Goal: Task Accomplishment & Management: Complete application form

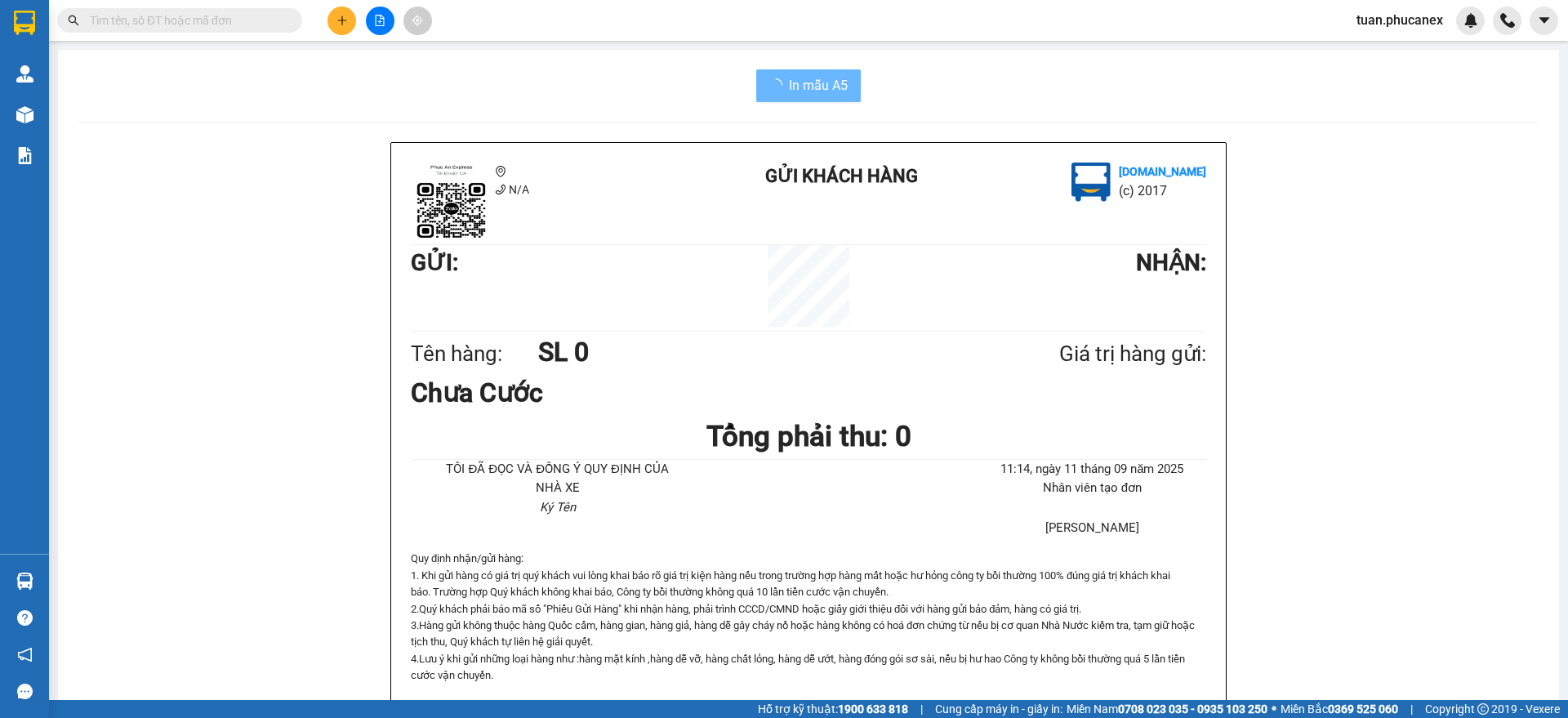
click at [191, 18] on input "text" at bounding box center [186, 20] width 193 height 18
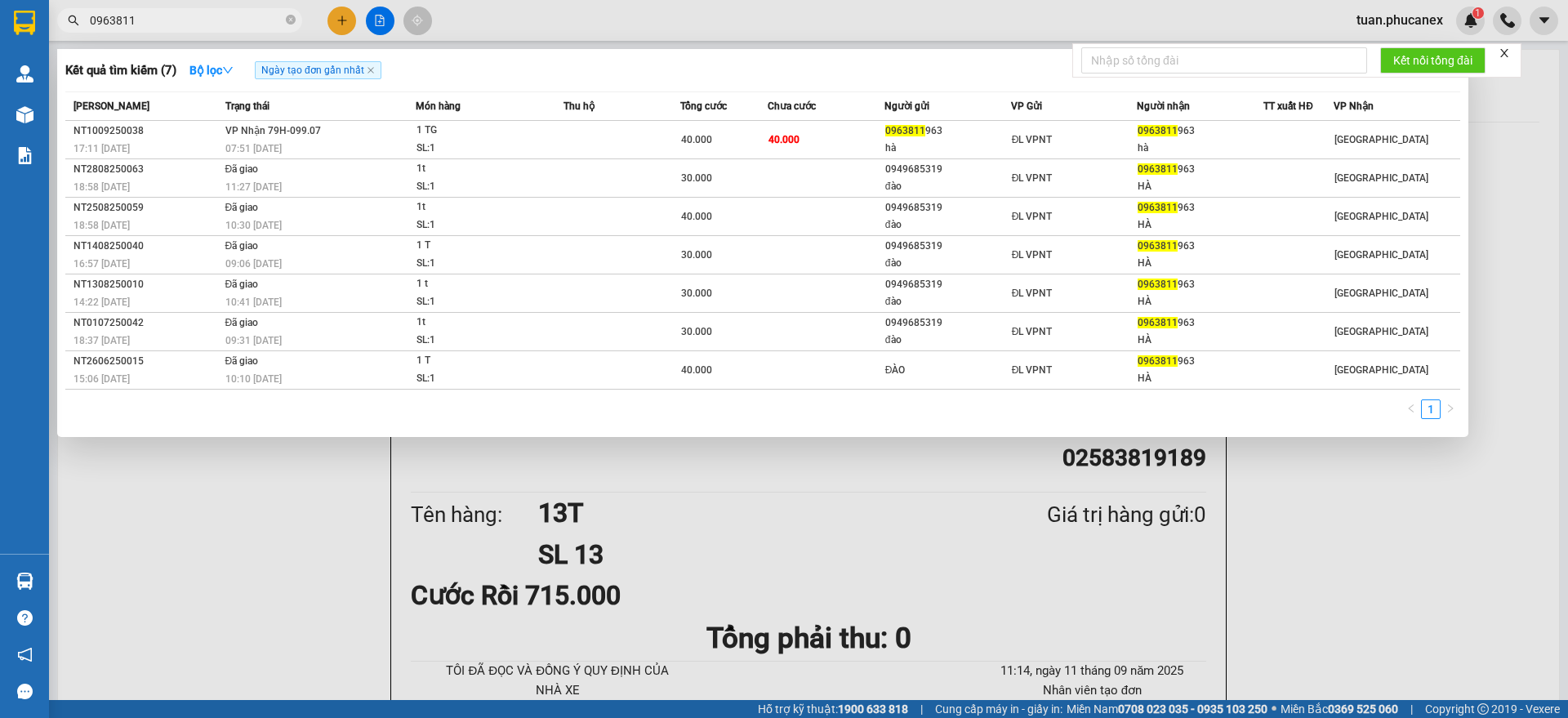
type input "0963811"
click at [783, 119] on th "Chưa cước" at bounding box center [825, 106] width 117 height 29
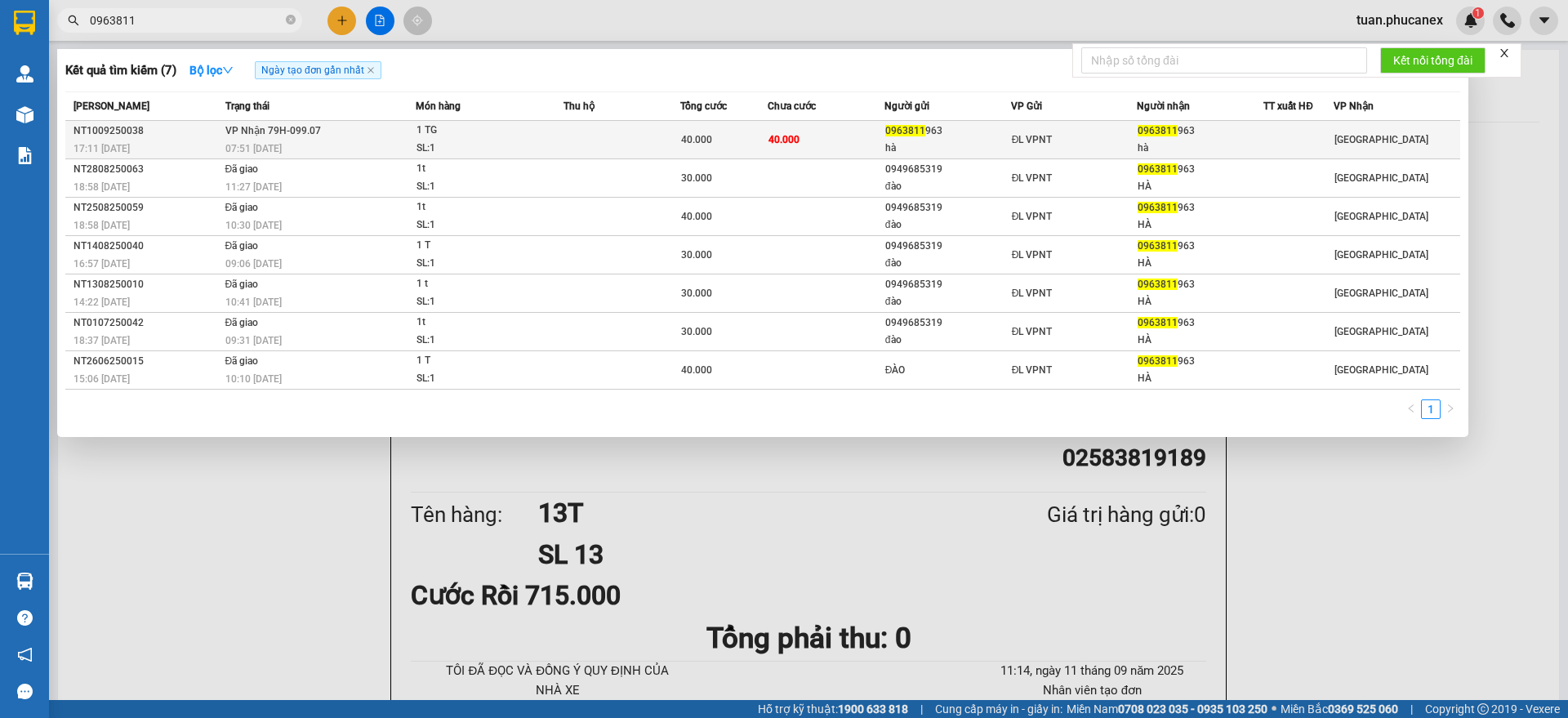
click at [781, 136] on span "40.000" at bounding box center [784, 139] width 31 height 11
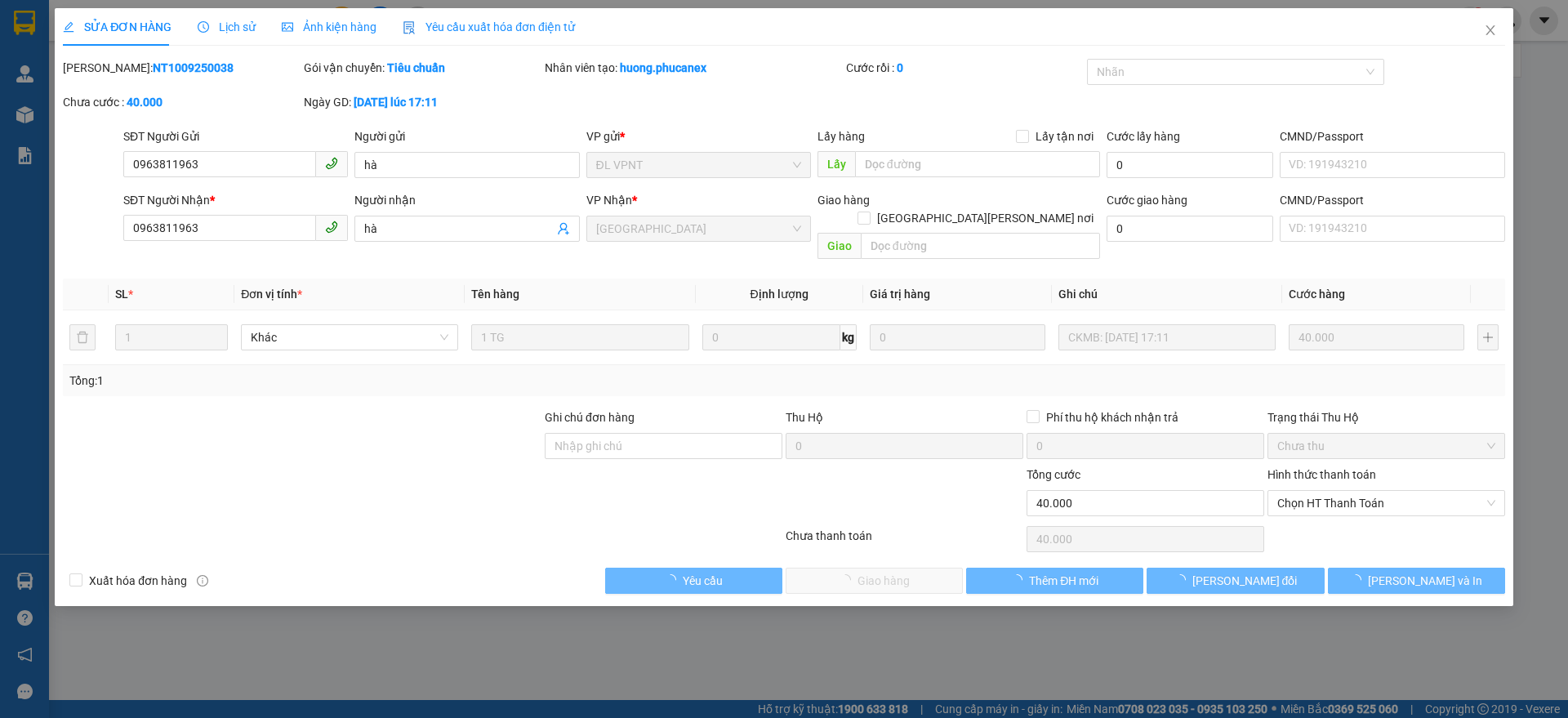
type input "0963811963"
type input "hà"
type input "0963811963"
type input "hà"
type input "40.000"
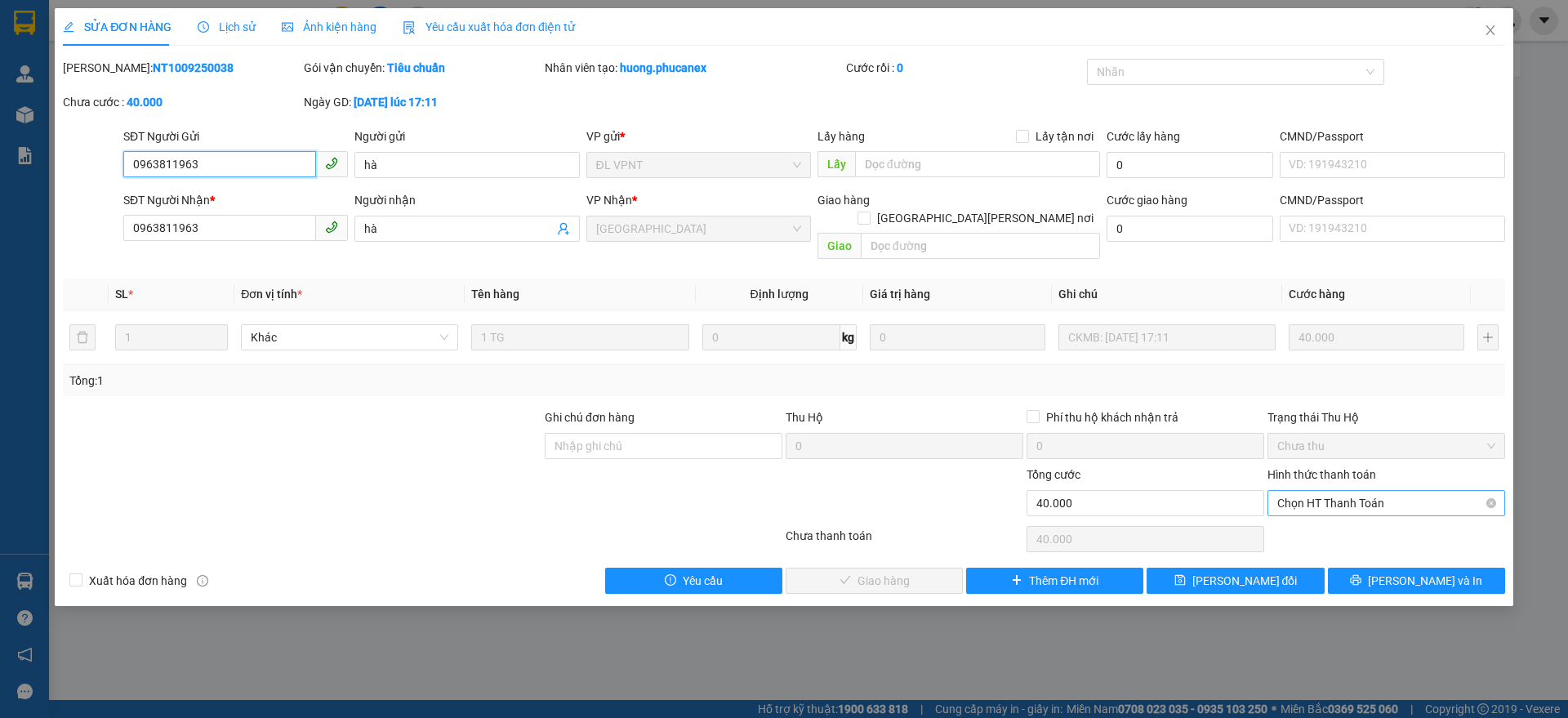
click at [1362, 491] on span "Chọn HT Thanh Toán" at bounding box center [1386, 503] width 218 height 24
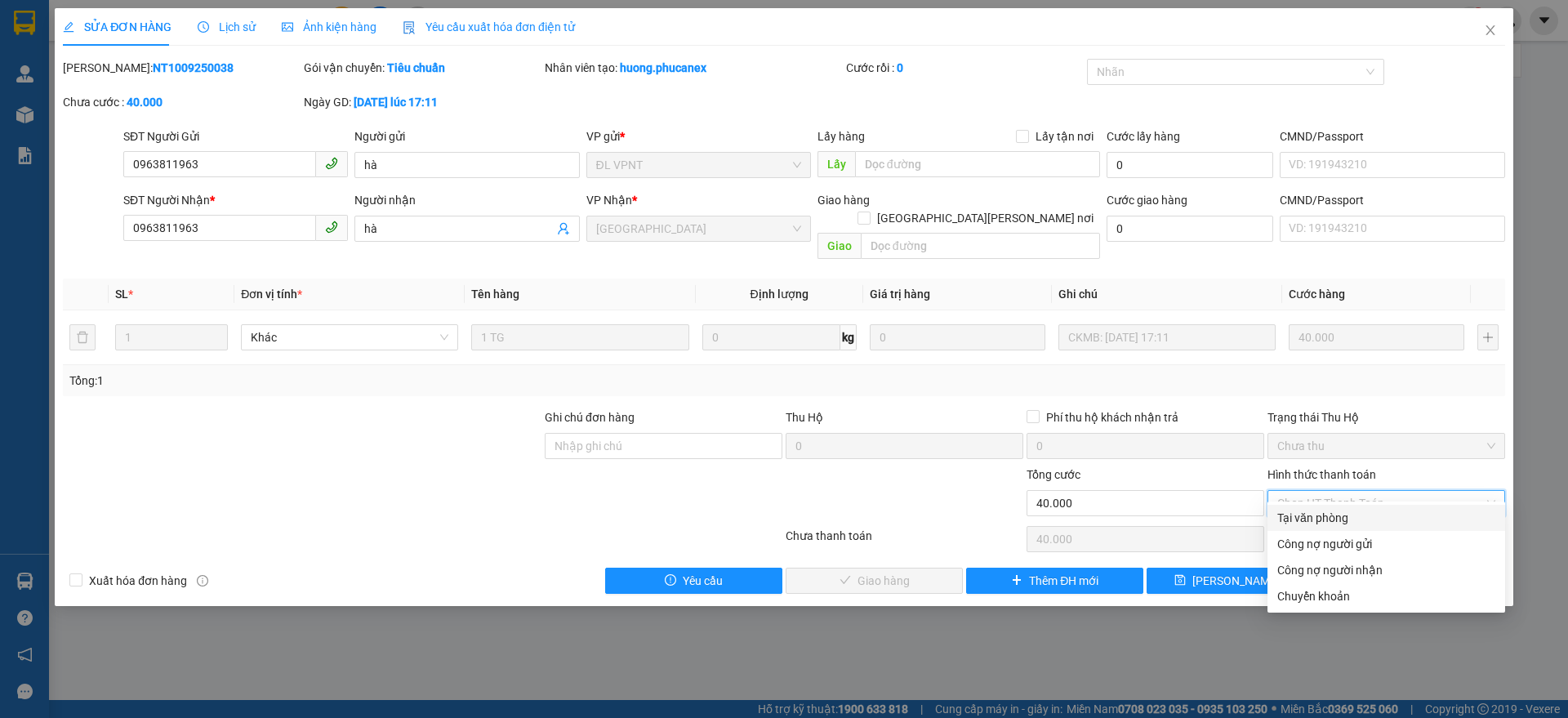
click at [1335, 519] on div "Tại văn phòng" at bounding box center [1386, 518] width 218 height 18
type input "0"
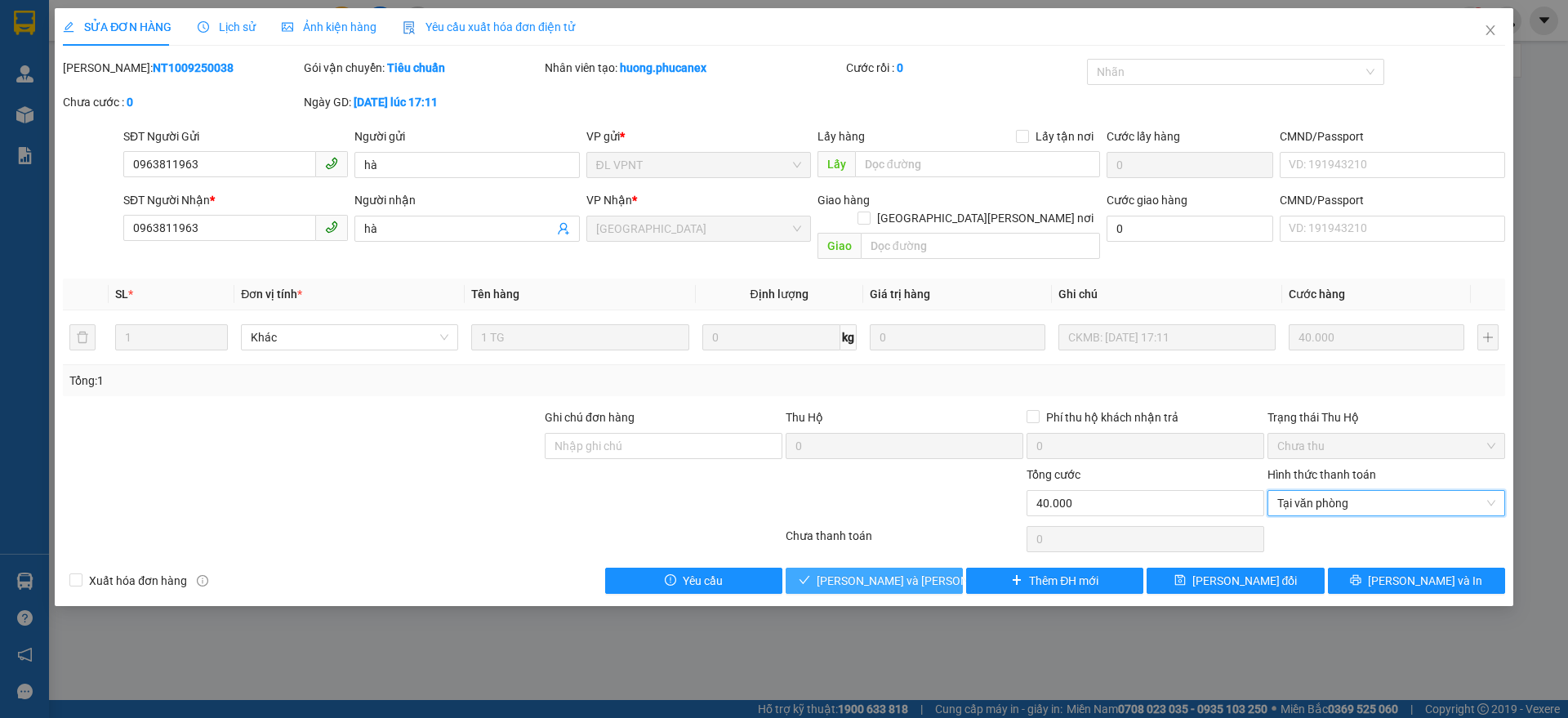
click at [908, 572] on span "[PERSON_NAME] và [PERSON_NAME] hàng" at bounding box center [927, 581] width 220 height 18
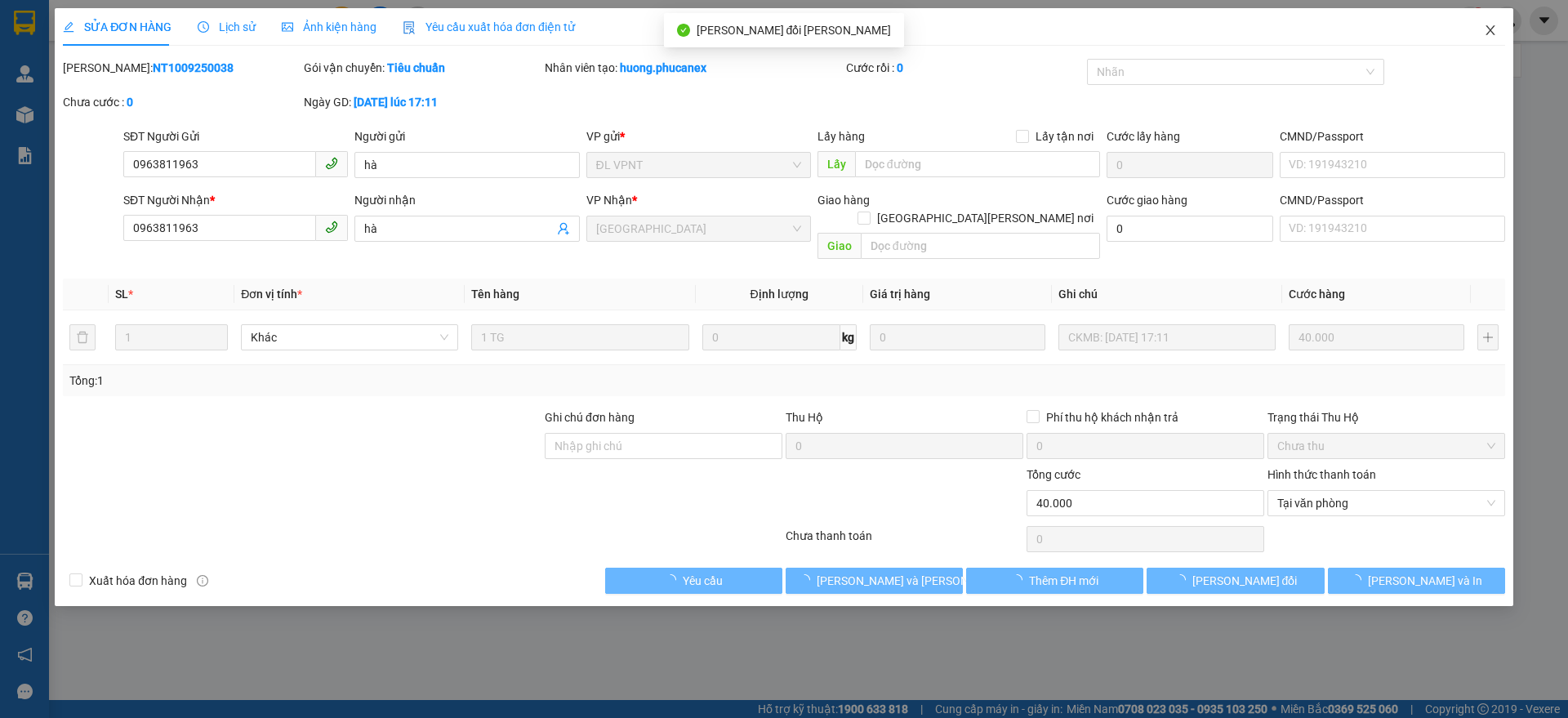
click at [1486, 40] on span "Close" at bounding box center [1490, 30] width 46 height 46
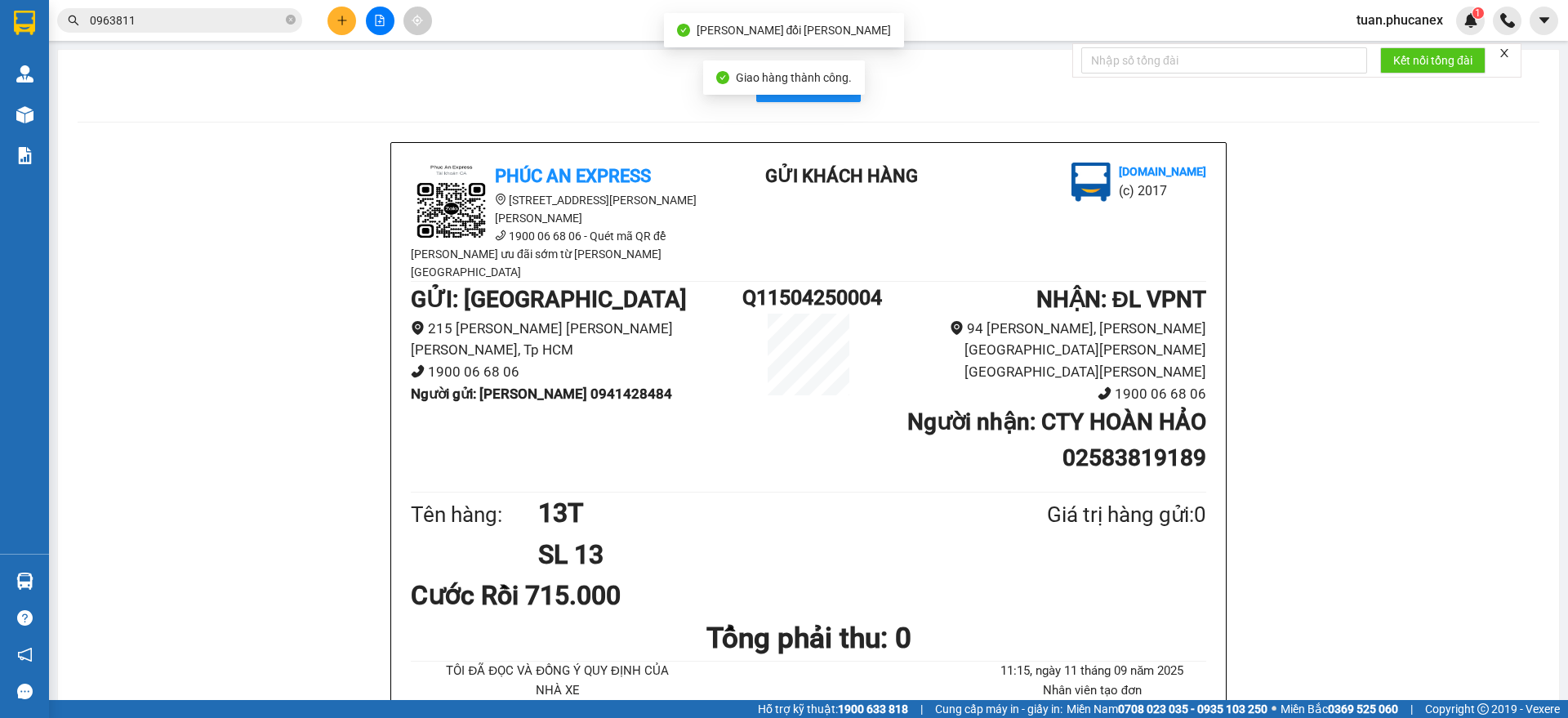
click at [352, 28] on button at bounding box center [341, 21] width 29 height 29
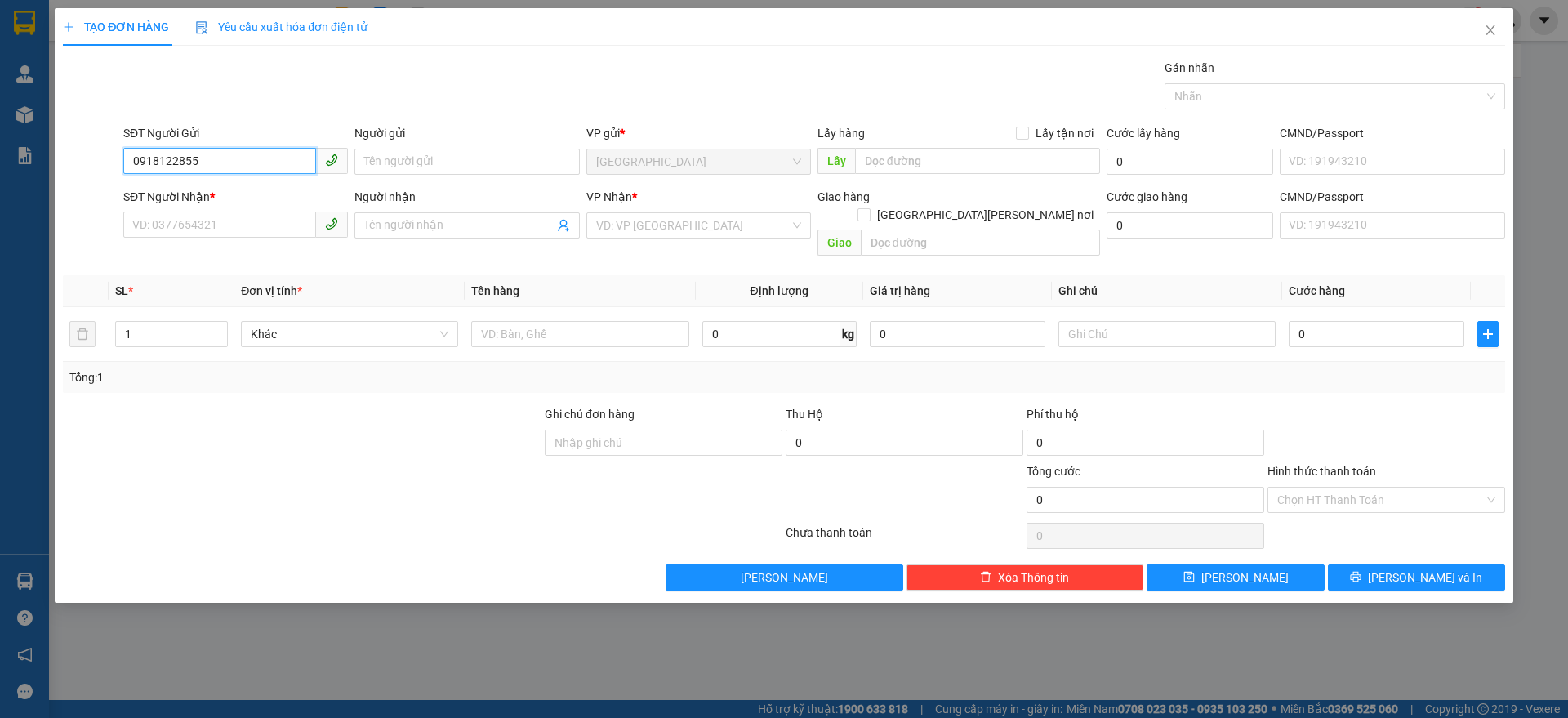
type input "0918122855"
click at [375, 146] on div "Người gửi" at bounding box center [467, 137] width 225 height 24
click at [377, 150] on input "Người gửi" at bounding box center [467, 162] width 225 height 26
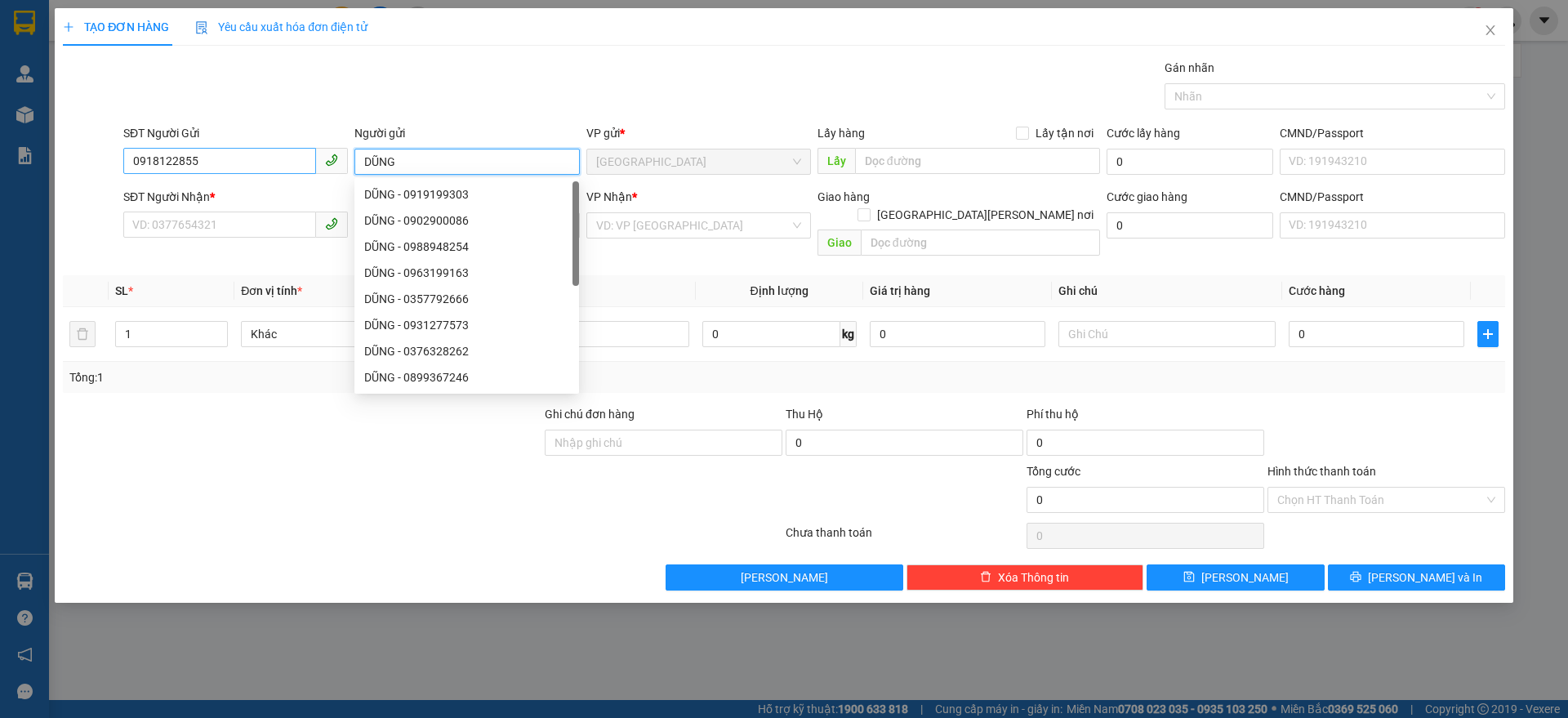
type input "DŨNG"
click at [241, 162] on input "0918122855" at bounding box center [220, 161] width 193 height 26
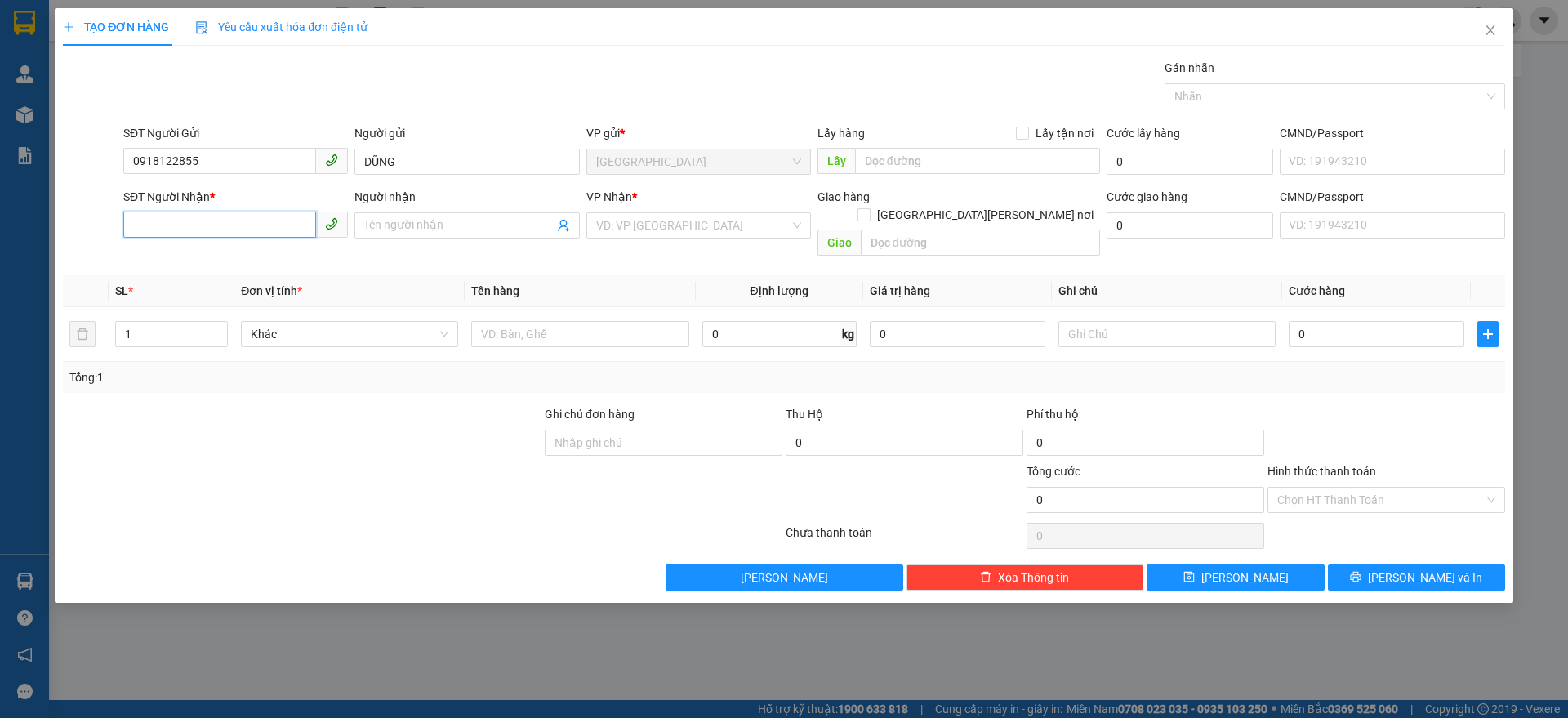
click at [245, 225] on input "SĐT Người Nhận *" at bounding box center [220, 225] width 193 height 26
paste input "0918122855"
type input "0918122855"
click at [234, 262] on div "0918122855 - [PERSON_NAME]" at bounding box center [235, 257] width 205 height 18
type input "dũng"
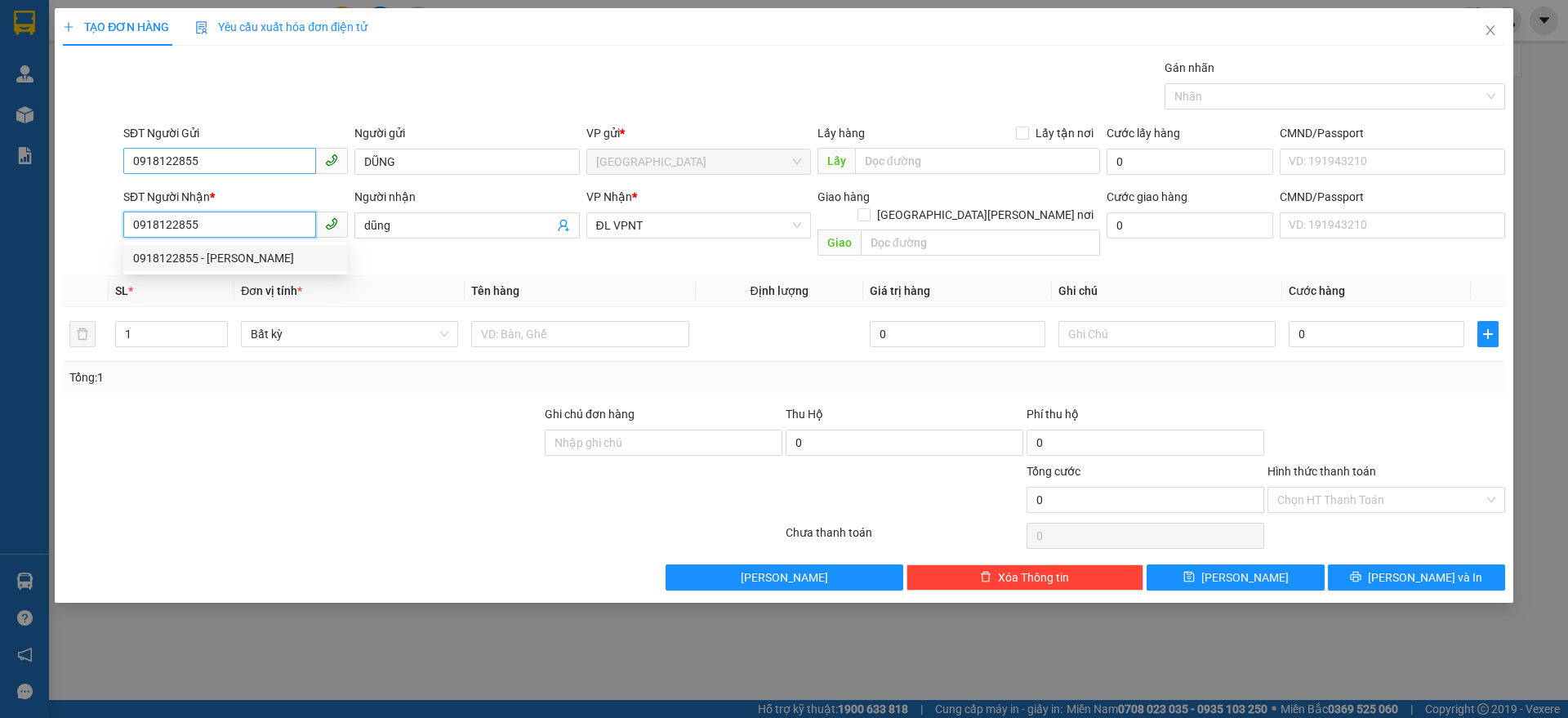
type input "0918122855"
click at [236, 162] on input "0918122855" at bounding box center [220, 161] width 193 height 26
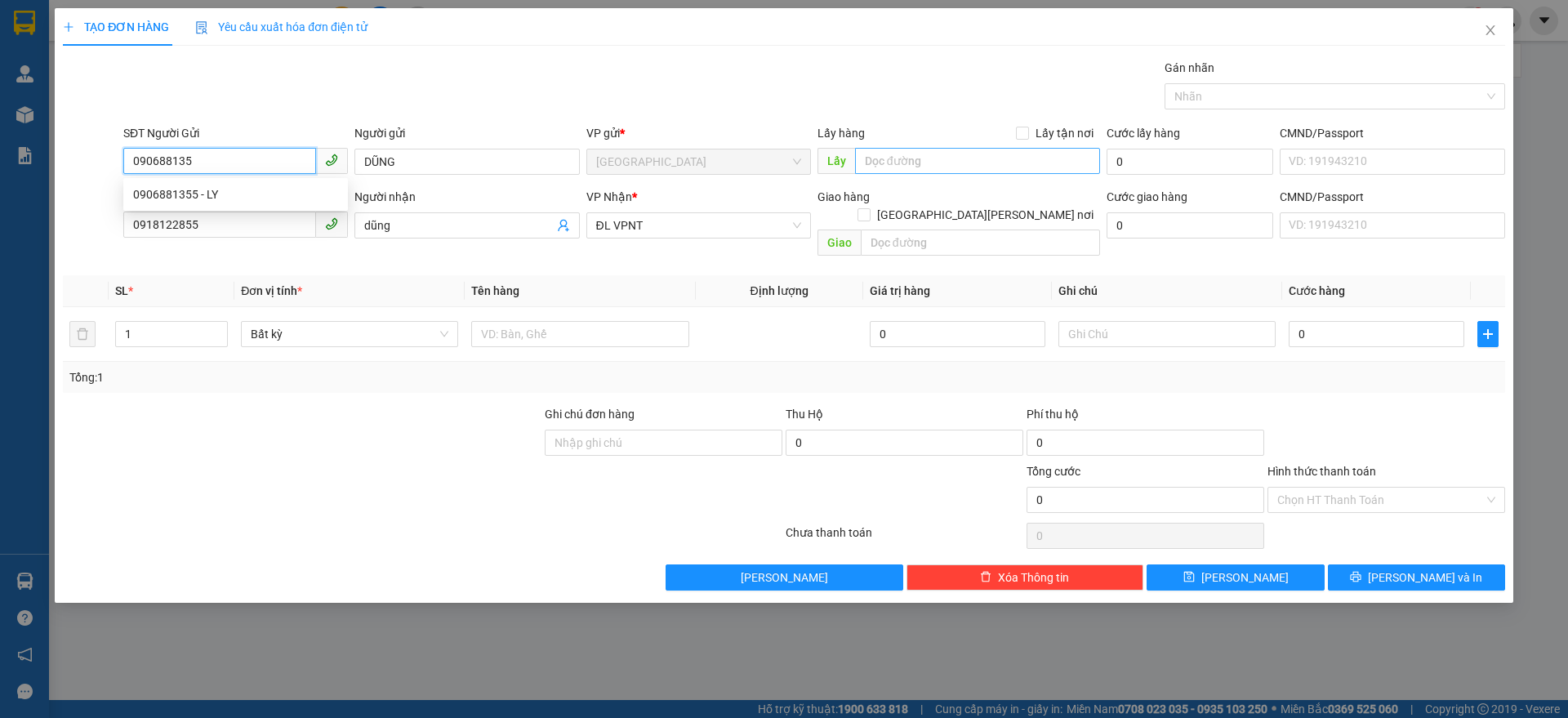
type input "0906881355"
click at [237, 199] on div "0906881355 - LY" at bounding box center [235, 194] width 205 height 18
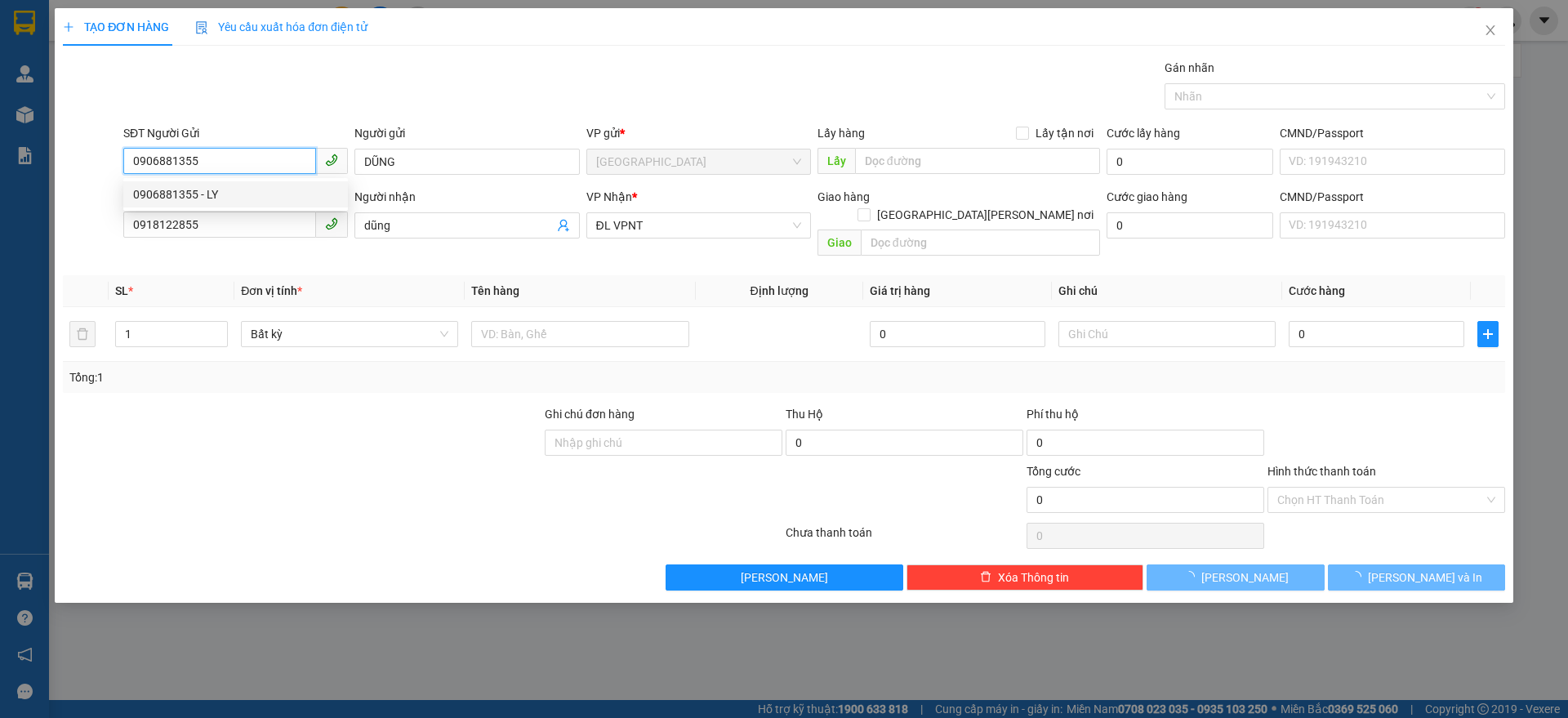
type input "LY"
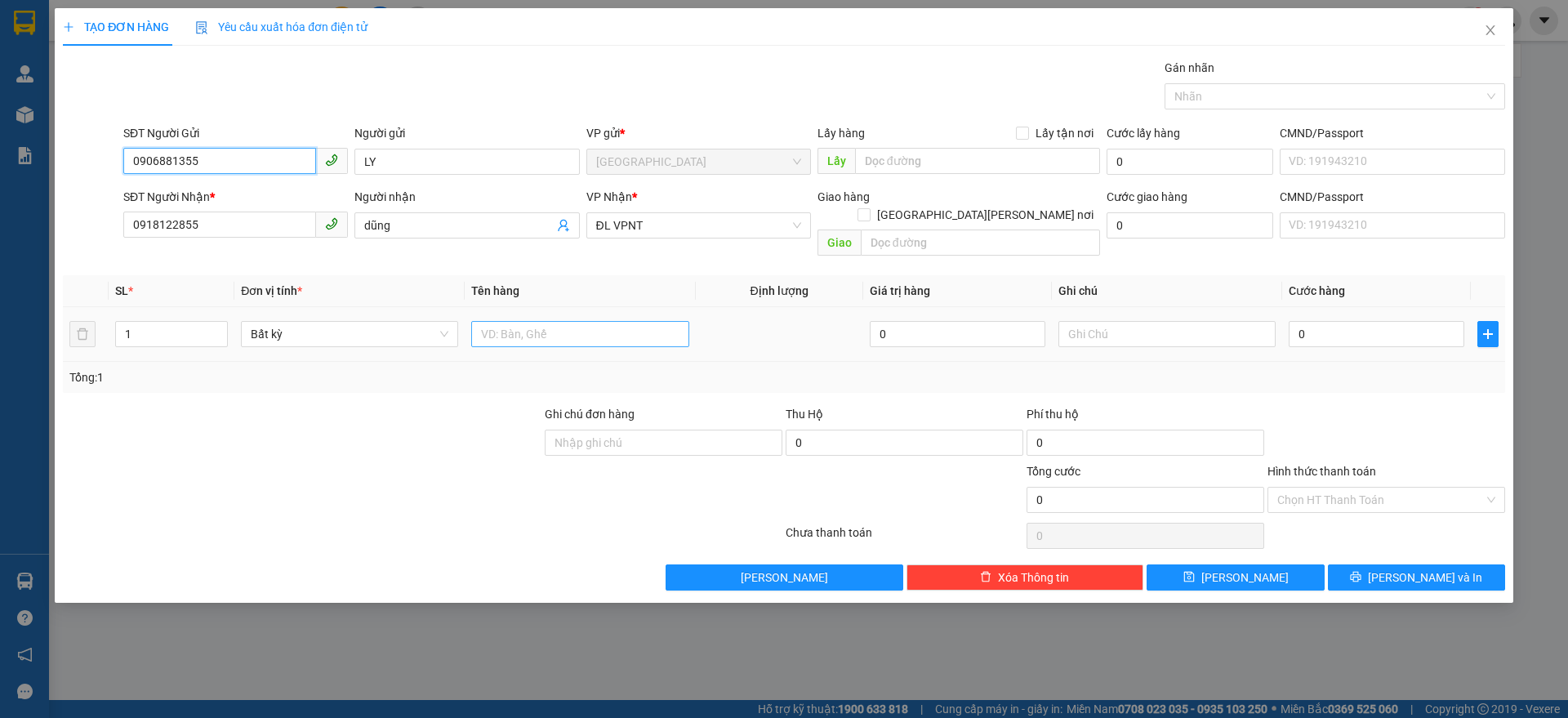
type input "0906881355"
drag, startPoint x: 539, startPoint y: 308, endPoint x: 554, endPoint y: 305, distance: 15.3
click at [553, 321] on input "text" at bounding box center [579, 334] width 217 height 26
type input "1 CĐ"
click at [1330, 321] on input "0" at bounding box center [1376, 334] width 175 height 26
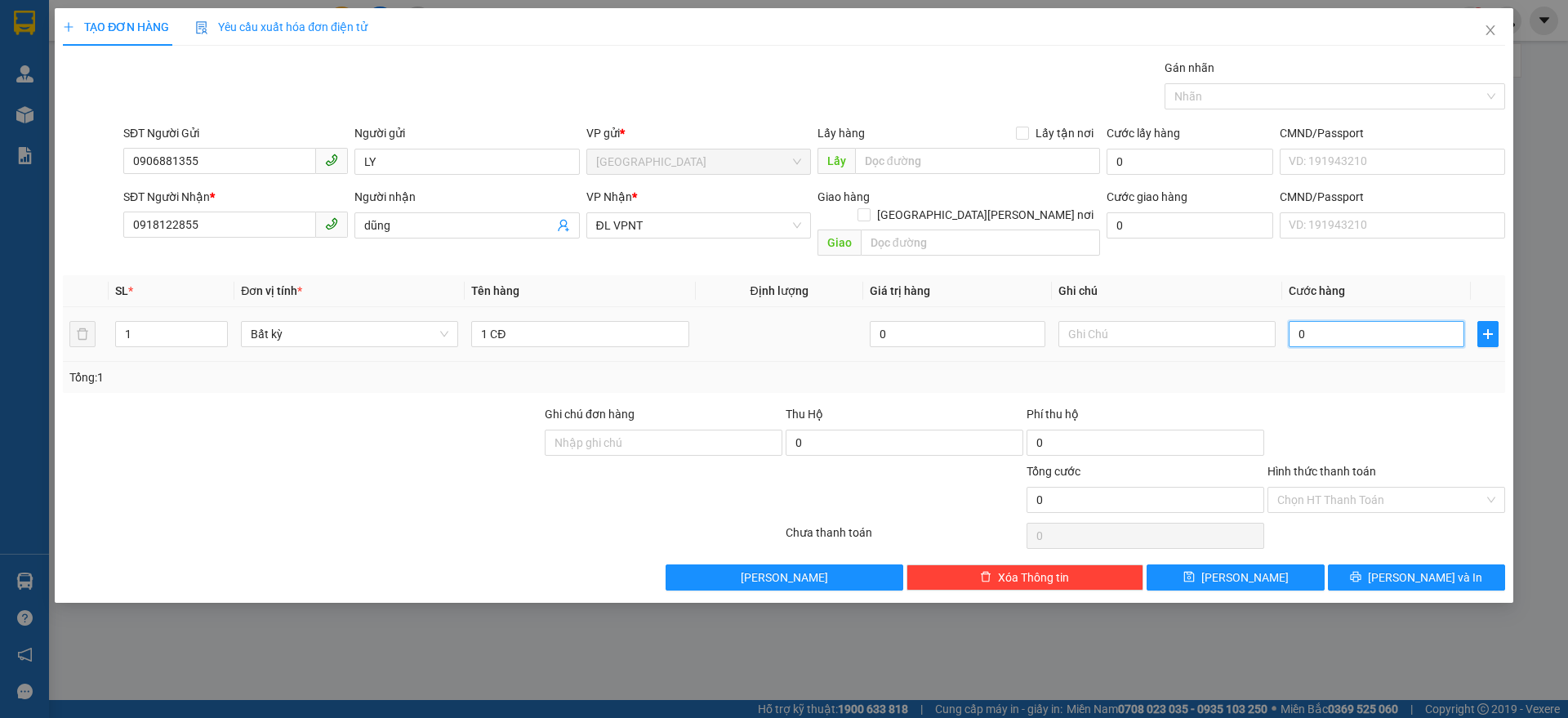
type input "3"
type input "30"
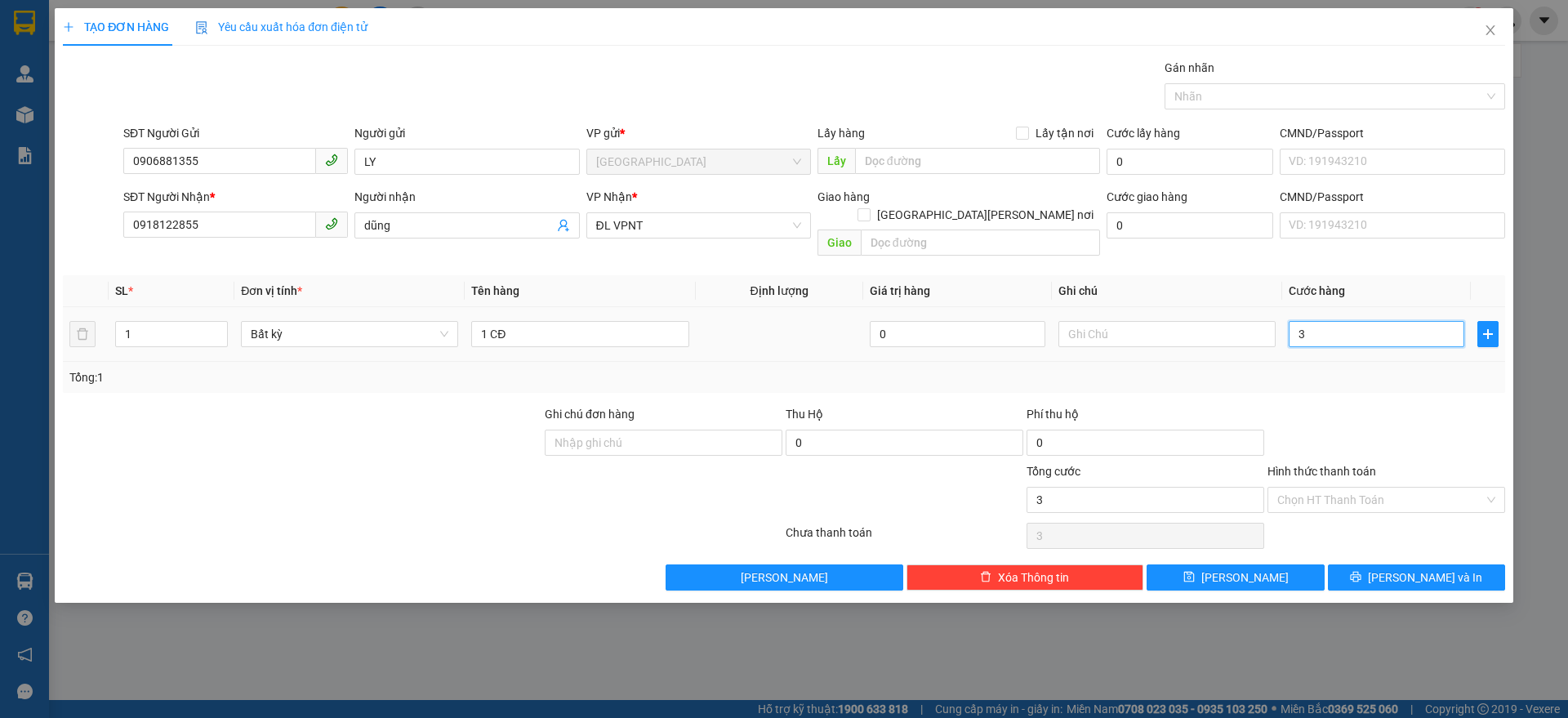
type input "30"
type input "30.000"
click at [1390, 489] on input "Hình thức thanh toán" at bounding box center [1380, 499] width 207 height 24
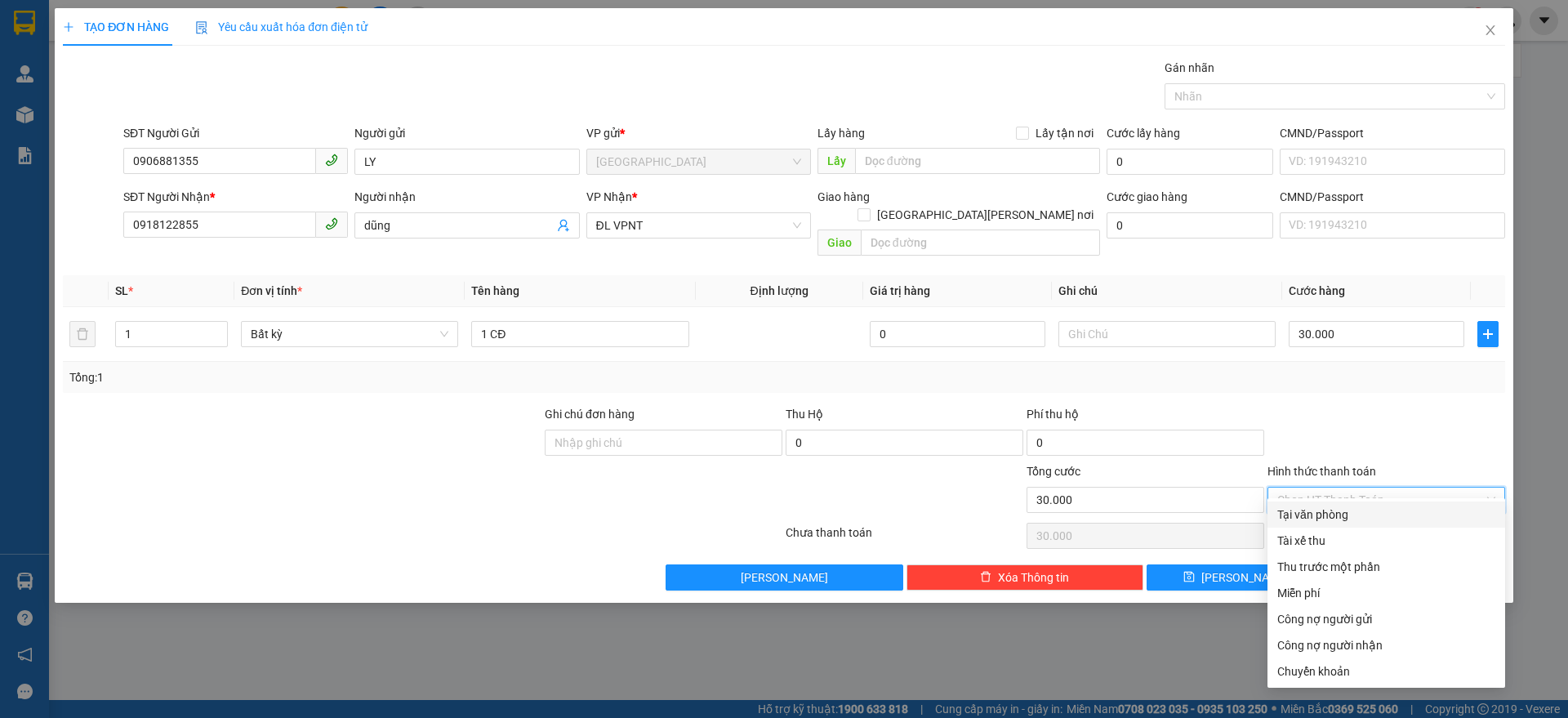
click at [1367, 501] on div "Tại văn phòng" at bounding box center [1386, 514] width 238 height 26
type input "0"
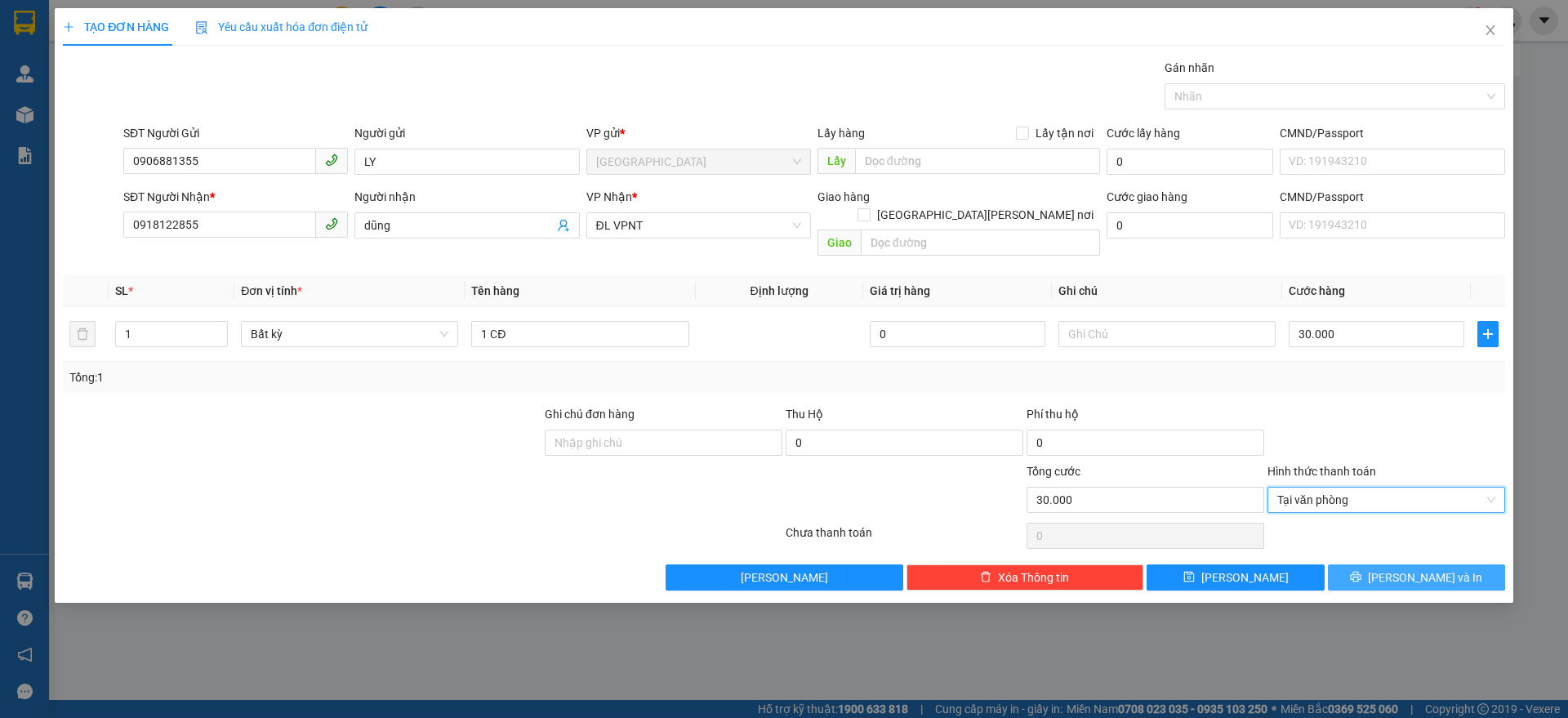
click at [1424, 569] on span "[PERSON_NAME] và In" at bounding box center [1425, 577] width 114 height 18
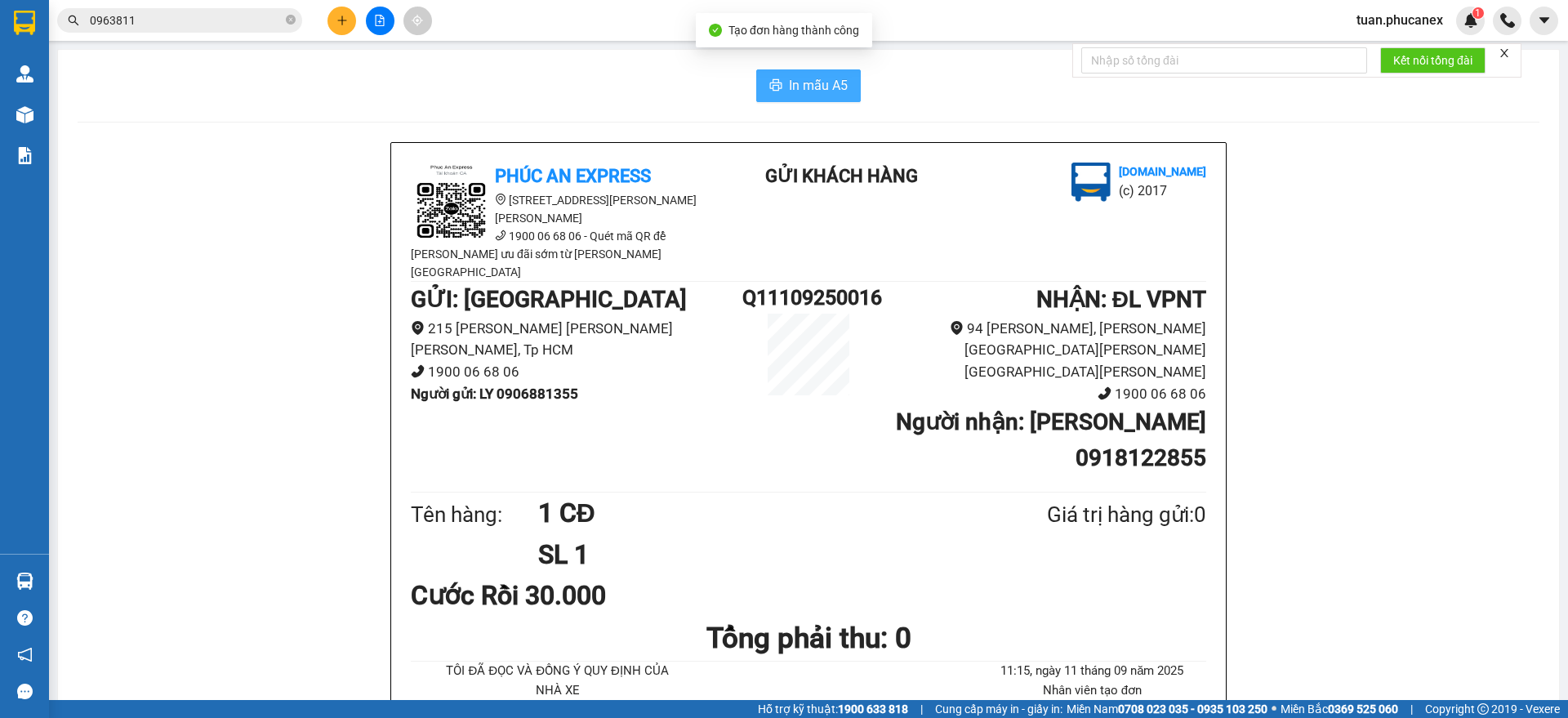
click at [768, 77] on button "In mẫu A5" at bounding box center [808, 86] width 105 height 33
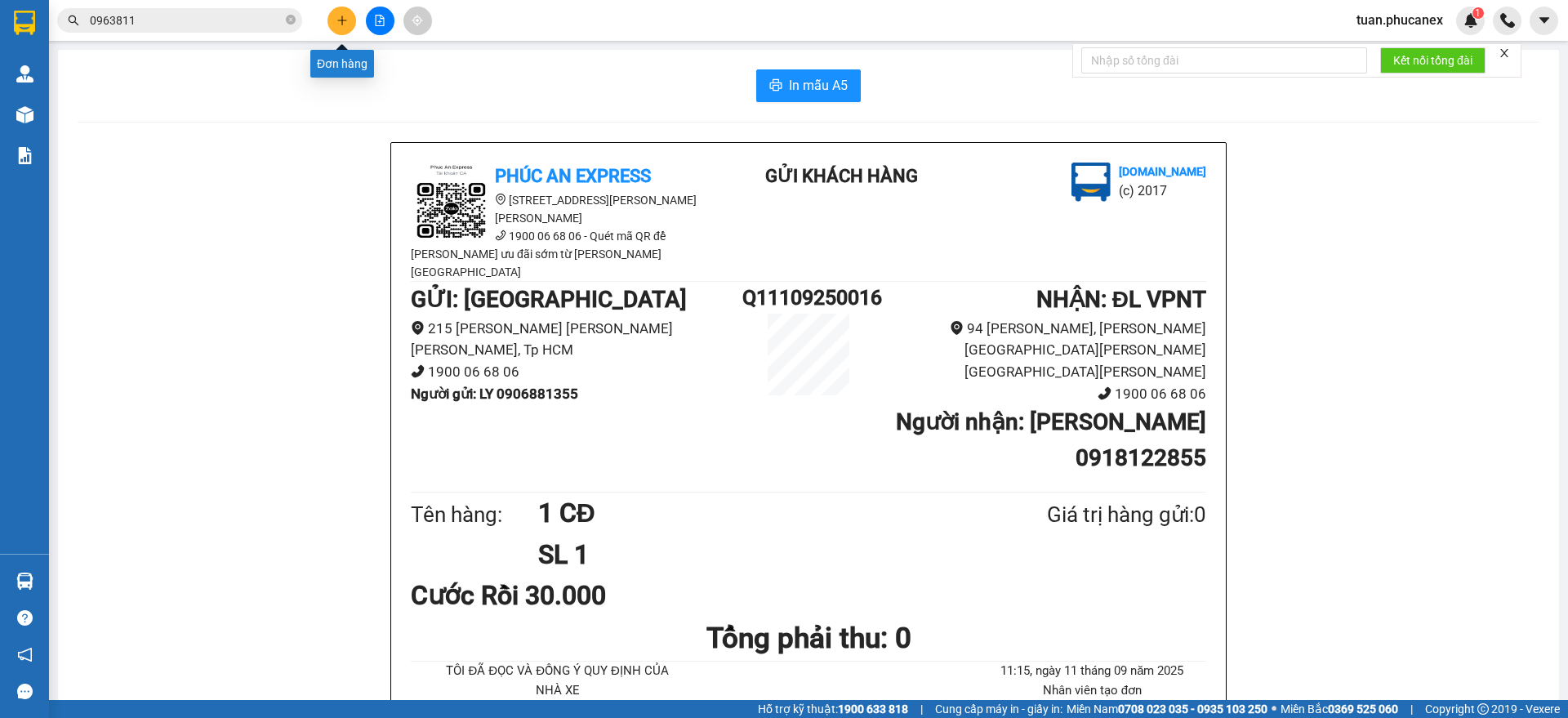
click at [355, 22] on button at bounding box center [341, 21] width 29 height 29
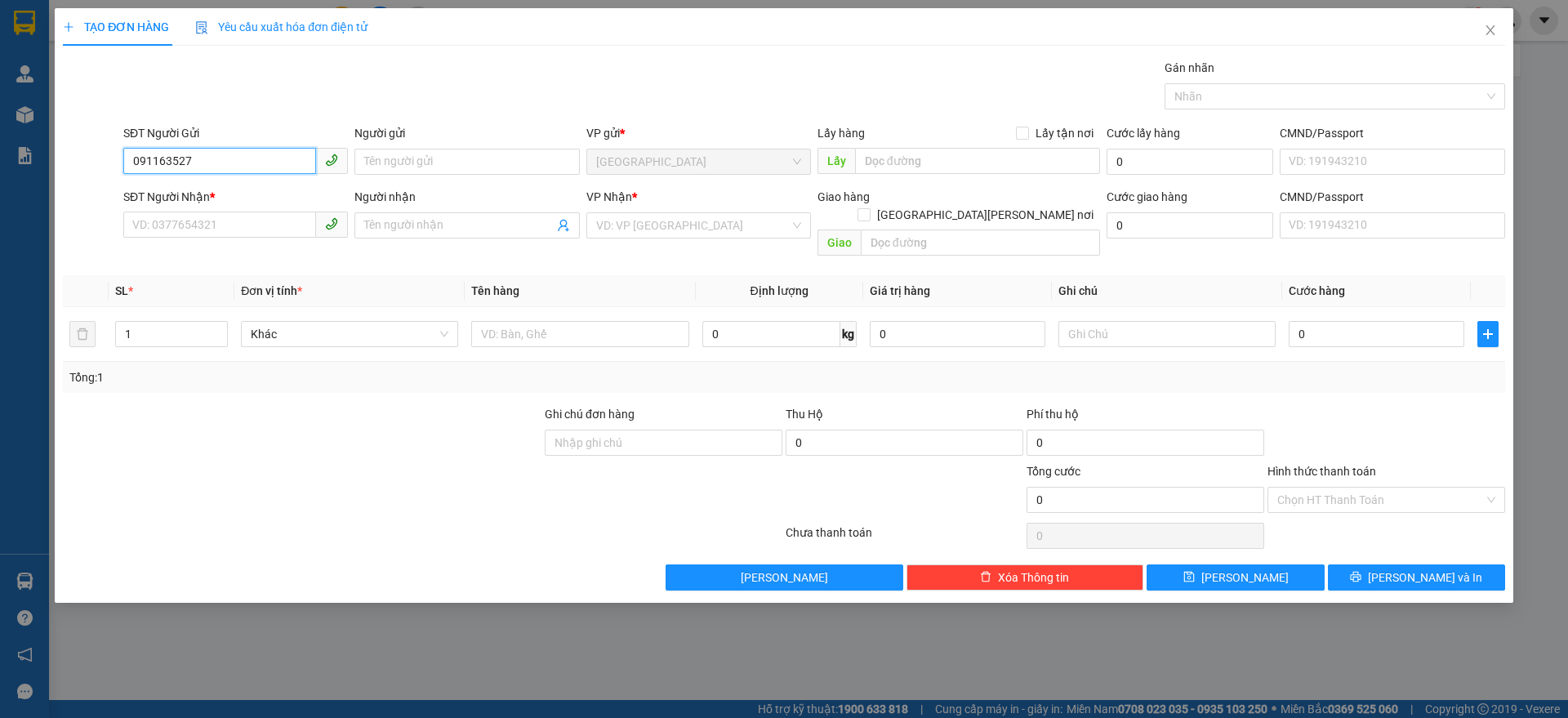
type input "0911635278"
click at [241, 198] on div "0911635278 - [PERSON_NAME]" at bounding box center [235, 194] width 205 height 18
type input "[PERSON_NAME]"
type input "0905613444"
type input "DINH"
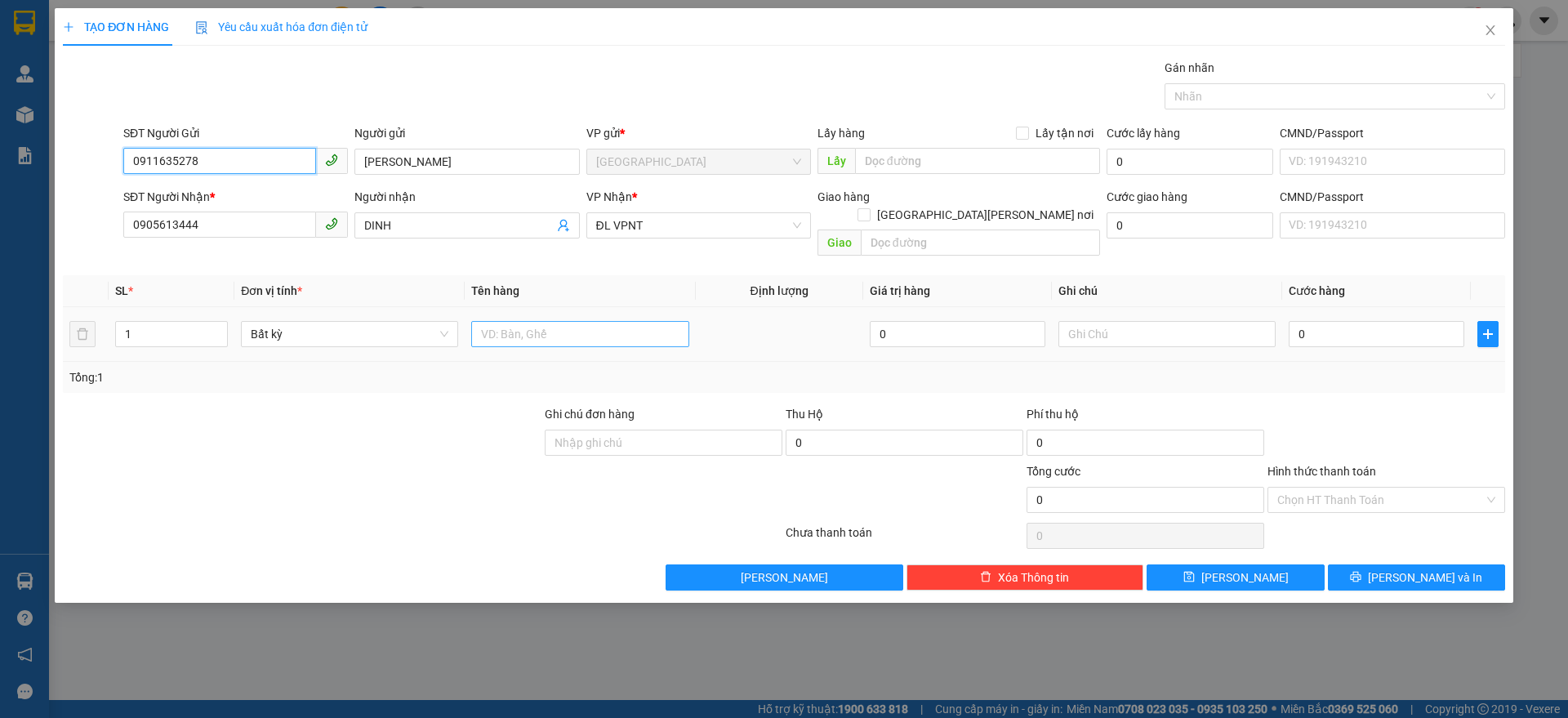
type input "0911635278"
click at [556, 321] on input "text" at bounding box center [579, 334] width 217 height 26
type input "4 GIỎ"
click at [220, 327] on icon "up" at bounding box center [219, 330] width 6 height 6
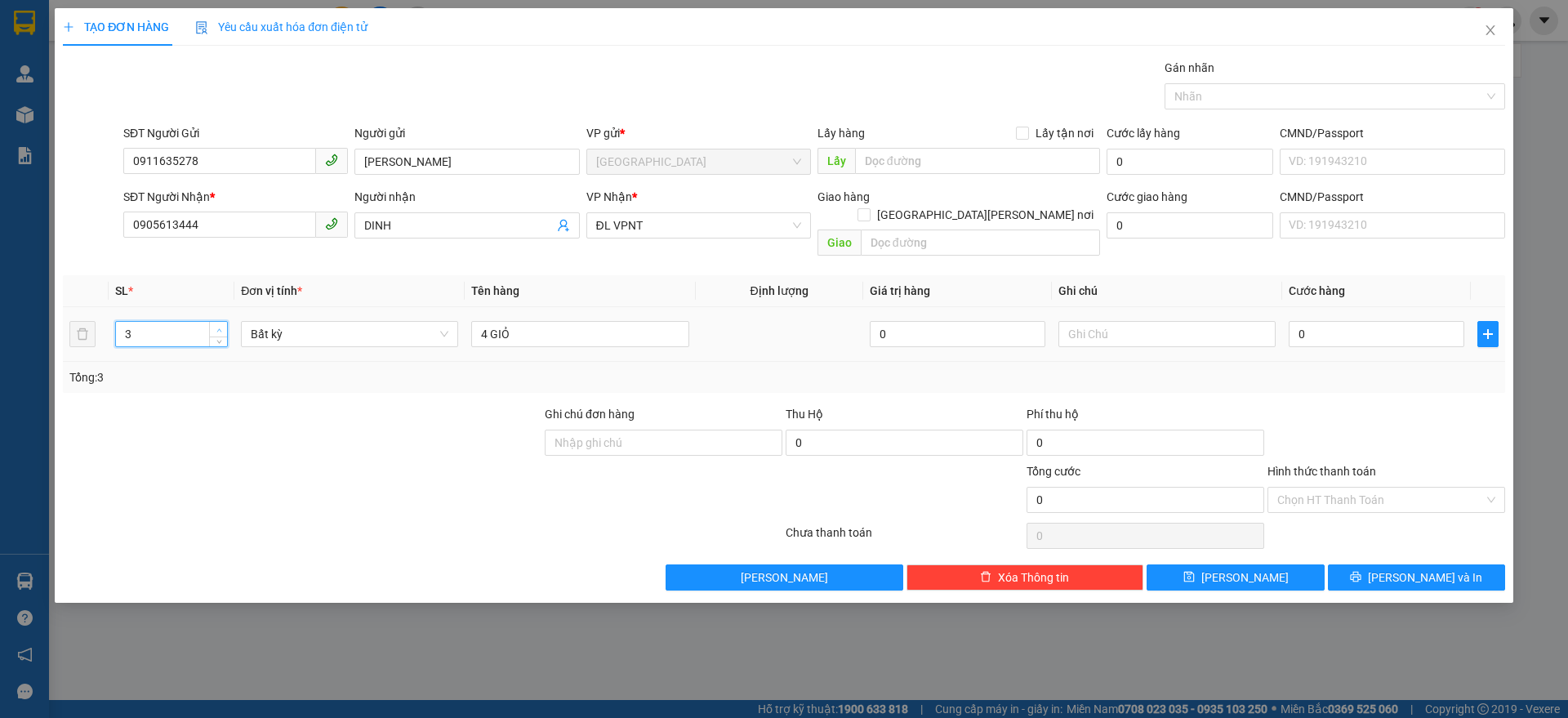
type input "4"
click at [220, 327] on icon "up" at bounding box center [219, 330] width 6 height 6
click at [1413, 331] on div "0" at bounding box center [1376, 334] width 175 height 33
click at [1405, 321] on input "0" at bounding box center [1376, 334] width 175 height 26
type input "2"
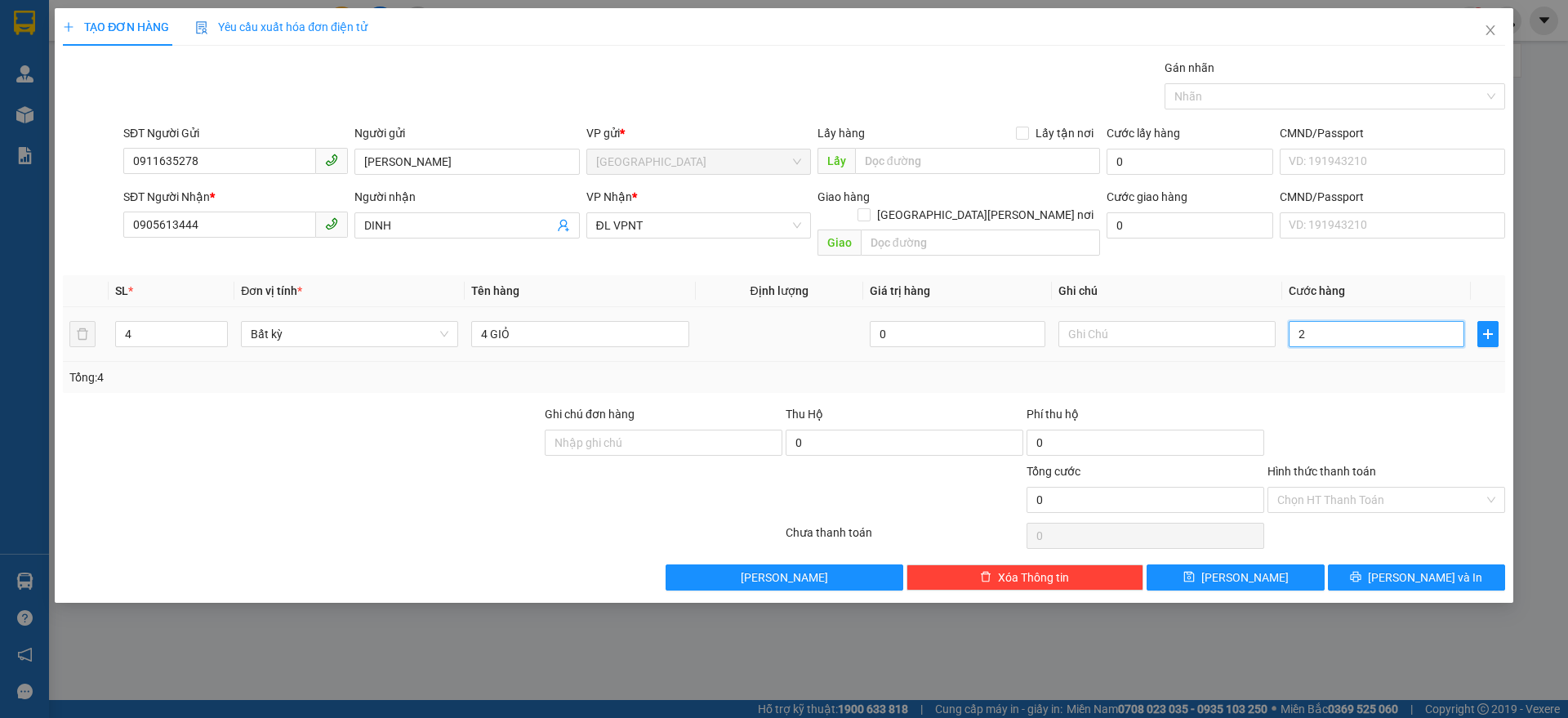
type input "2"
type input "20"
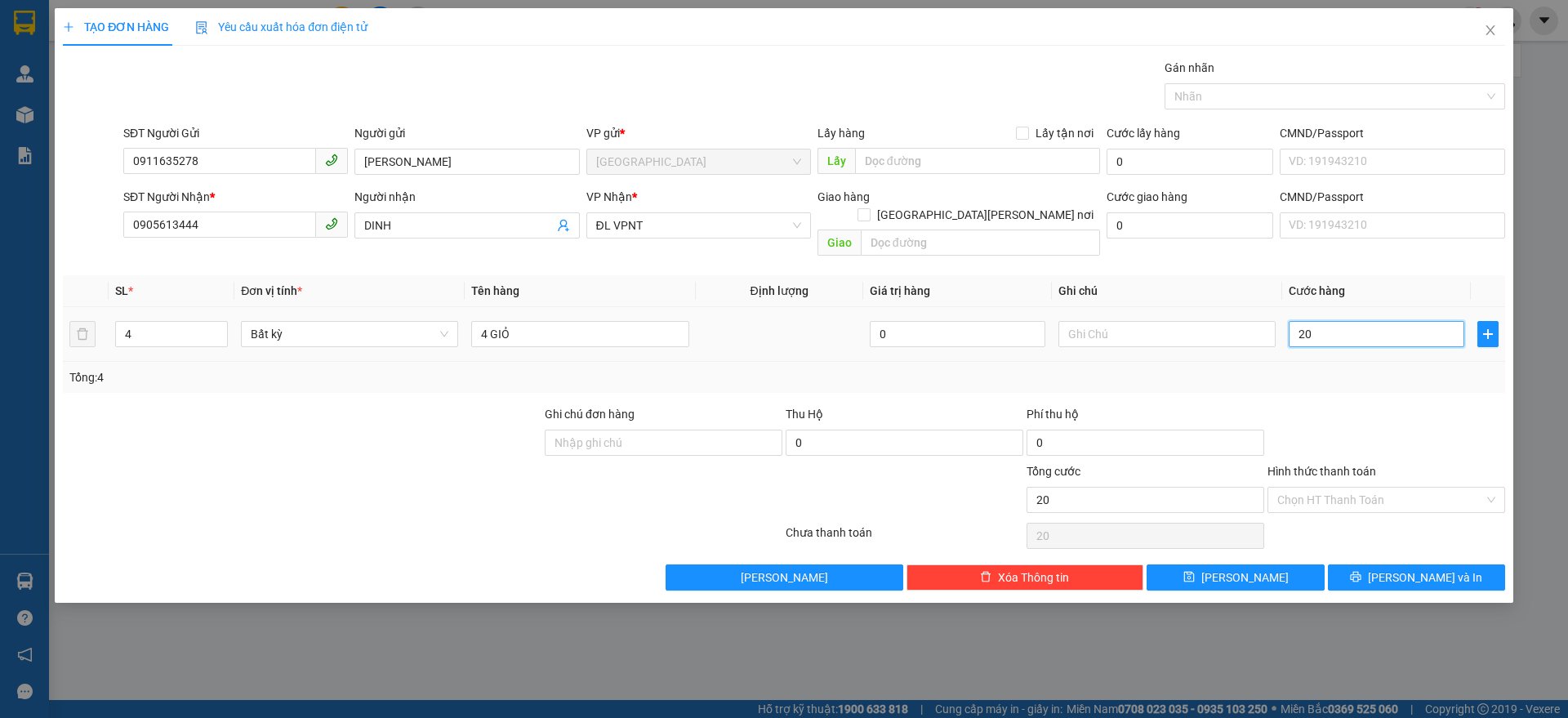
type input "200"
type input "200.000"
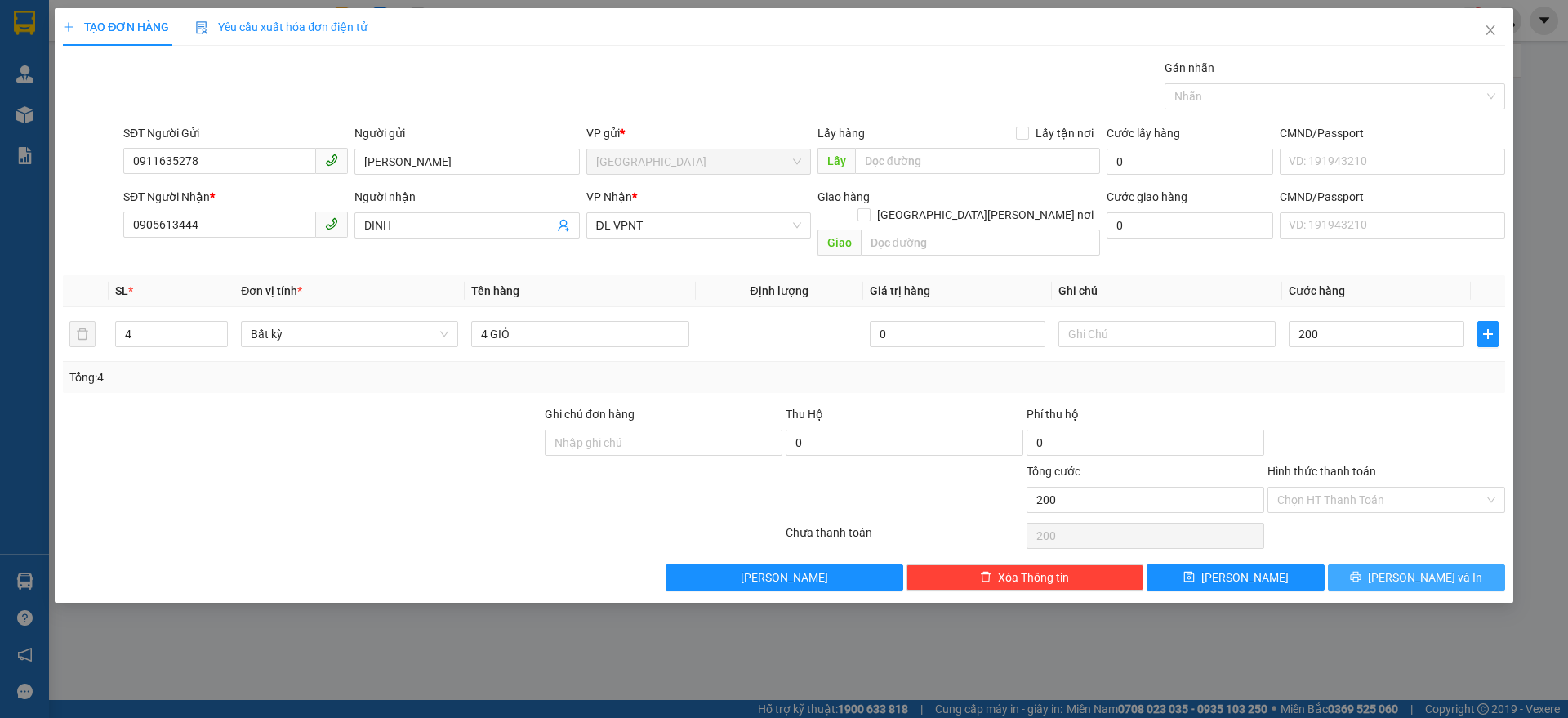
type input "200.000"
click at [1456, 564] on button "[PERSON_NAME] và In" at bounding box center [1417, 577] width 177 height 26
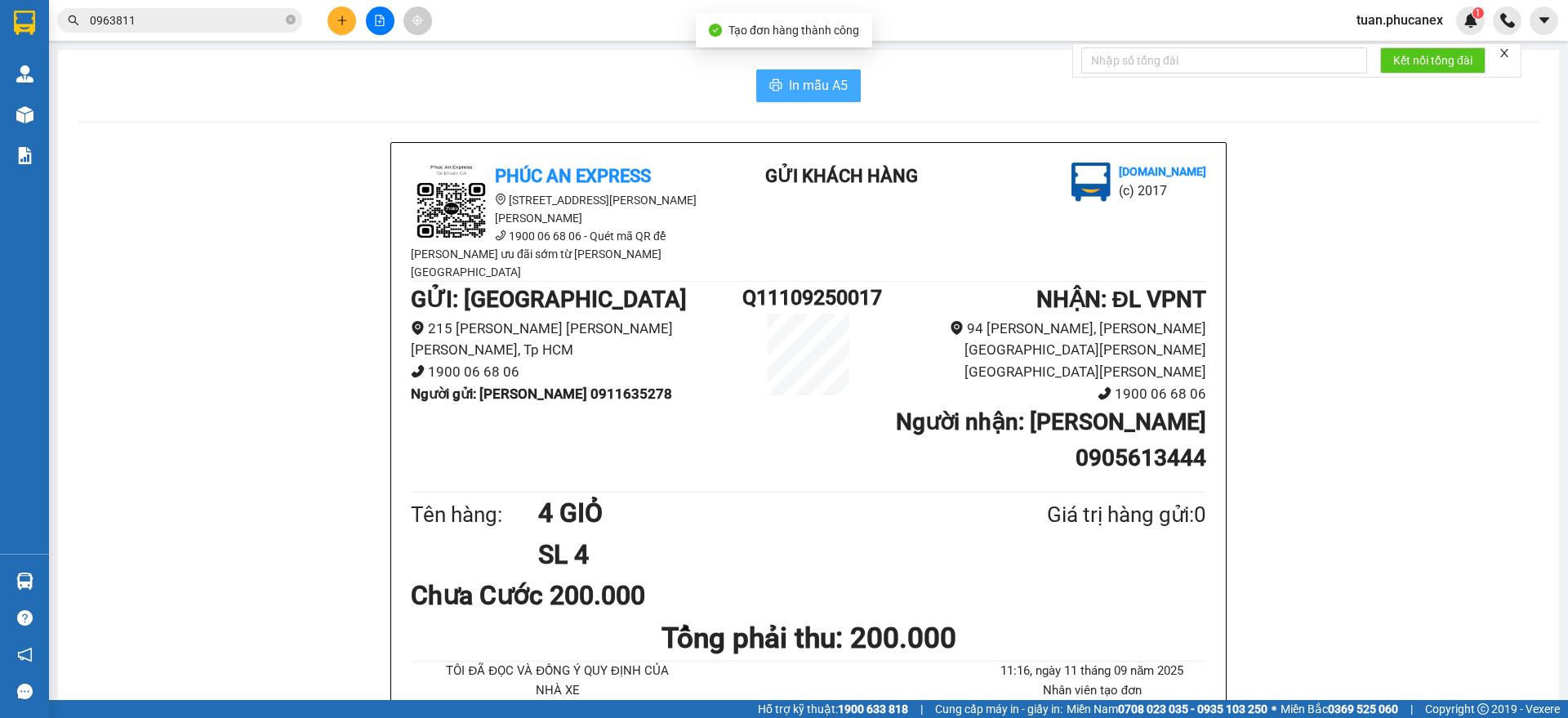
click at [789, 96] on button "In mẫu A5" at bounding box center [808, 86] width 105 height 33
click at [335, 21] on button at bounding box center [341, 21] width 29 height 29
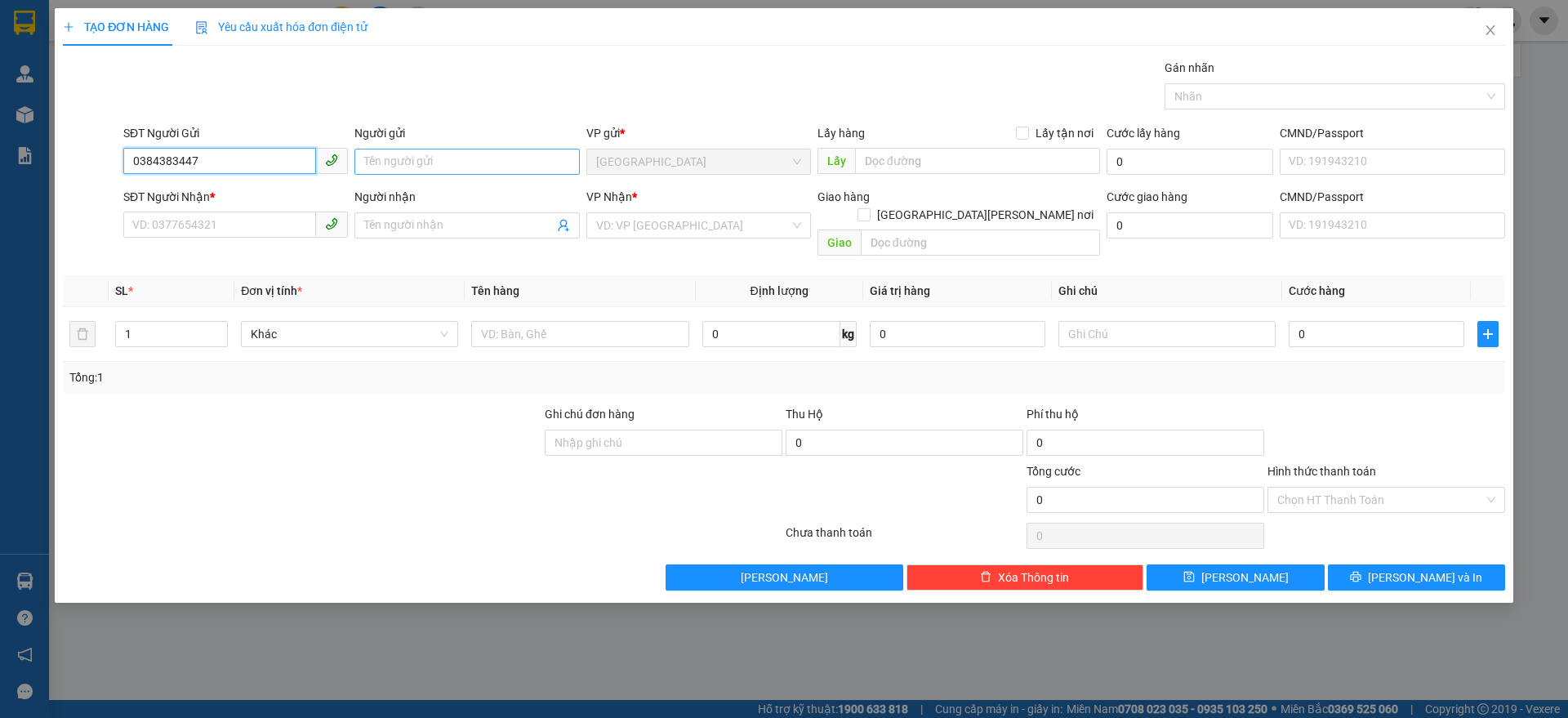
type input "0384383447"
click at [430, 158] on input "Người gửi" at bounding box center [467, 162] width 225 height 26
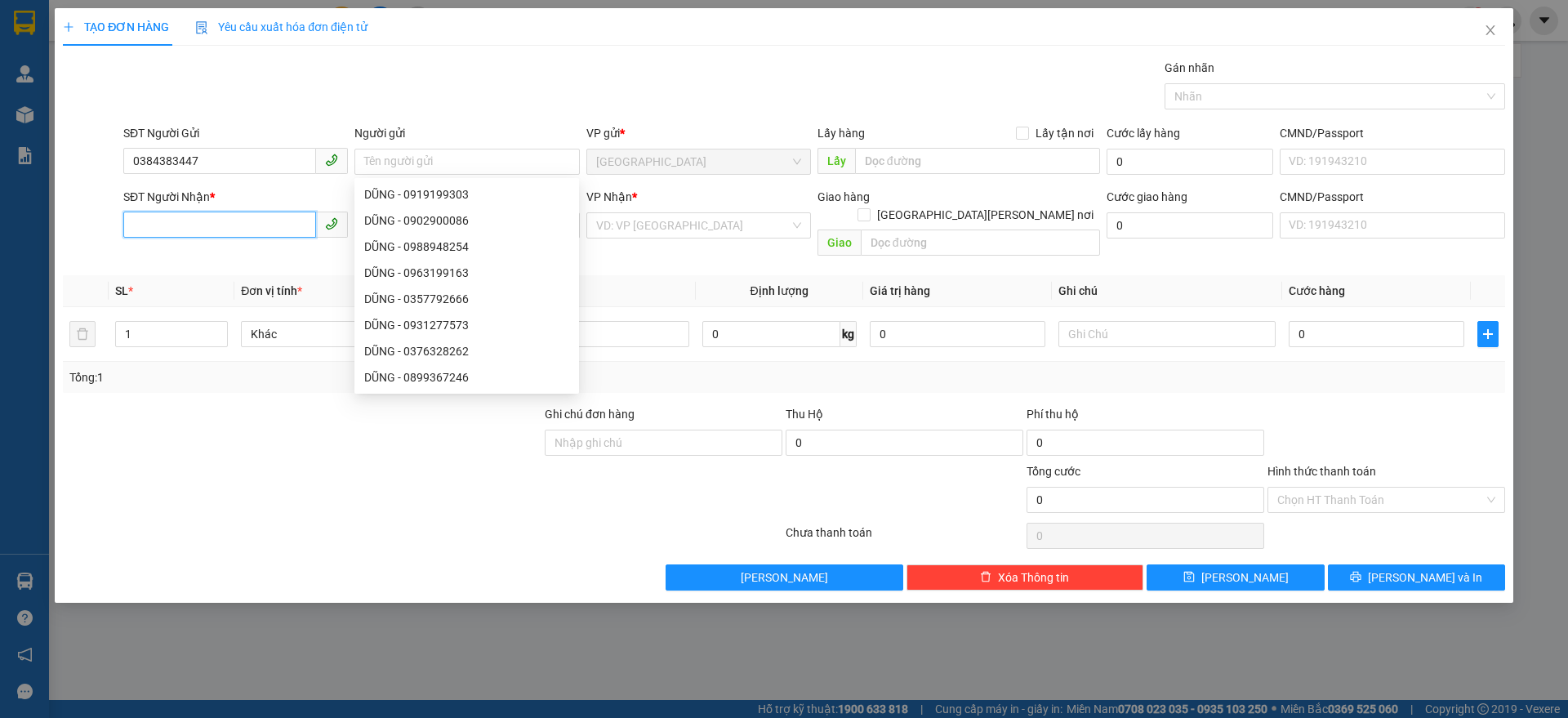
click at [210, 215] on input "SĐT Người Nhận *" at bounding box center [220, 225] width 193 height 26
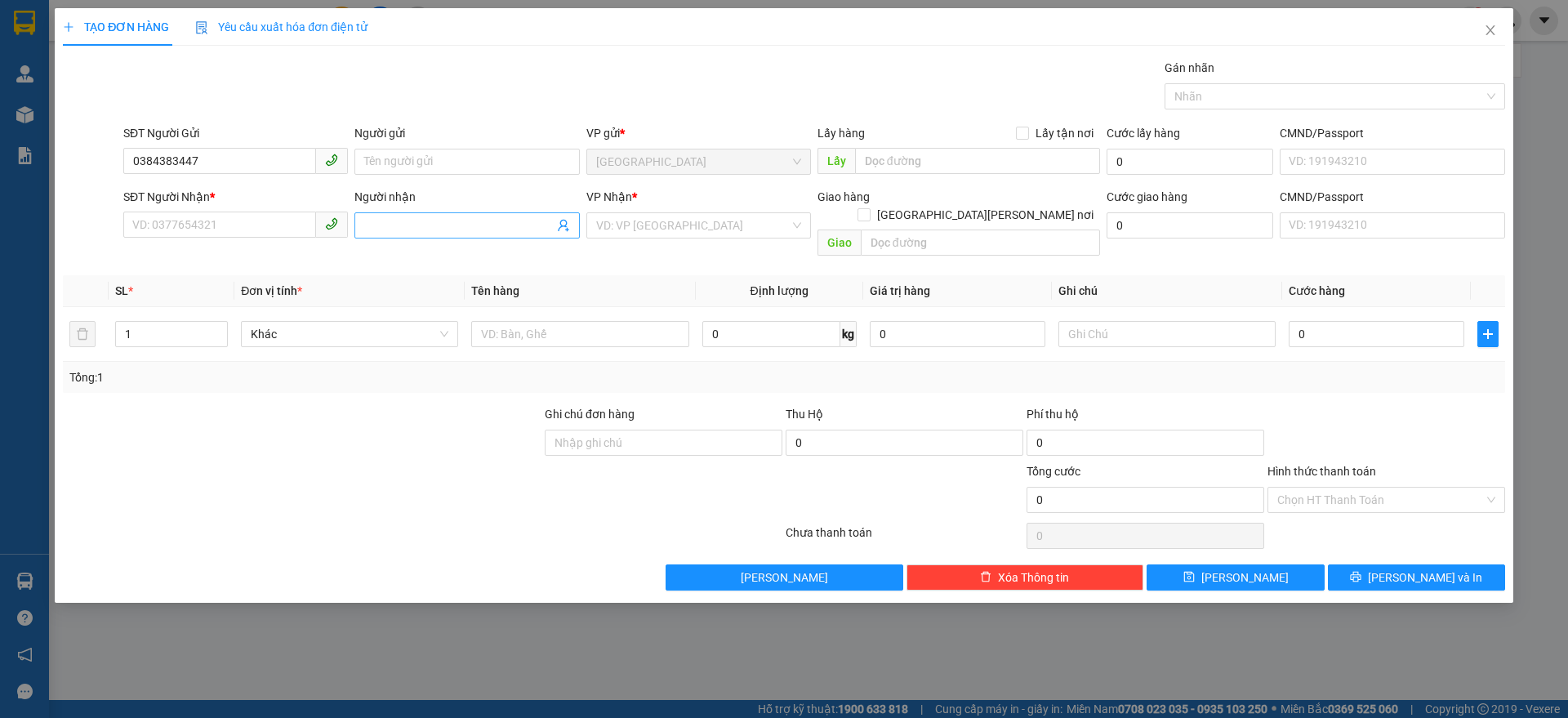
click at [471, 230] on input "Người nhận" at bounding box center [458, 225] width 188 height 18
type input "b"
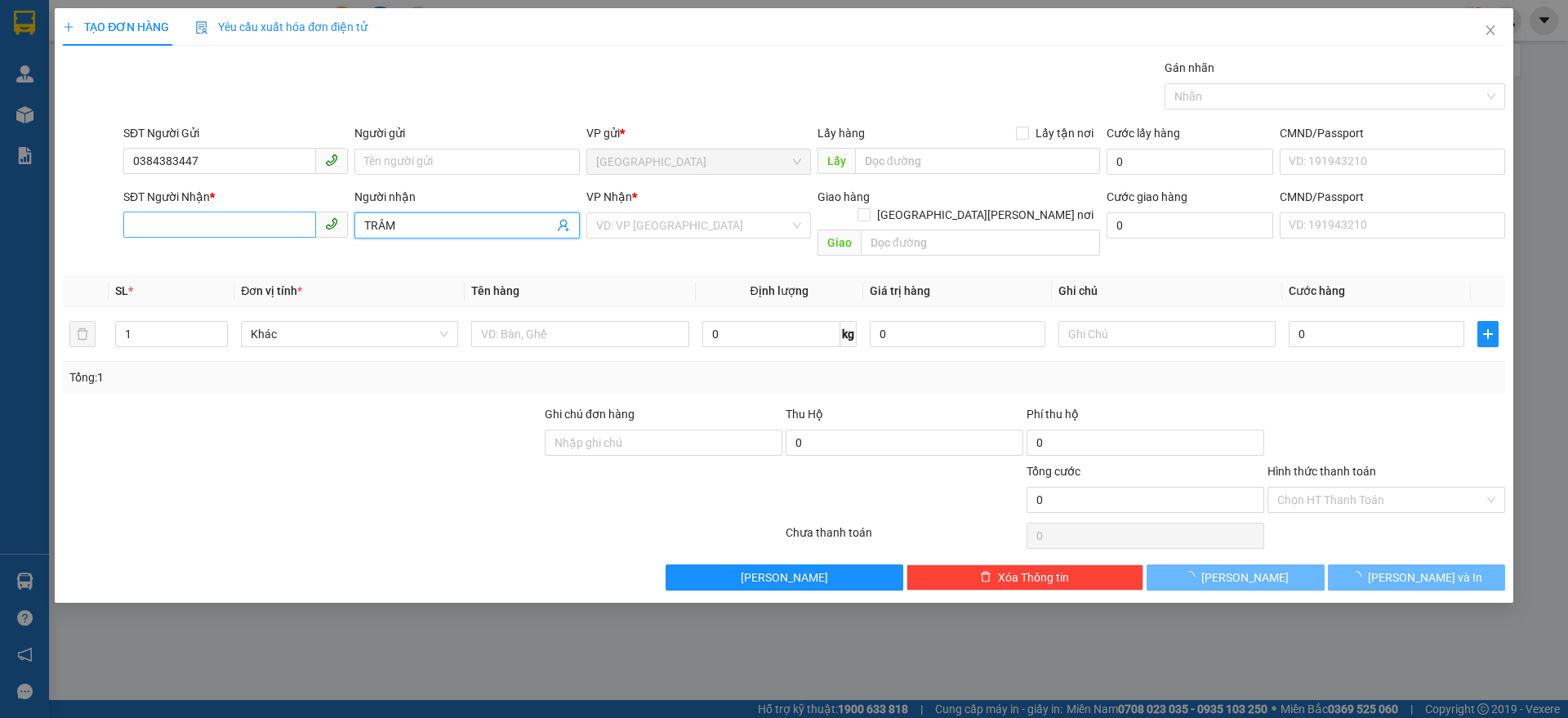
type input "TRÂM"
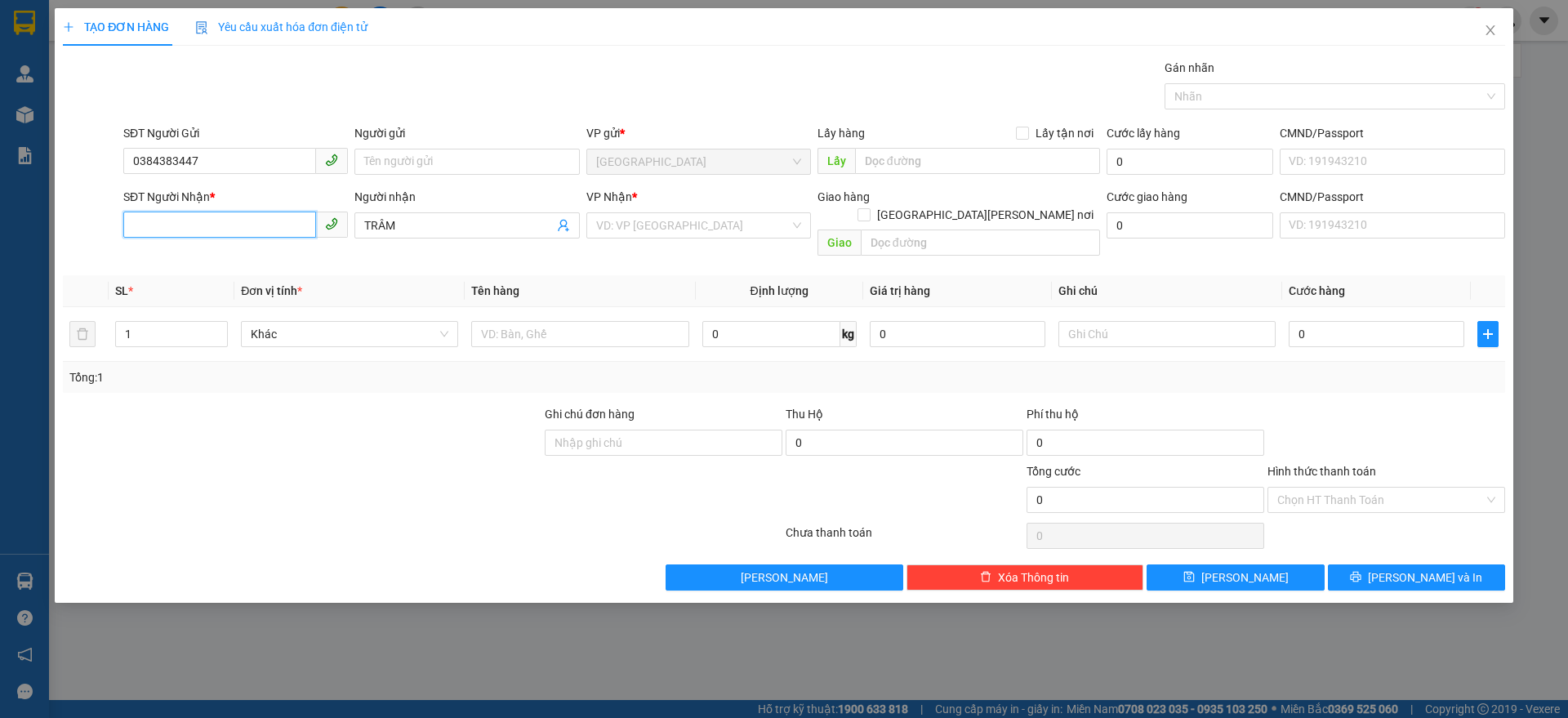
click at [170, 230] on input "SĐT Người Nhận *" at bounding box center [220, 225] width 193 height 26
type input "0935871677"
click at [264, 260] on div "0935871677 - HOA [PERSON_NAME]" at bounding box center [235, 257] width 205 height 18
type input "HOA KHANH - TRÂM"
type input "0935871677"
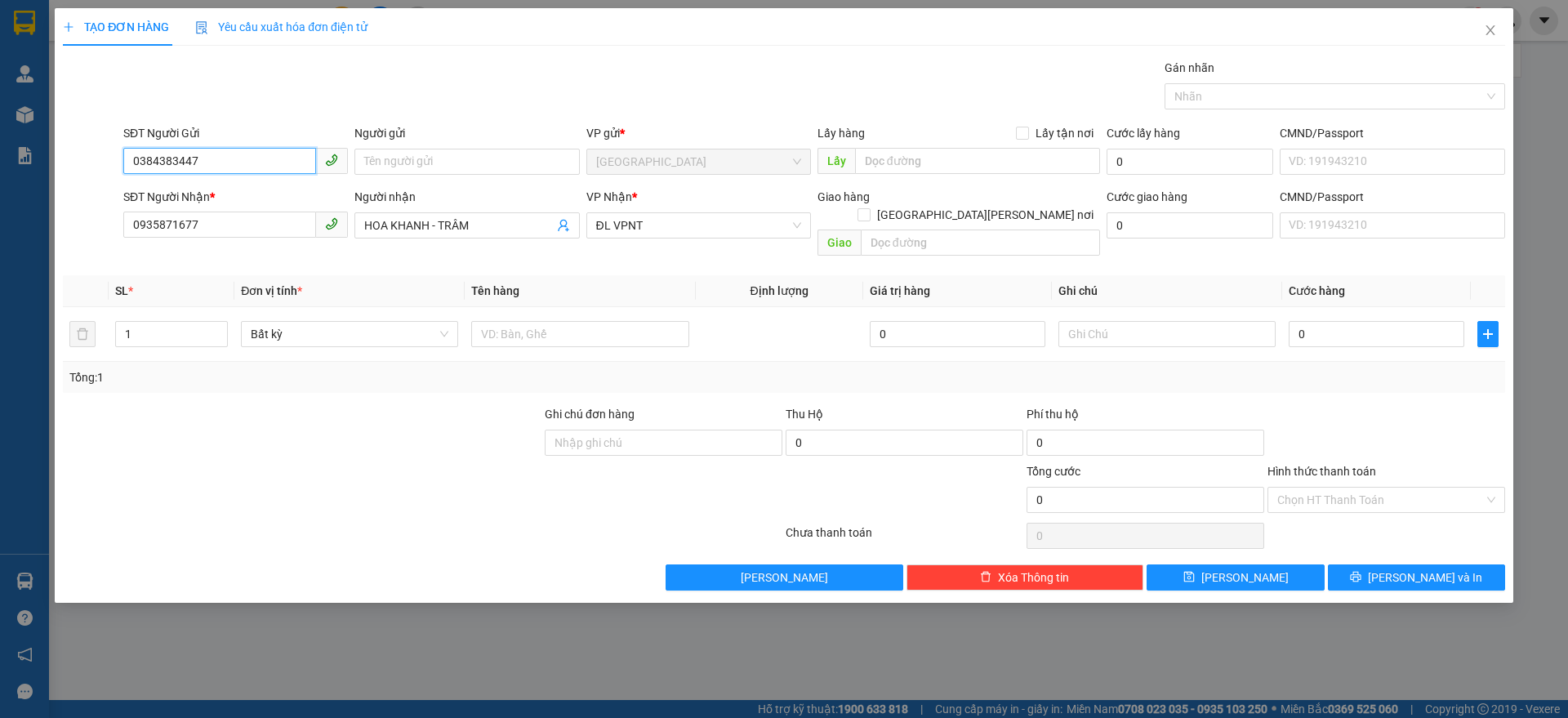
click at [272, 168] on input "0384383447" at bounding box center [220, 161] width 193 height 26
click at [563, 321] on input "text" at bounding box center [579, 334] width 217 height 26
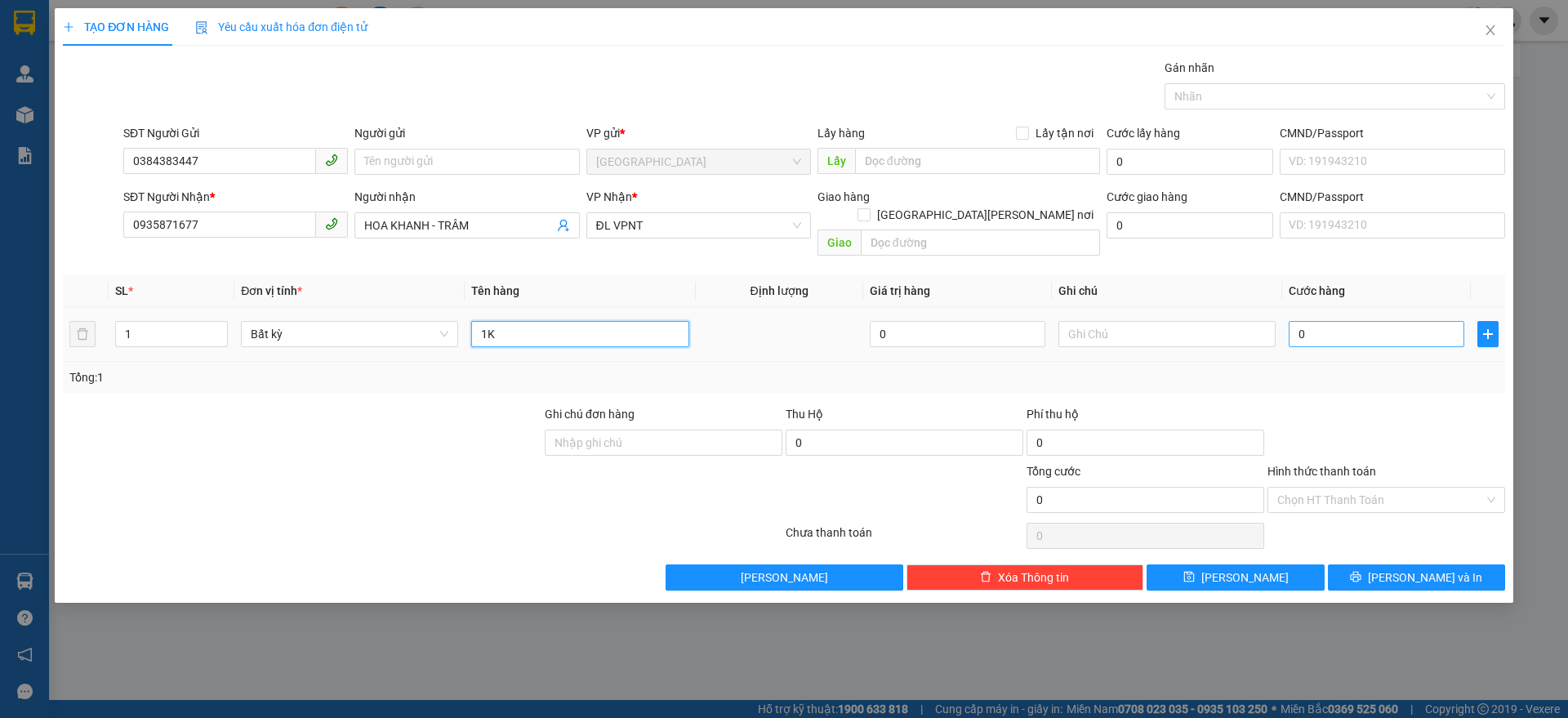
type input "1K"
click at [1363, 321] on input "0" at bounding box center [1376, 334] width 175 height 26
type input "4"
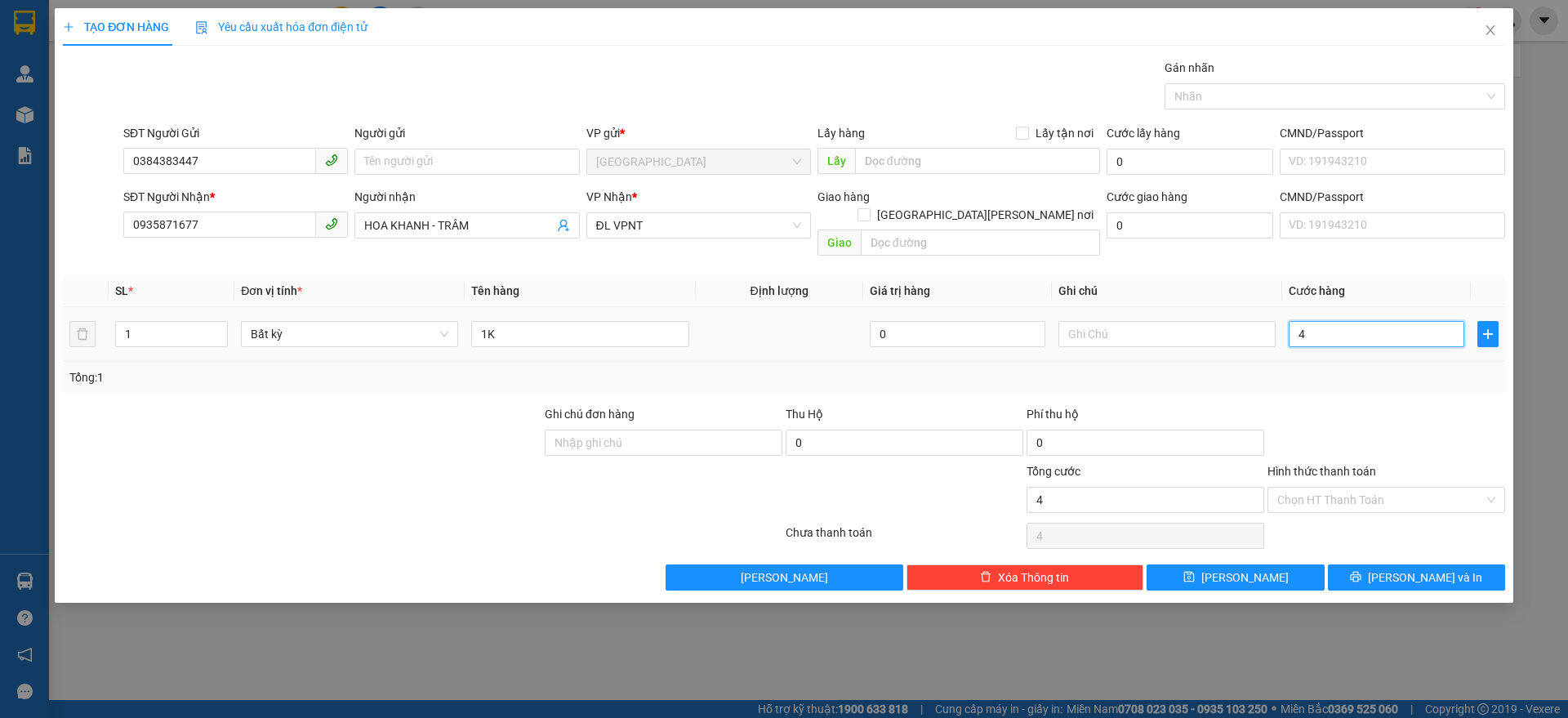
type input "40"
type input "40.000"
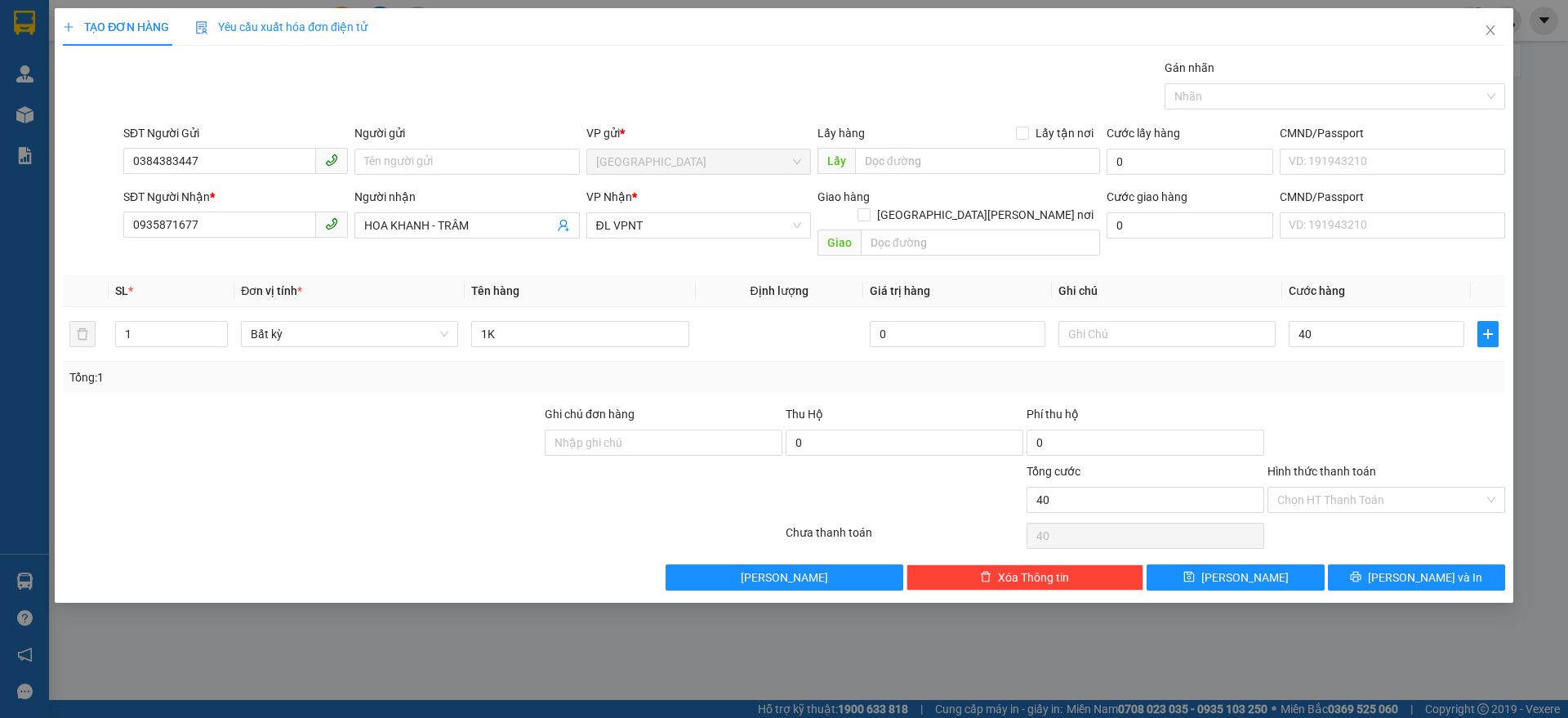
type input "40.000"
click at [1378, 405] on div at bounding box center [1386, 434] width 241 height 57
click at [1439, 569] on span "[PERSON_NAME] và In" at bounding box center [1425, 577] width 114 height 18
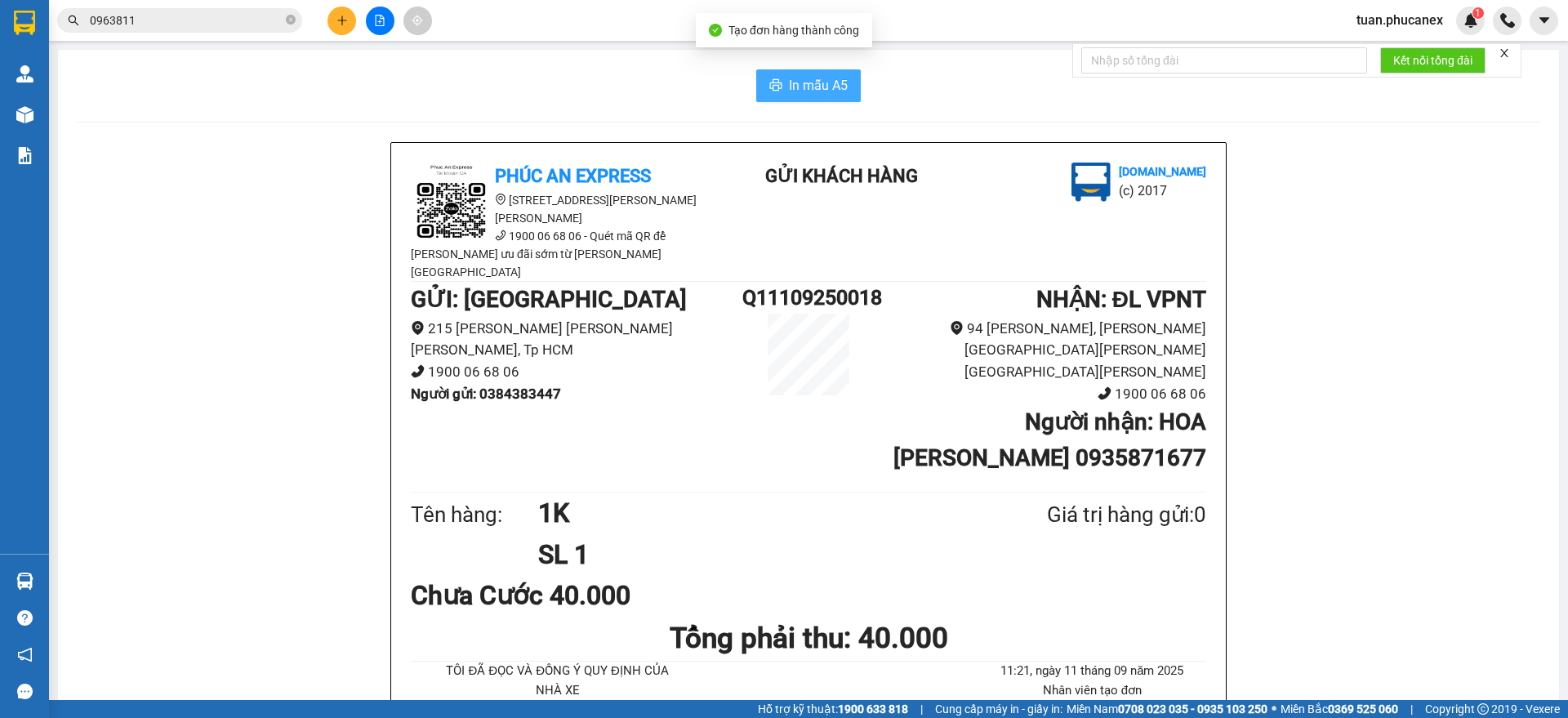
click at [806, 72] on button "In mẫu A5" at bounding box center [808, 86] width 105 height 33
click at [280, 29] on input "0963811" at bounding box center [186, 20] width 193 height 18
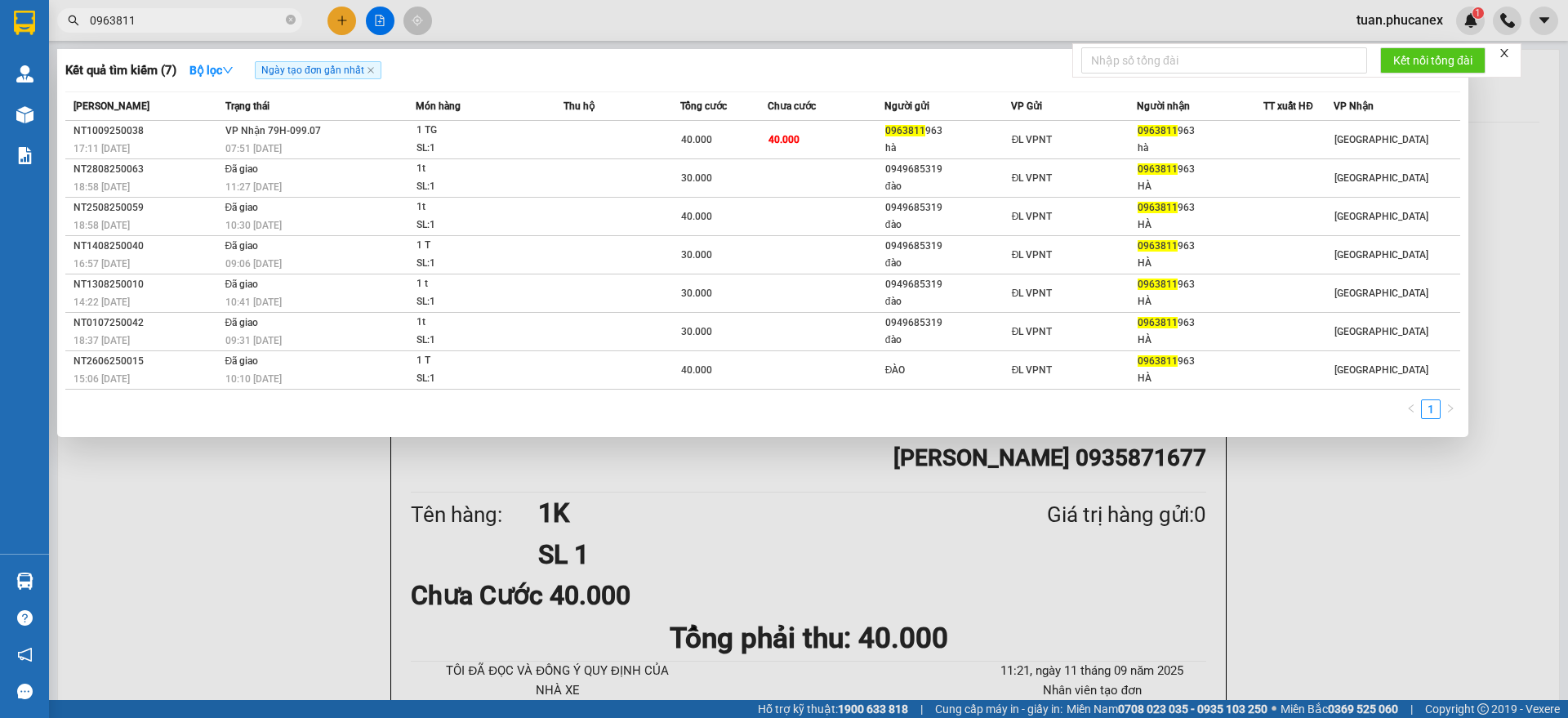
click at [280, 29] on input "0963811" at bounding box center [186, 20] width 193 height 18
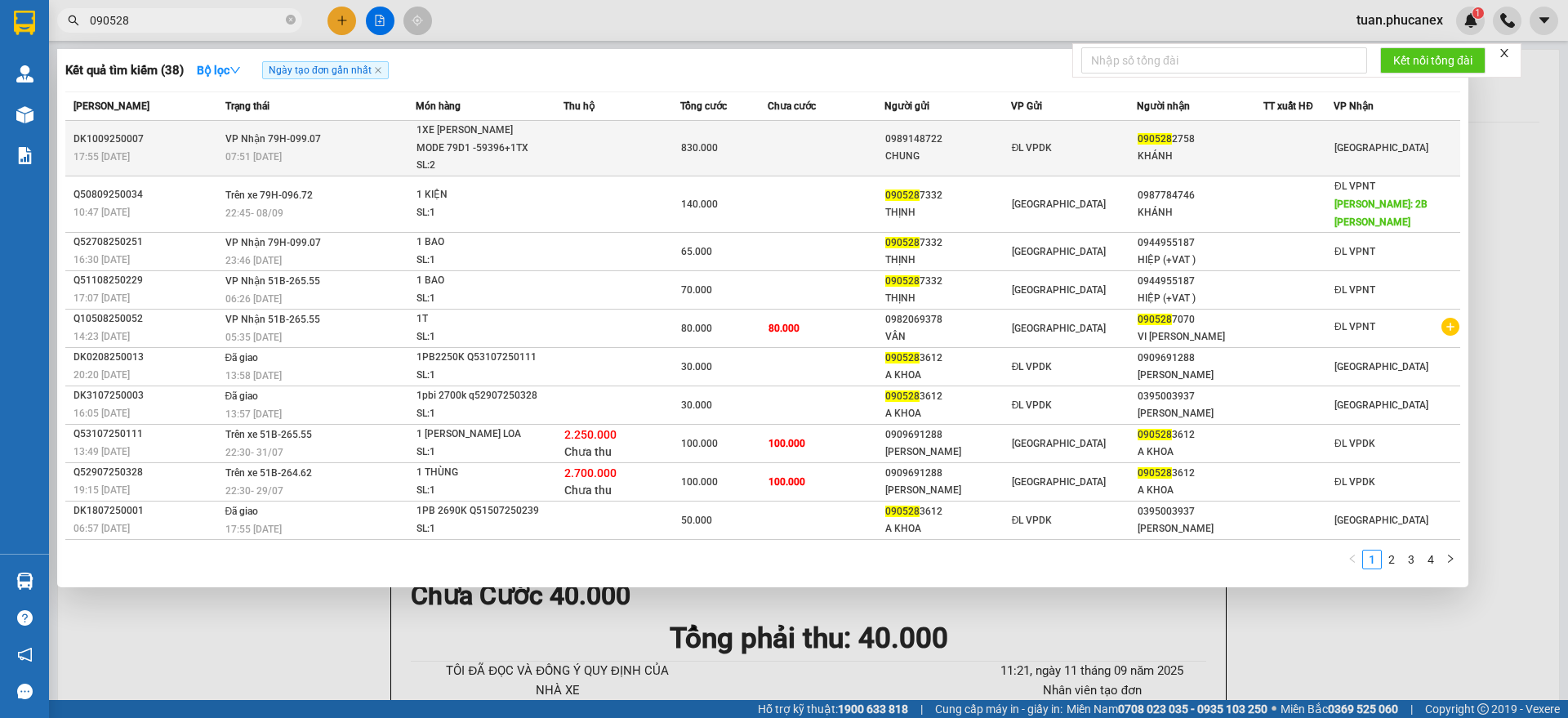
type input "090528"
click at [1240, 156] on div "KHÁNH" at bounding box center [1200, 156] width 125 height 17
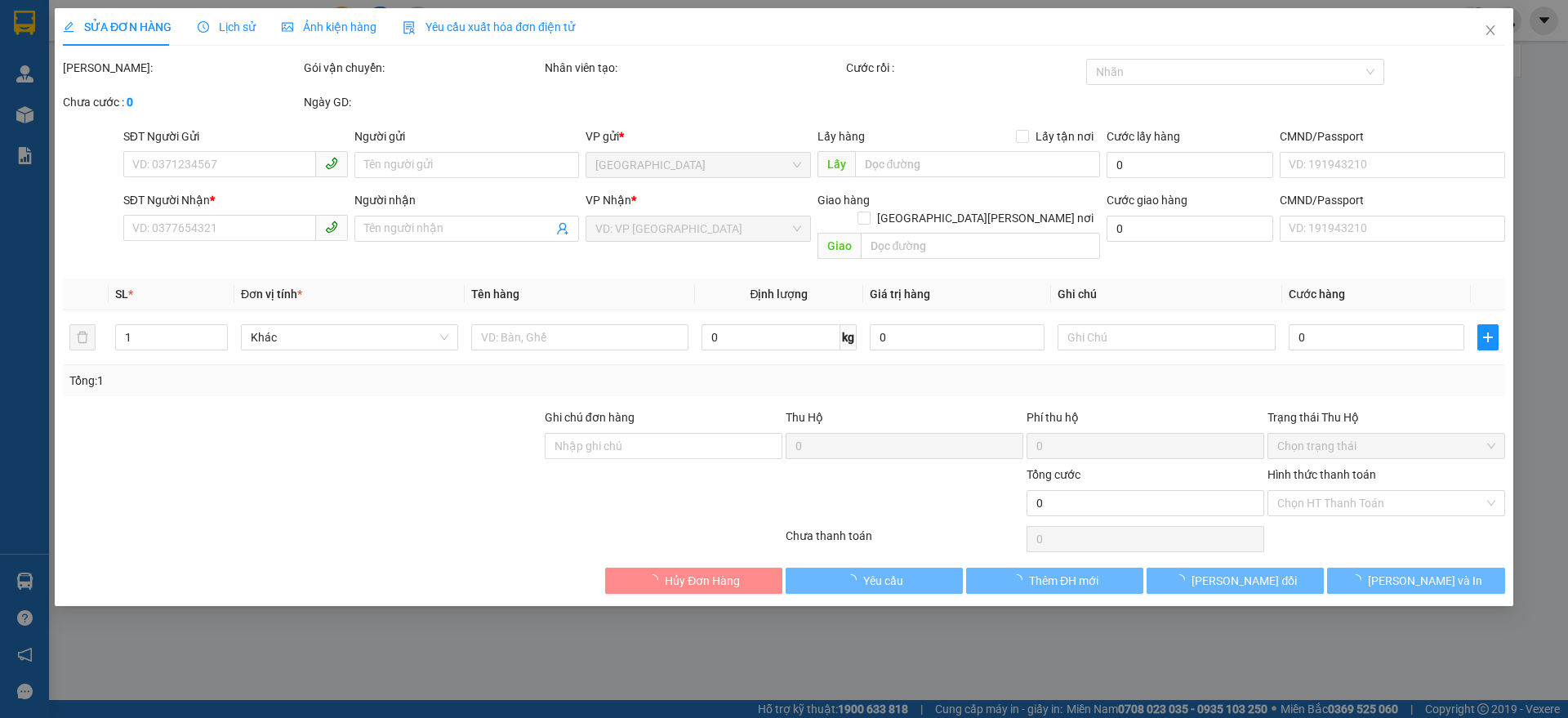
type input "0989148722"
type input "CHUNG"
type input "0905282758"
type input "KHÁNH"
type input "830.000"
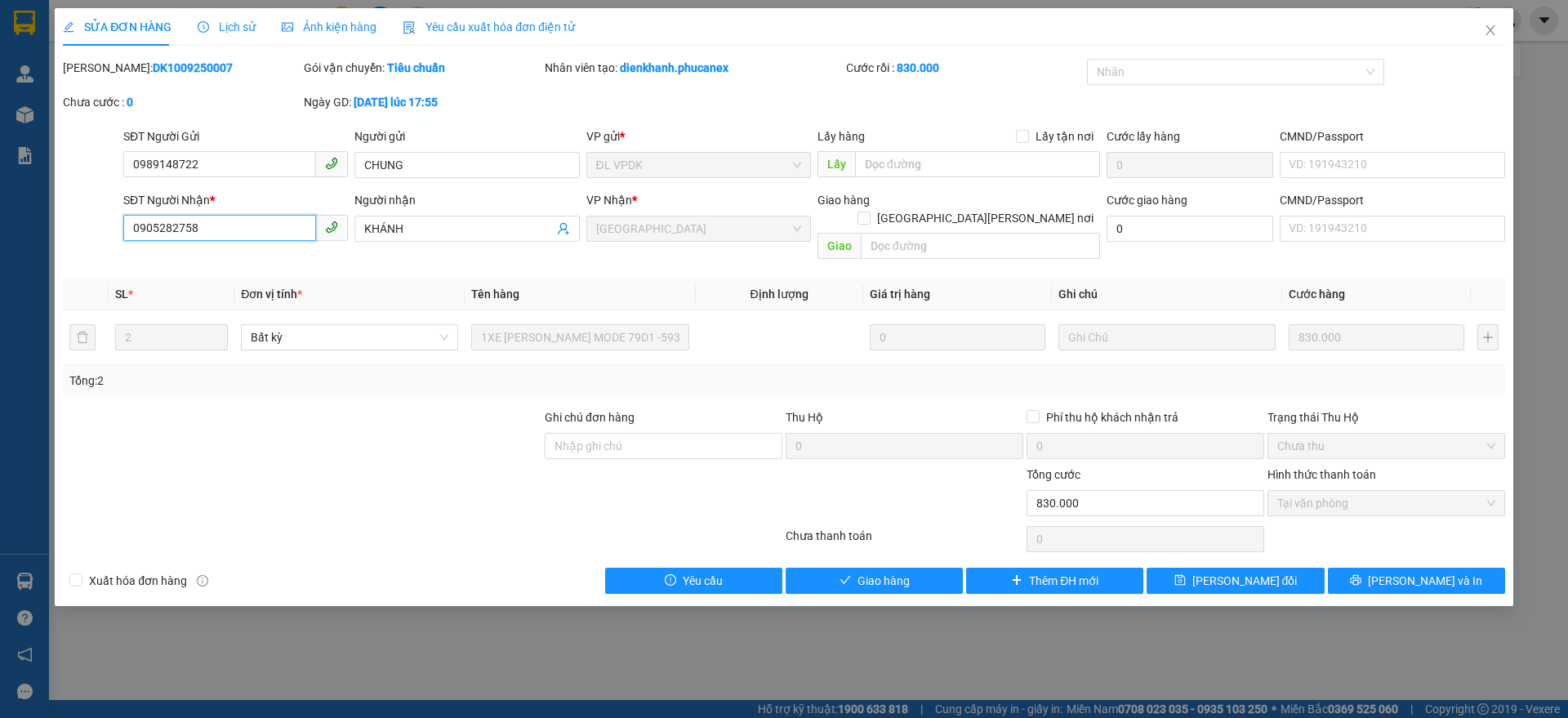
click at [214, 227] on input "0905282758" at bounding box center [220, 228] width 193 height 26
click at [867, 572] on span "Giao hàng" at bounding box center [883, 581] width 52 height 18
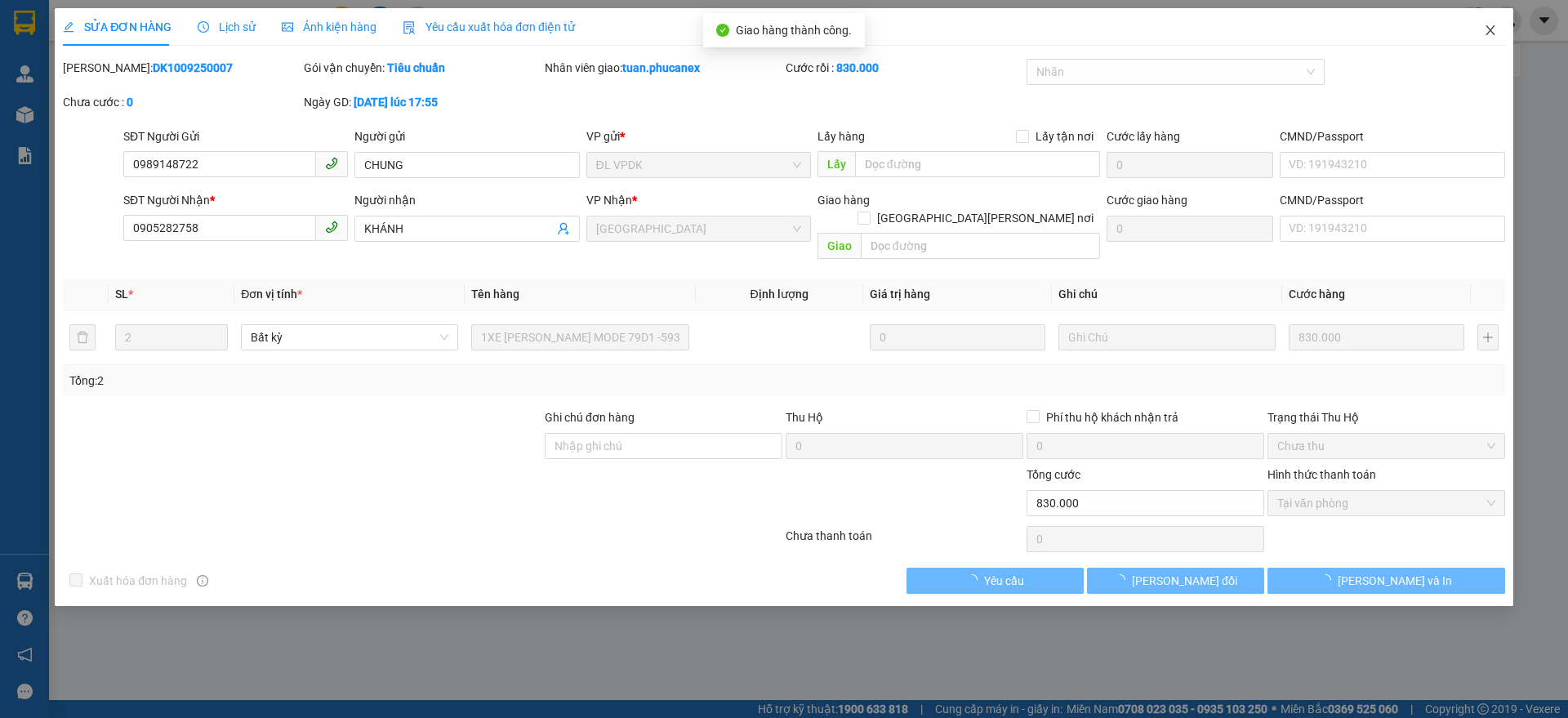
click at [1488, 29] on icon "close" at bounding box center [1490, 29] width 13 height 13
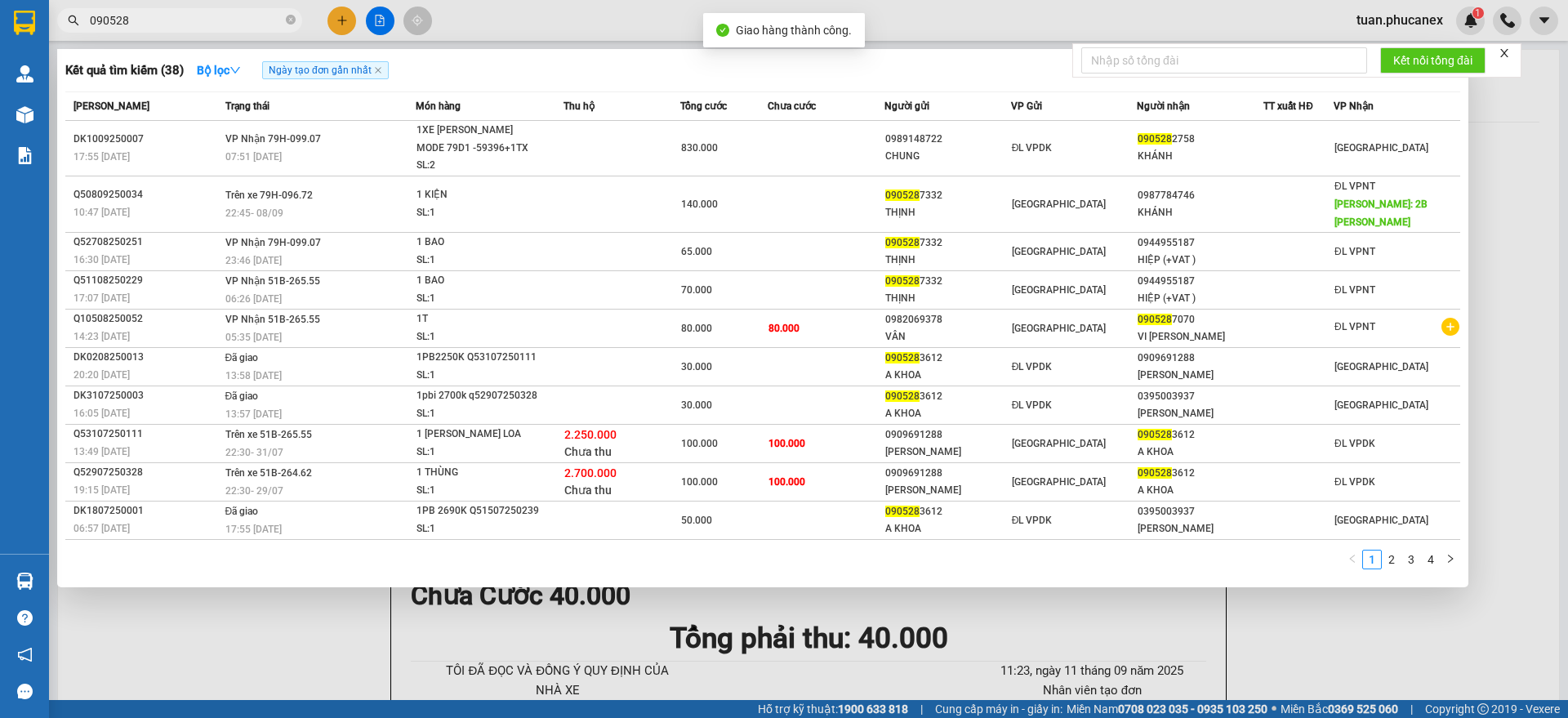
click at [224, 28] on input "090528" at bounding box center [186, 20] width 193 height 18
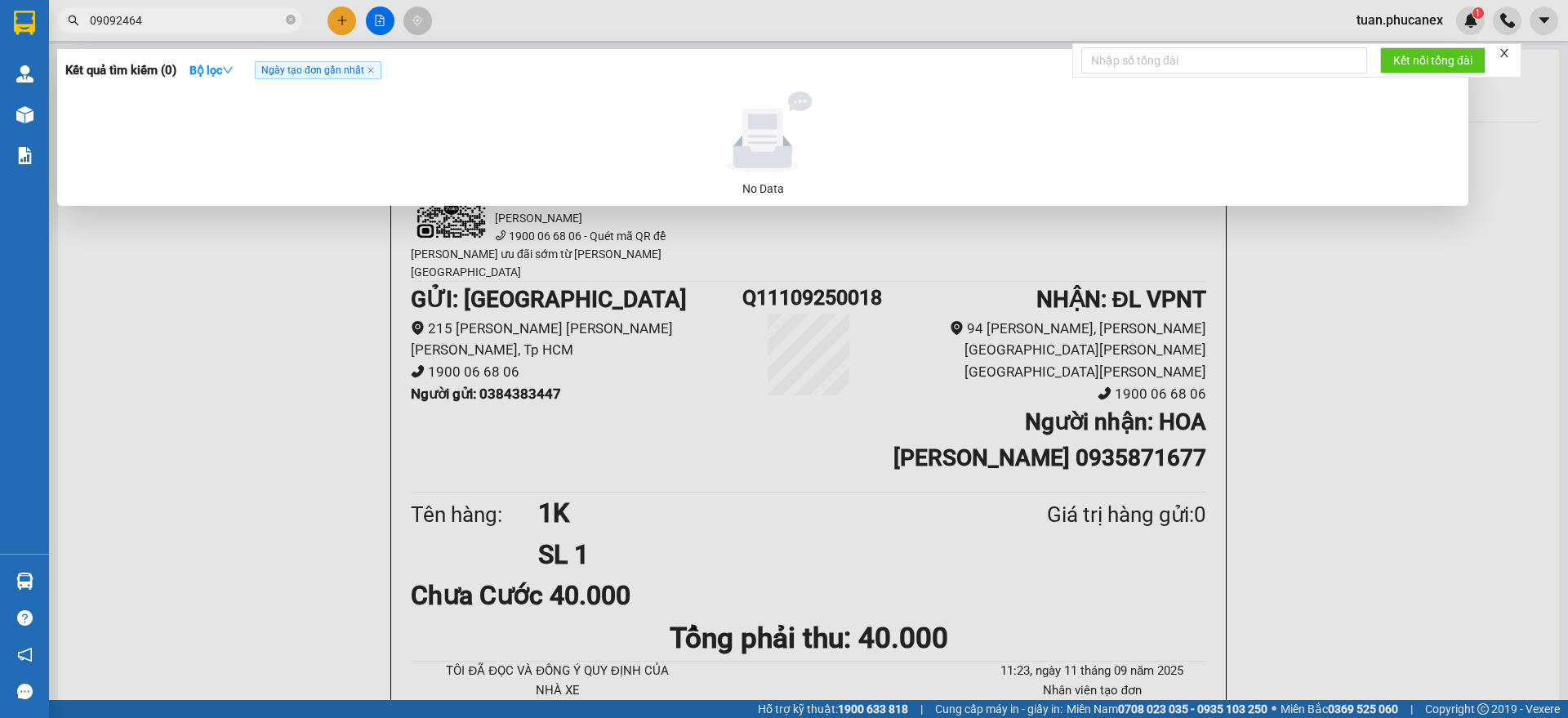
click at [175, 11] on input "09092464" at bounding box center [186, 20] width 193 height 18
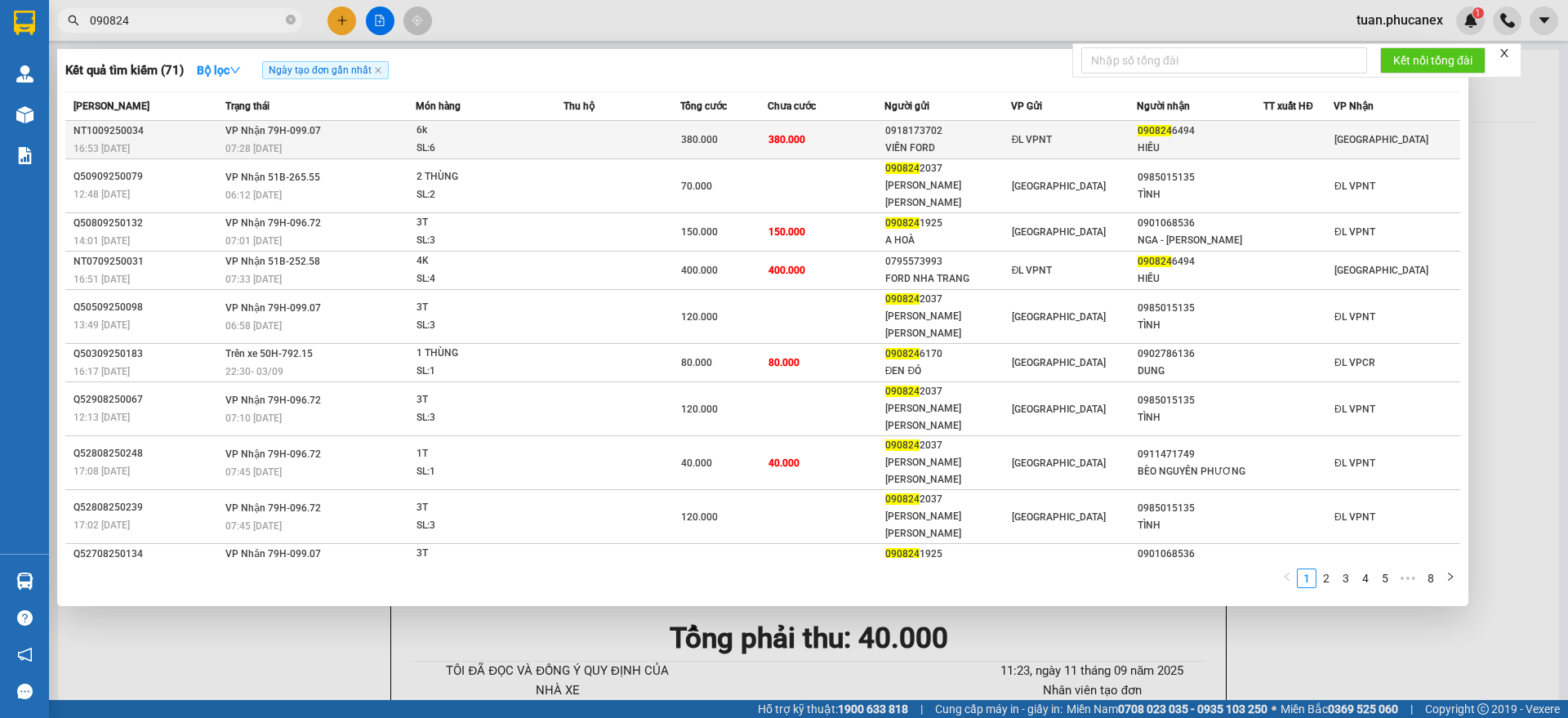
type input "090824"
click at [823, 146] on td "380.000" at bounding box center [825, 140] width 117 height 38
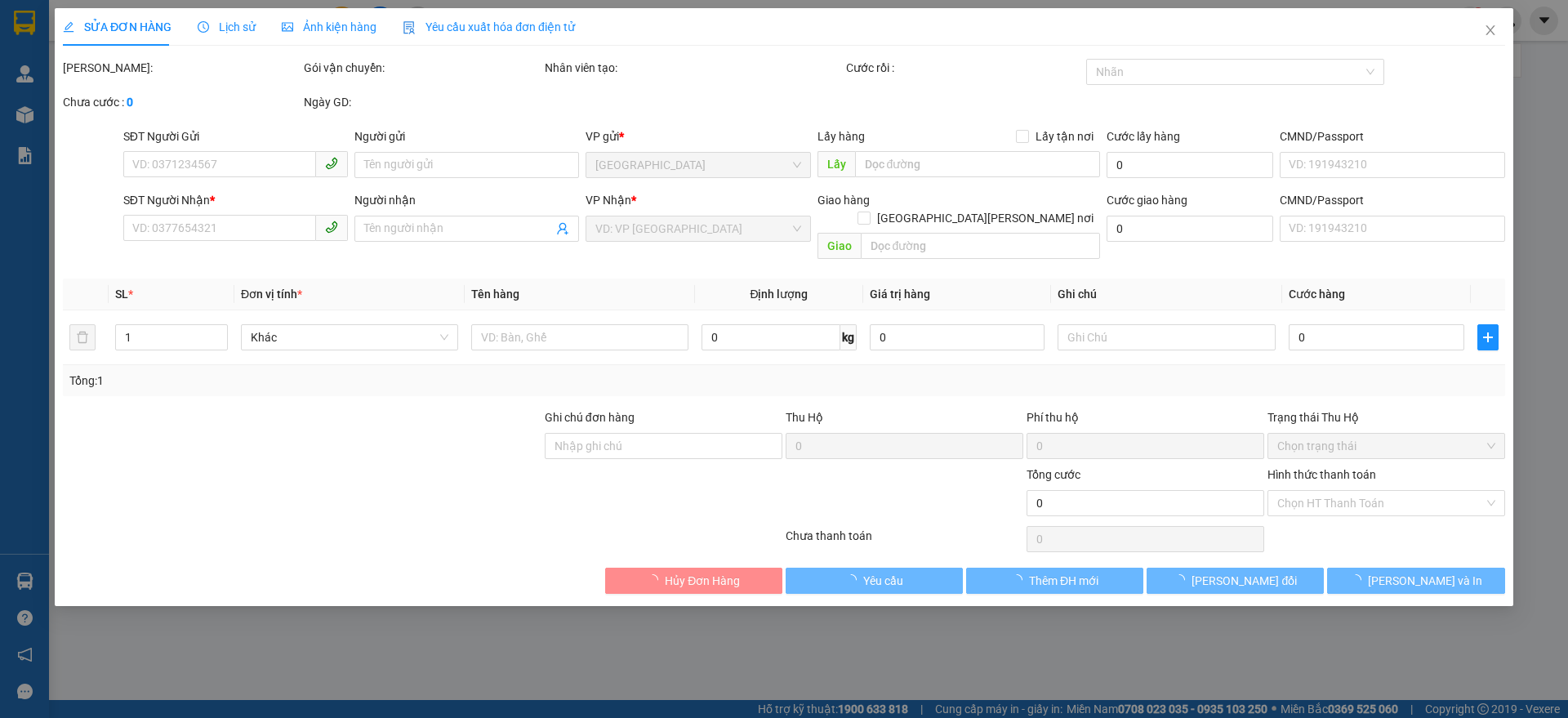
type input "0918173702"
type input "VIỄN FORD"
type input "0908246494"
type input "HIẾU"
type input "380.000"
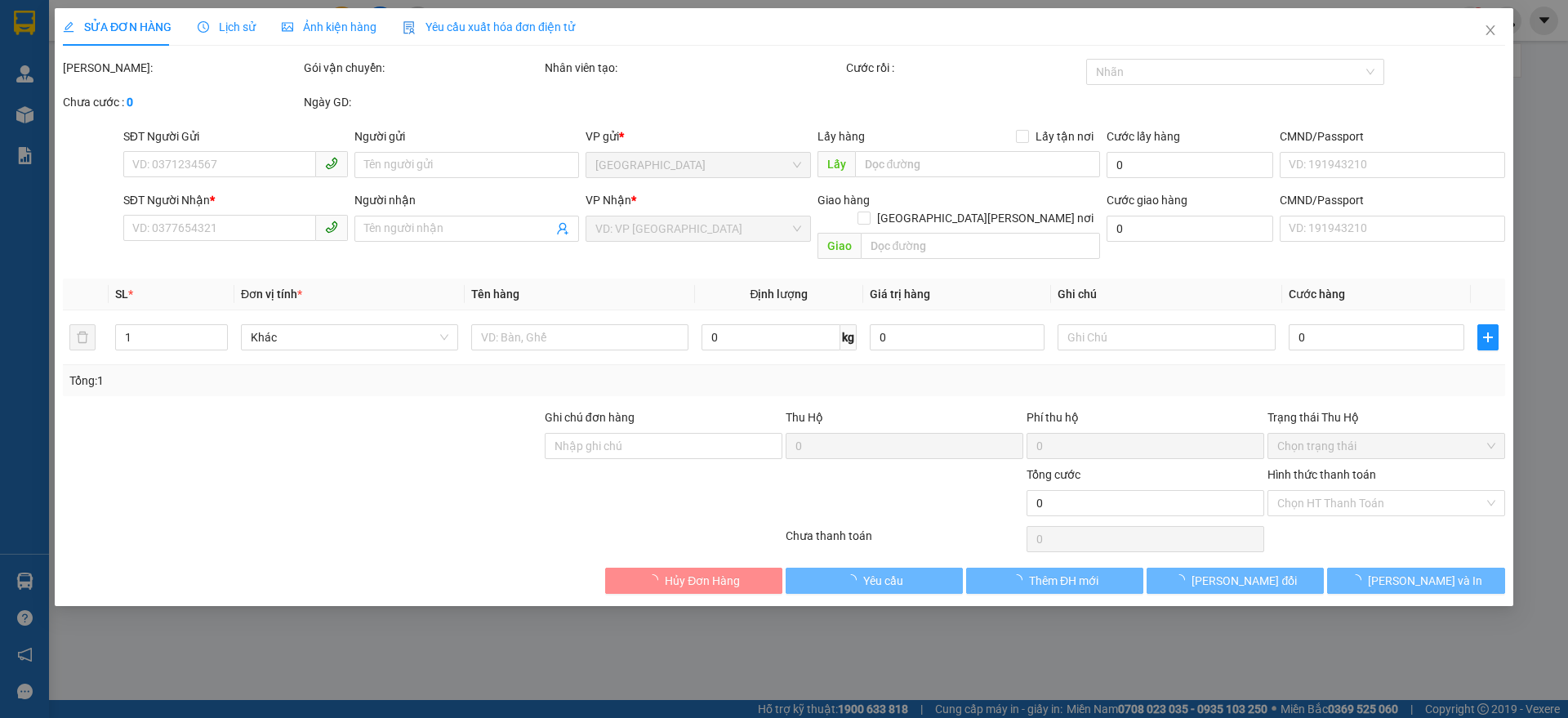
type input "380.000"
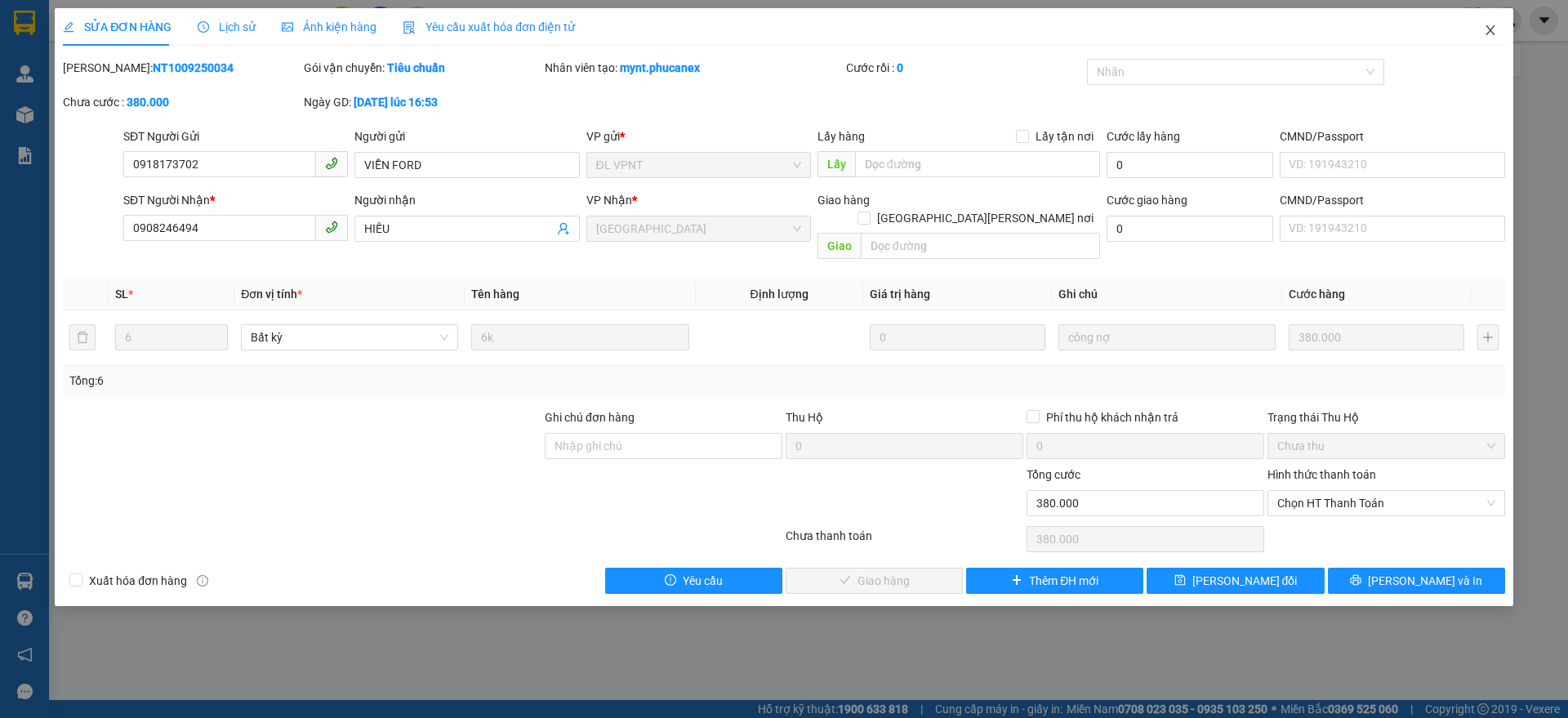
click at [1484, 37] on icon "close" at bounding box center [1490, 29] width 13 height 13
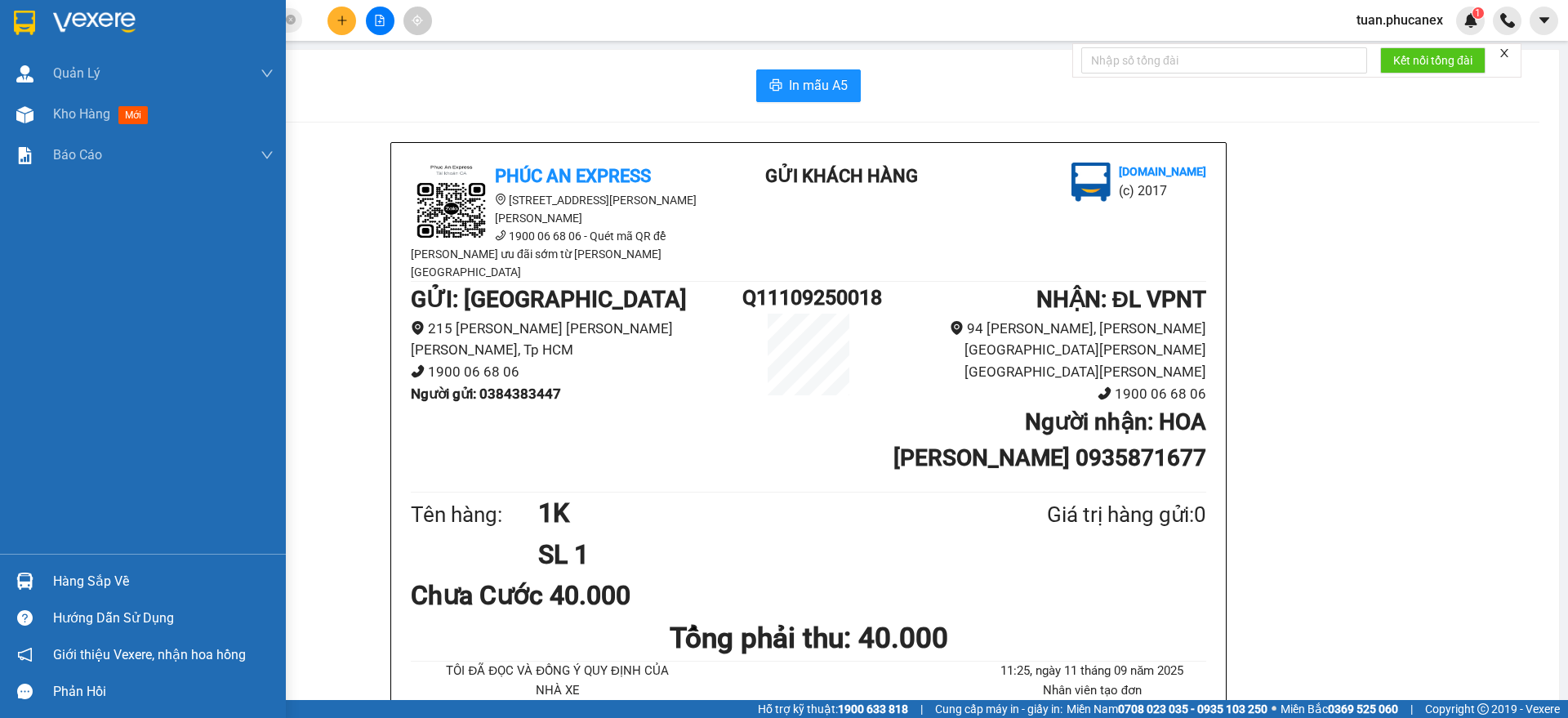
click at [71, 29] on img at bounding box center [93, 22] width 82 height 24
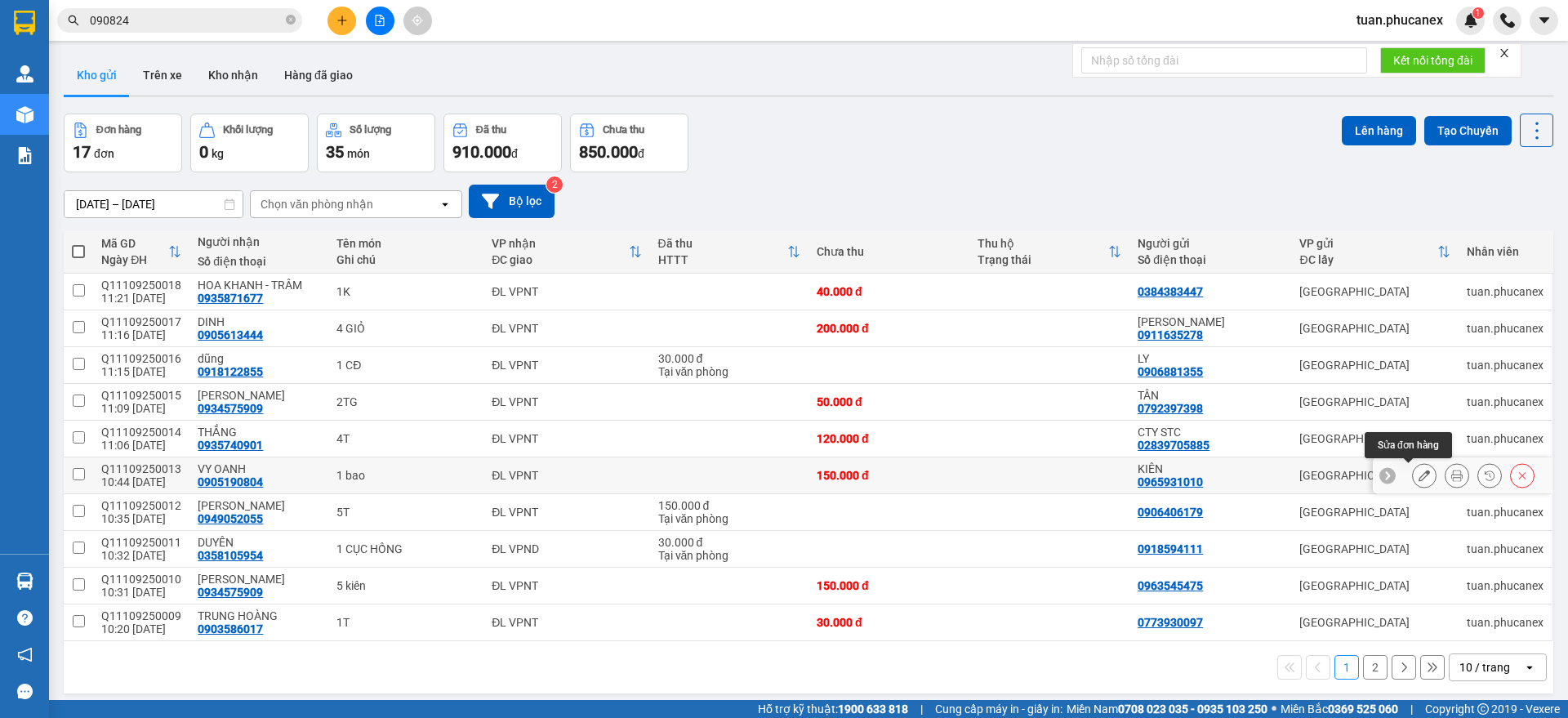
click at [1419, 475] on icon at bounding box center [1425, 474] width 11 height 11
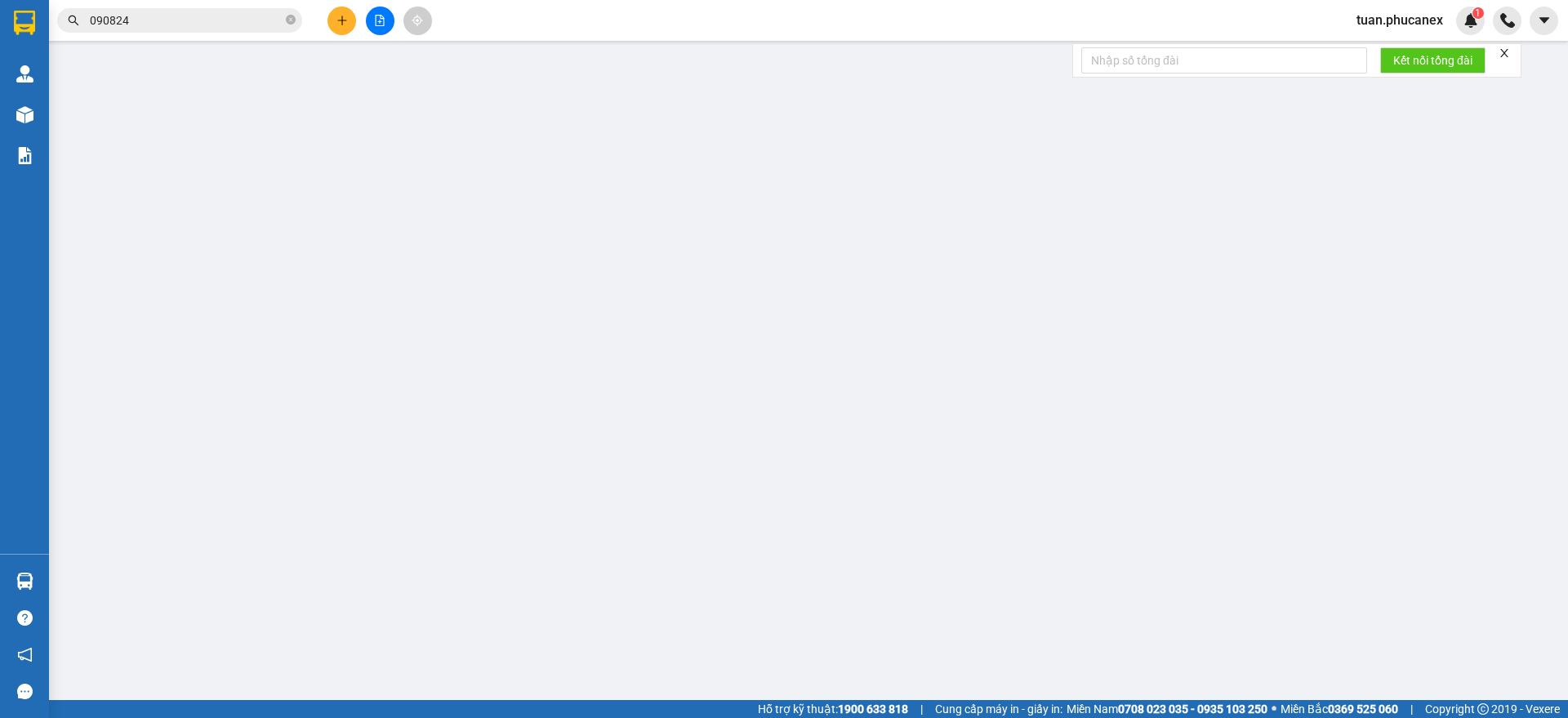
type input "0965931010"
type input "KIÊN"
type input "0905190804"
type input "VY OANH"
type input "150.000"
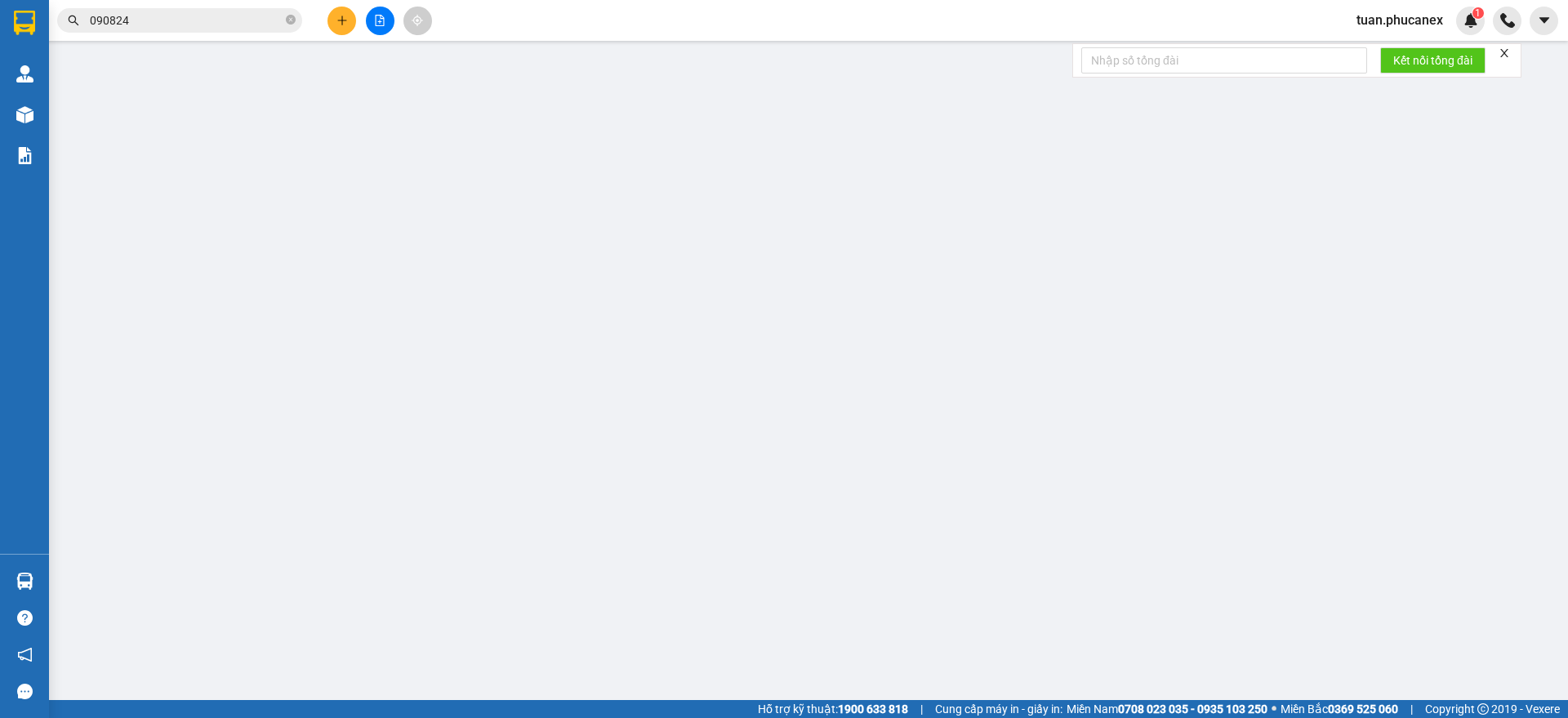
type input "150.000"
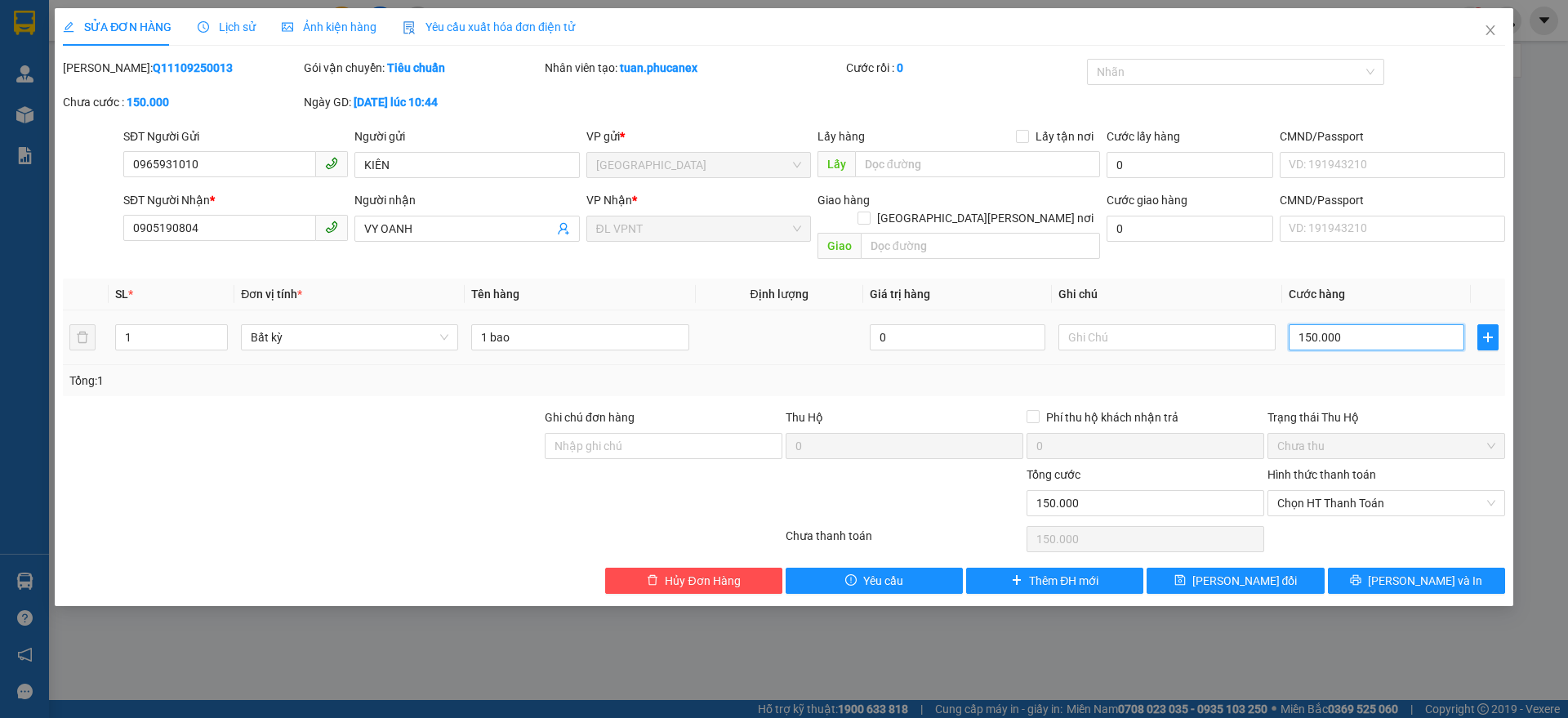
click at [1353, 331] on input "150.000" at bounding box center [1376, 337] width 175 height 26
type input "7"
type input "70"
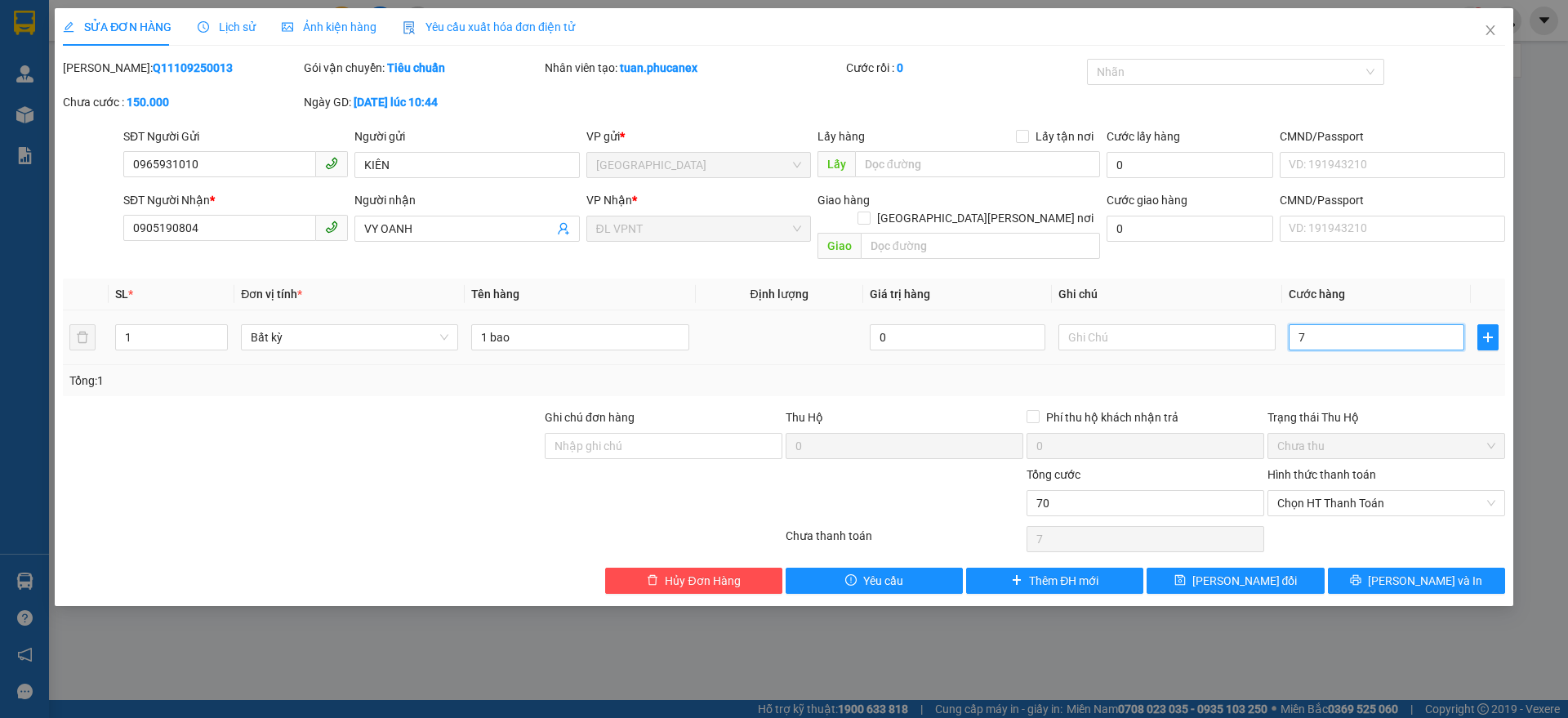
type input "70"
type input "70.000"
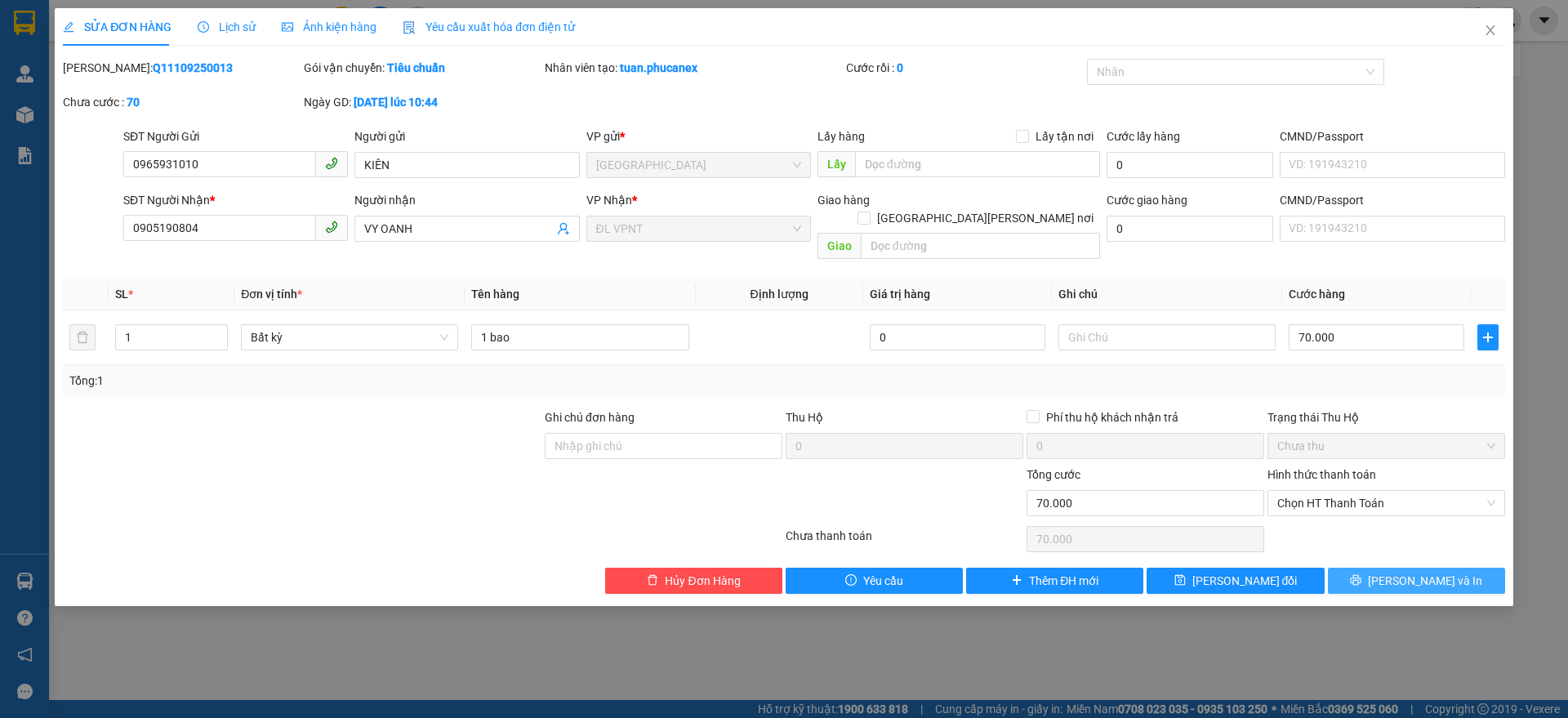
click at [1477, 568] on button "[PERSON_NAME] và In" at bounding box center [1417, 581] width 177 height 26
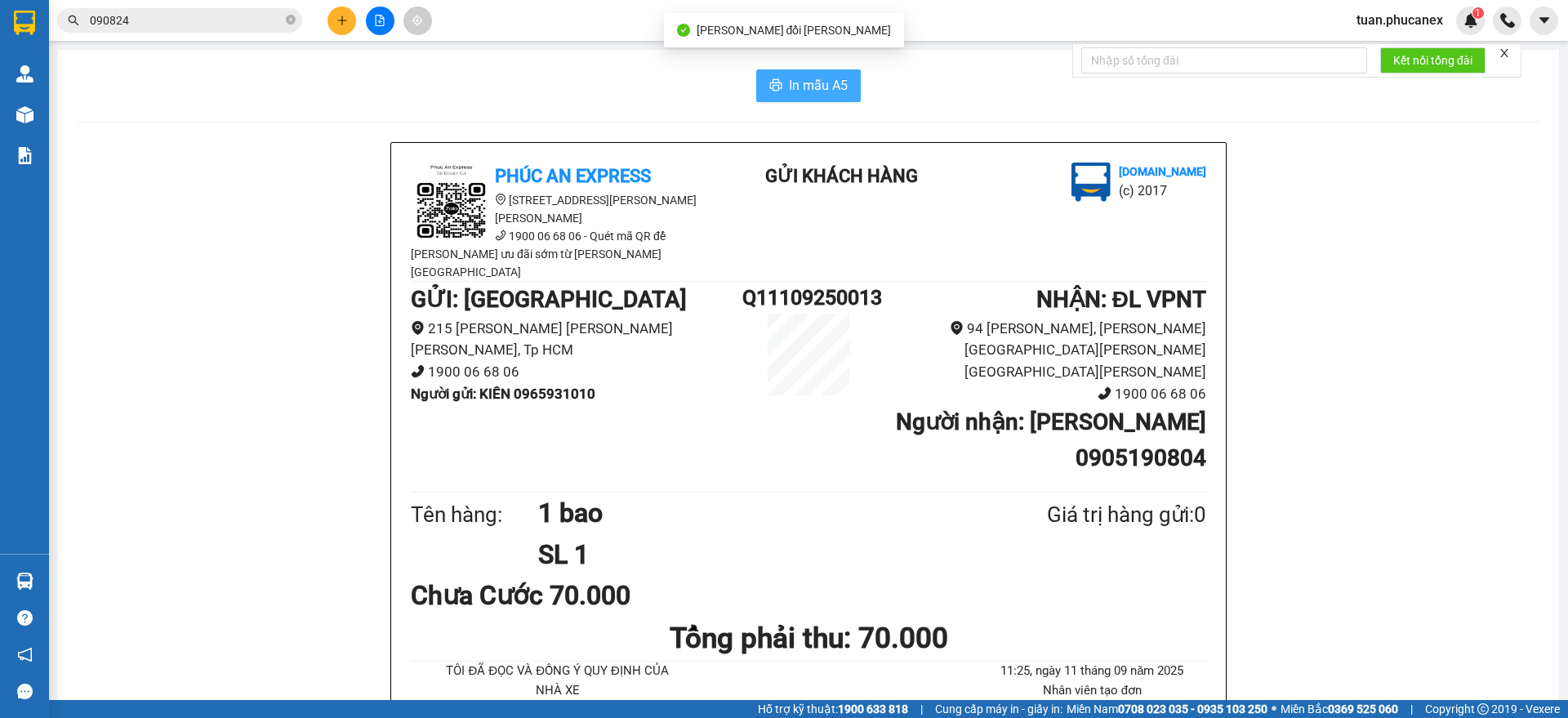
click at [789, 75] on span "In mẫu A5" at bounding box center [819, 86] width 59 height 21
click at [354, 19] on button at bounding box center [341, 21] width 29 height 29
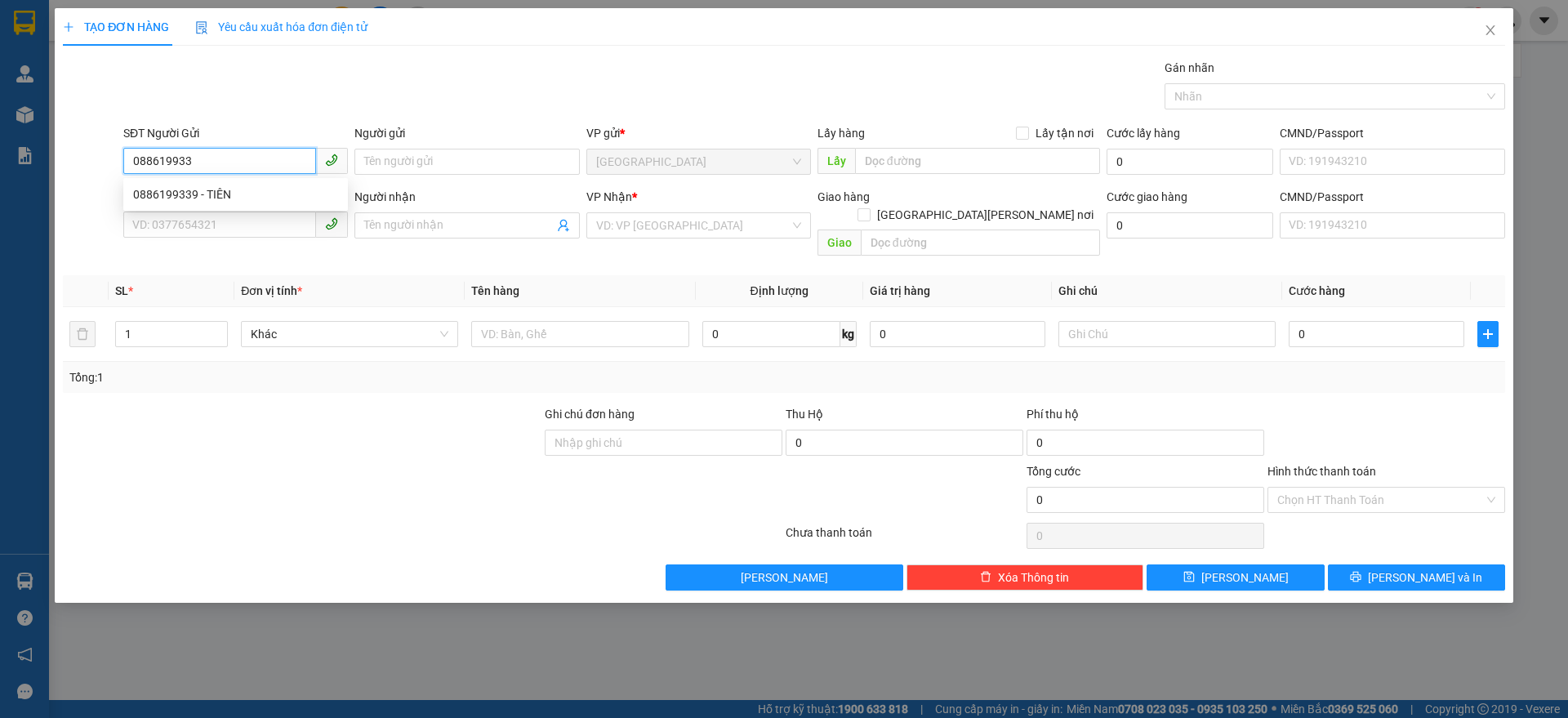
type input "0886199339"
click at [214, 193] on div "0886199339 - TIÊN" at bounding box center [235, 194] width 205 height 18
type input "TIÊN"
type input "0919551878"
type input "THI"
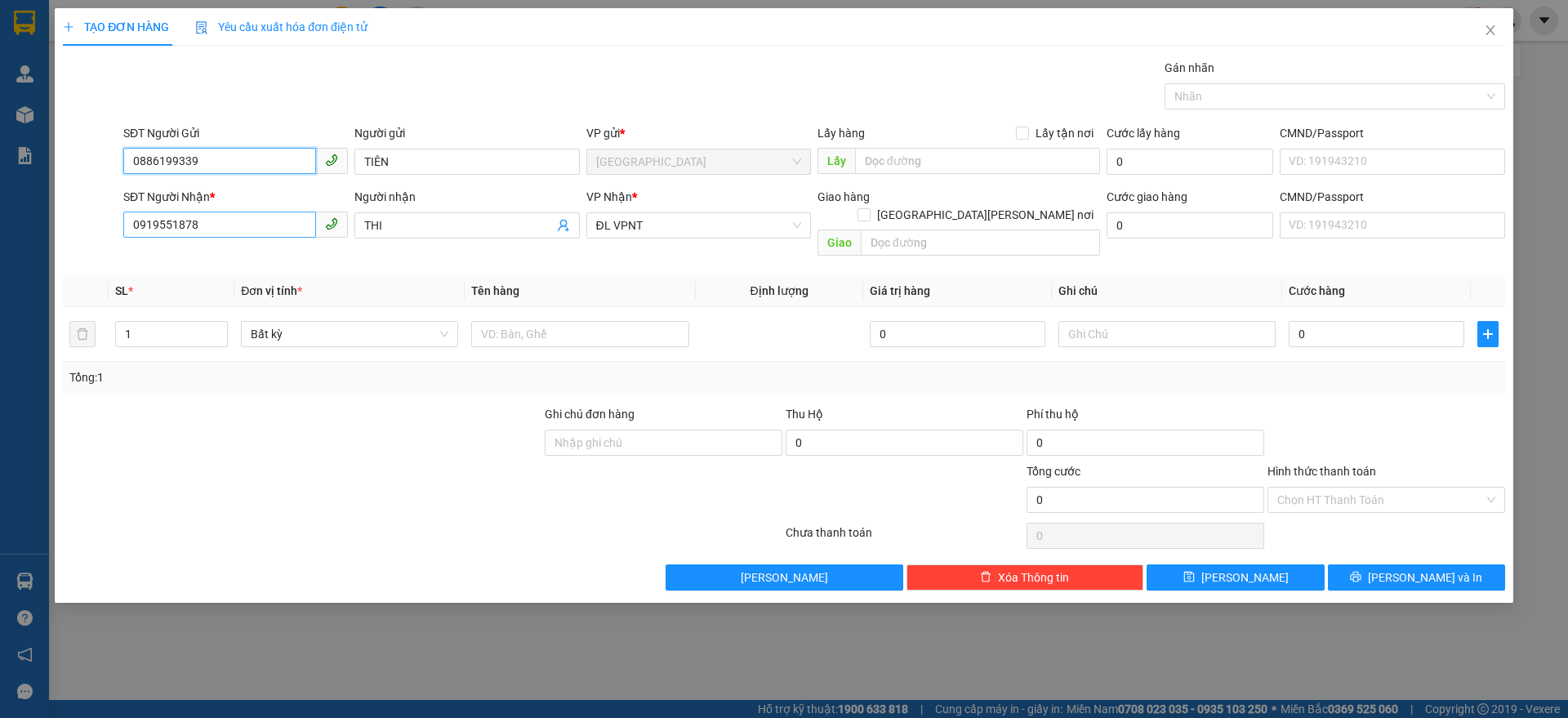
type input "0886199339"
click at [291, 233] on input "0919551878" at bounding box center [220, 225] width 193 height 26
click at [260, 290] on div "0935871677 - HOA [PERSON_NAME]" at bounding box center [235, 283] width 205 height 18
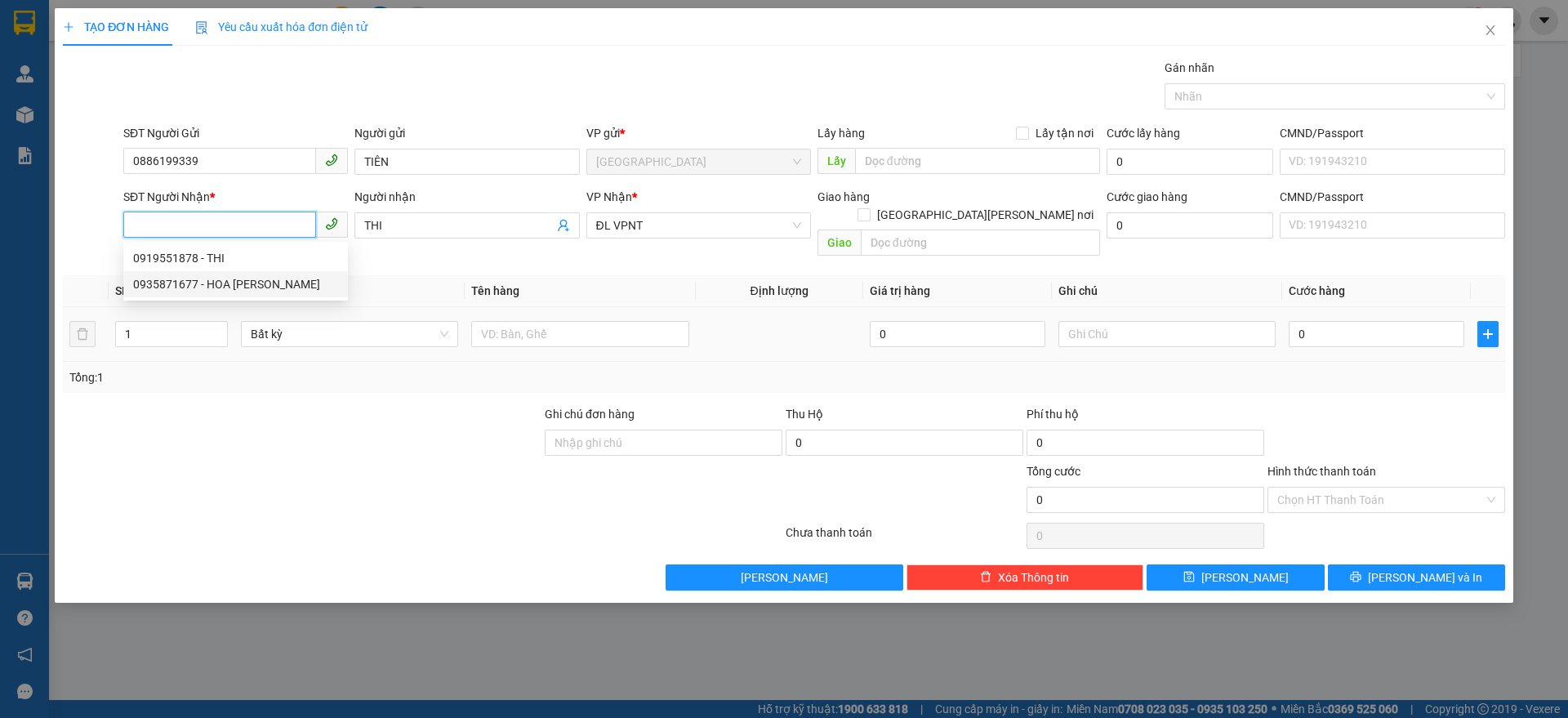
type input "0935871677"
type input "HOA KHANH - TRÂM"
type input "0935871677"
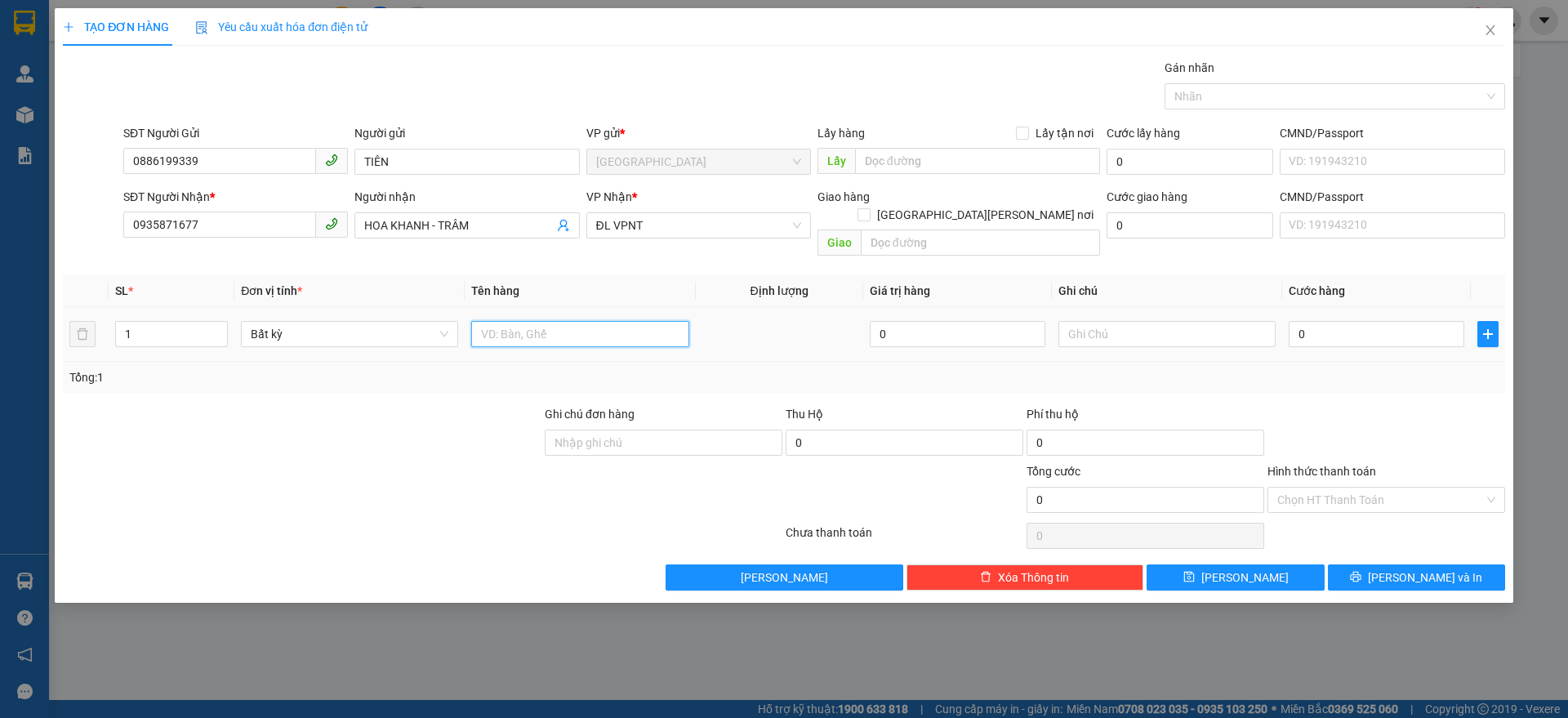
click at [571, 321] on input "text" at bounding box center [579, 334] width 217 height 26
type input "19T"
click at [141, 331] on div "1" at bounding box center [171, 334] width 112 height 33
click at [138, 326] on input "1" at bounding box center [171, 334] width 112 height 24
type input "19"
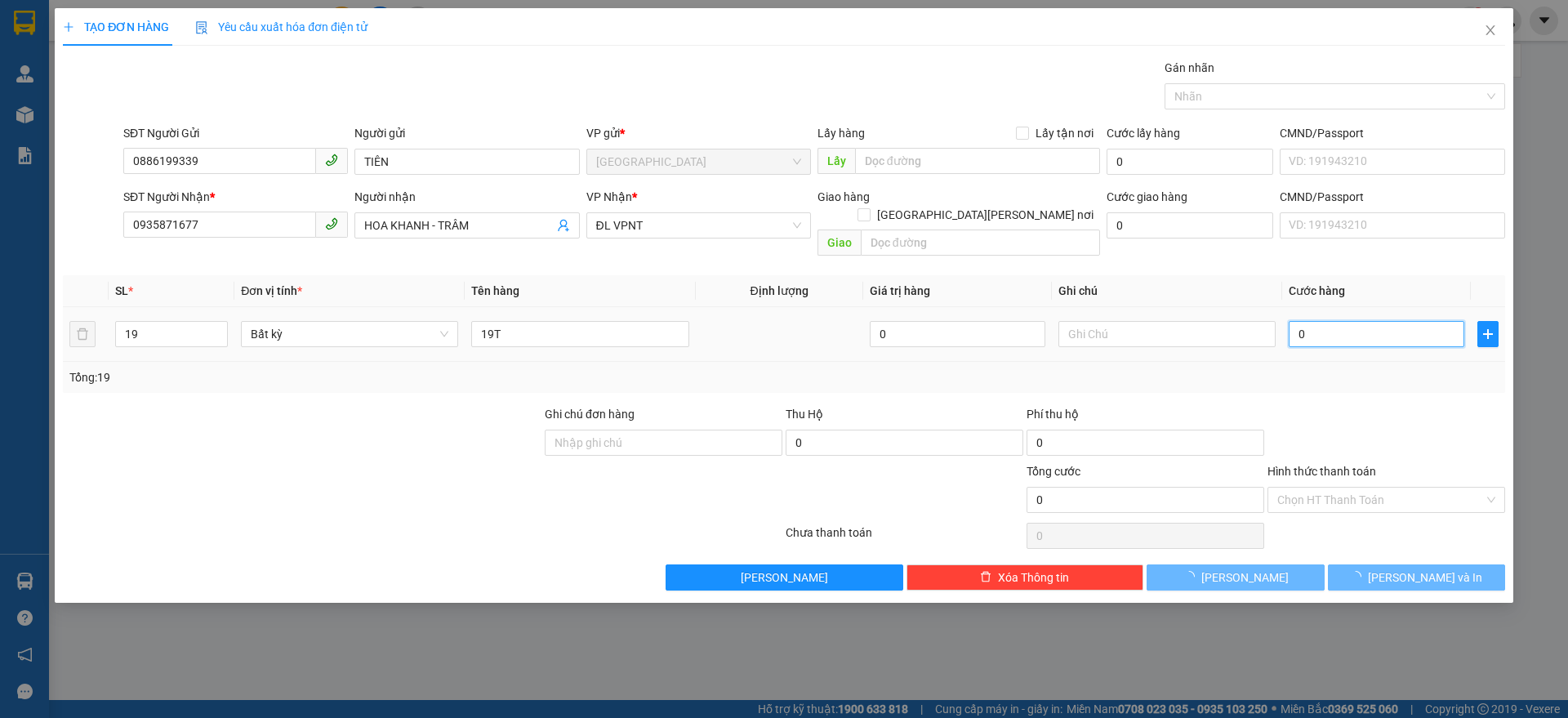
click at [1400, 321] on input "0" at bounding box center [1376, 334] width 175 height 26
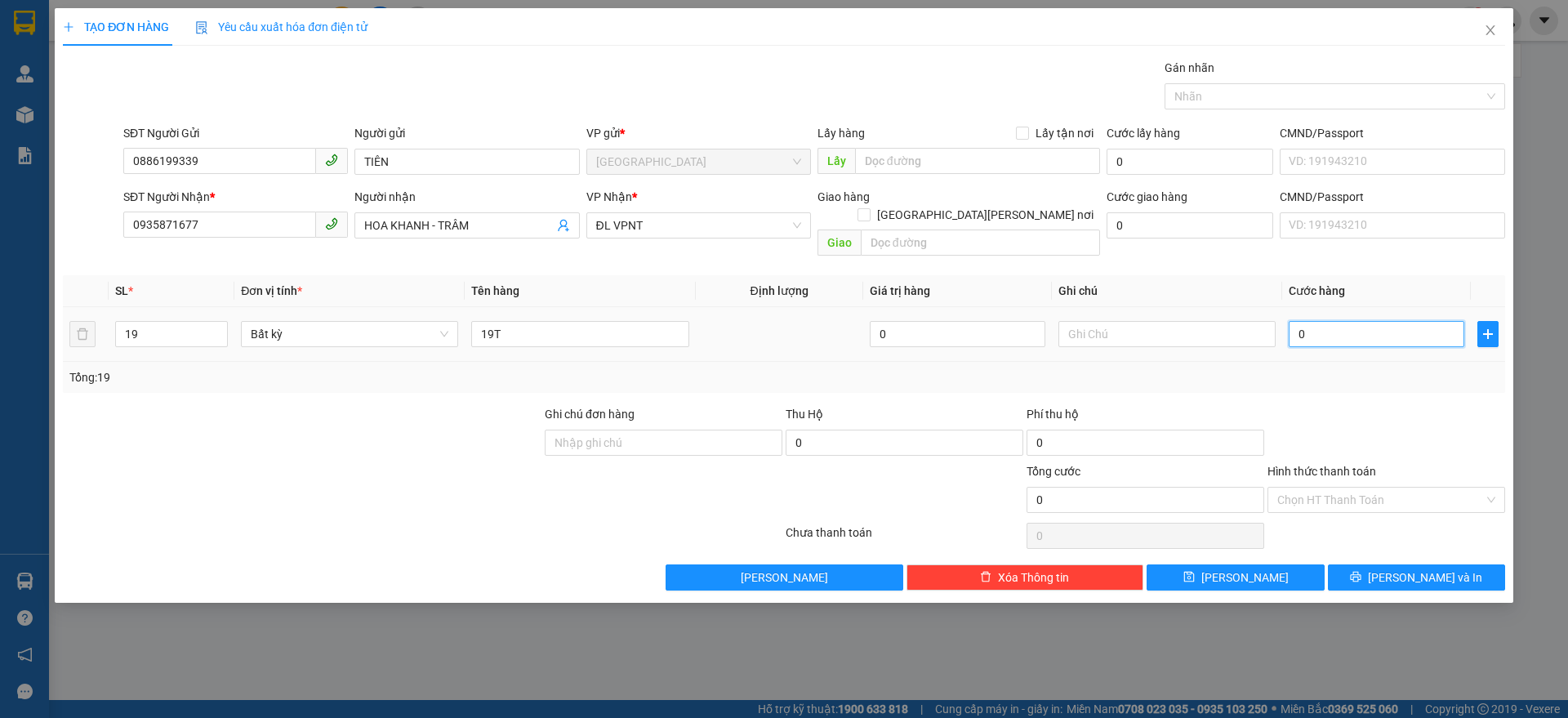
type input "5"
type input "50"
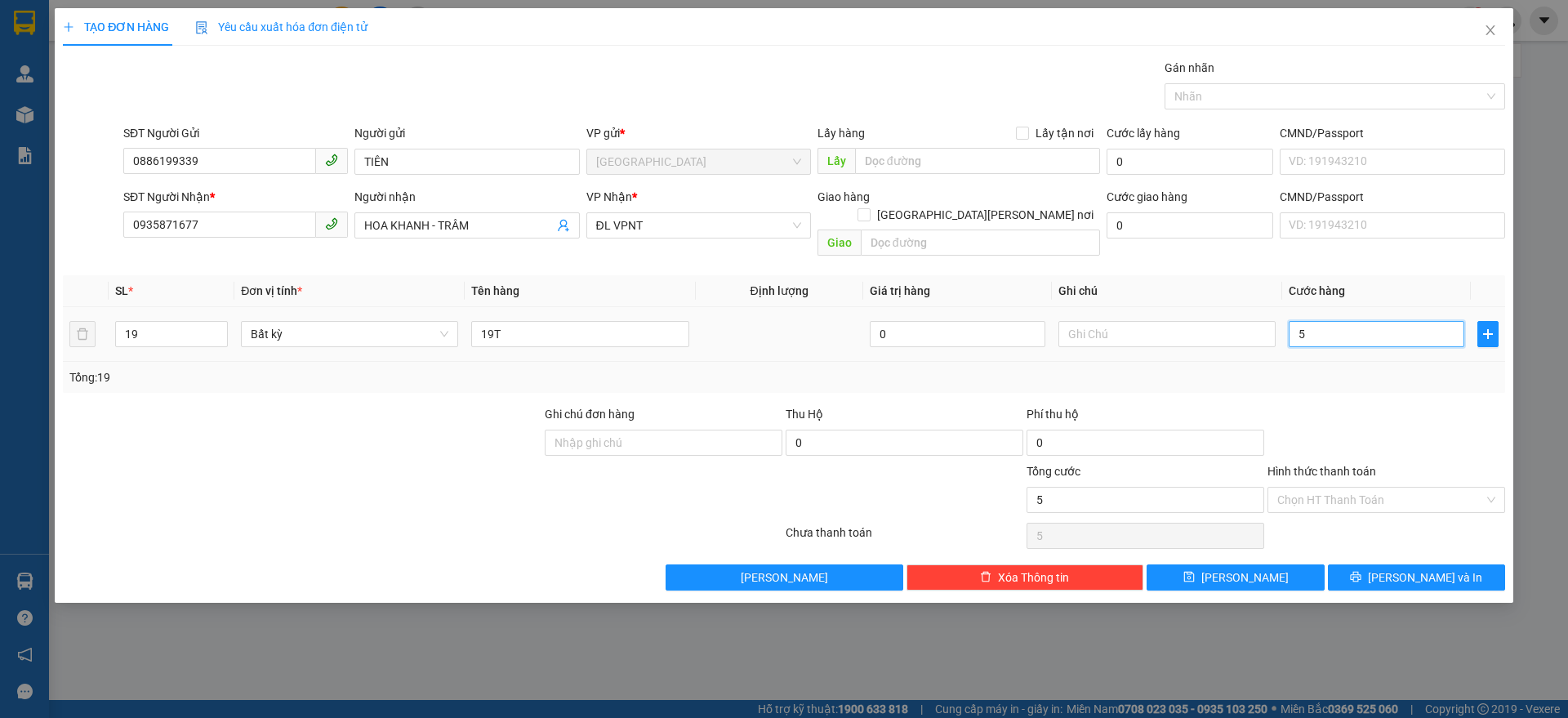
type input "50"
type input "500"
type input "500.000"
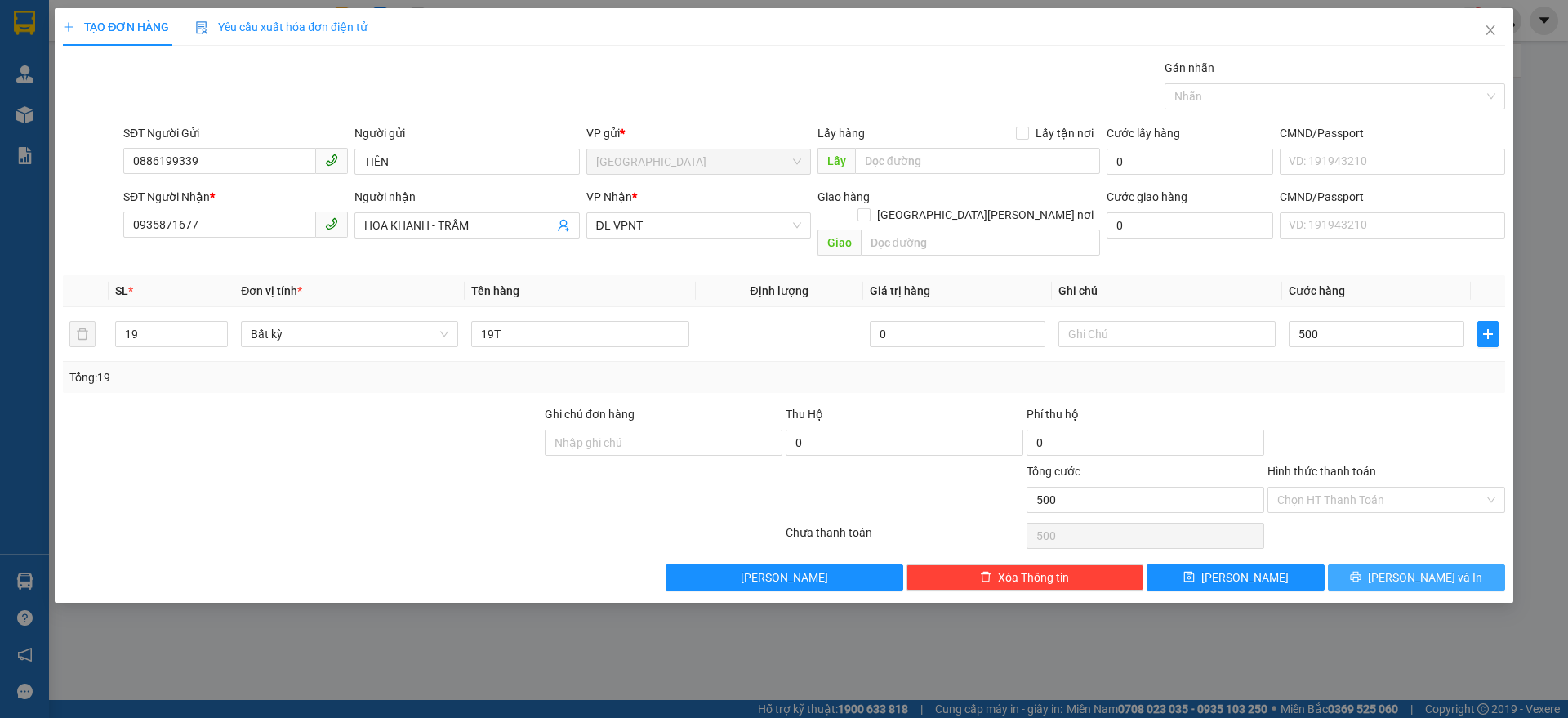
type input "500.000"
click at [1424, 569] on span "[PERSON_NAME] và In" at bounding box center [1425, 577] width 114 height 18
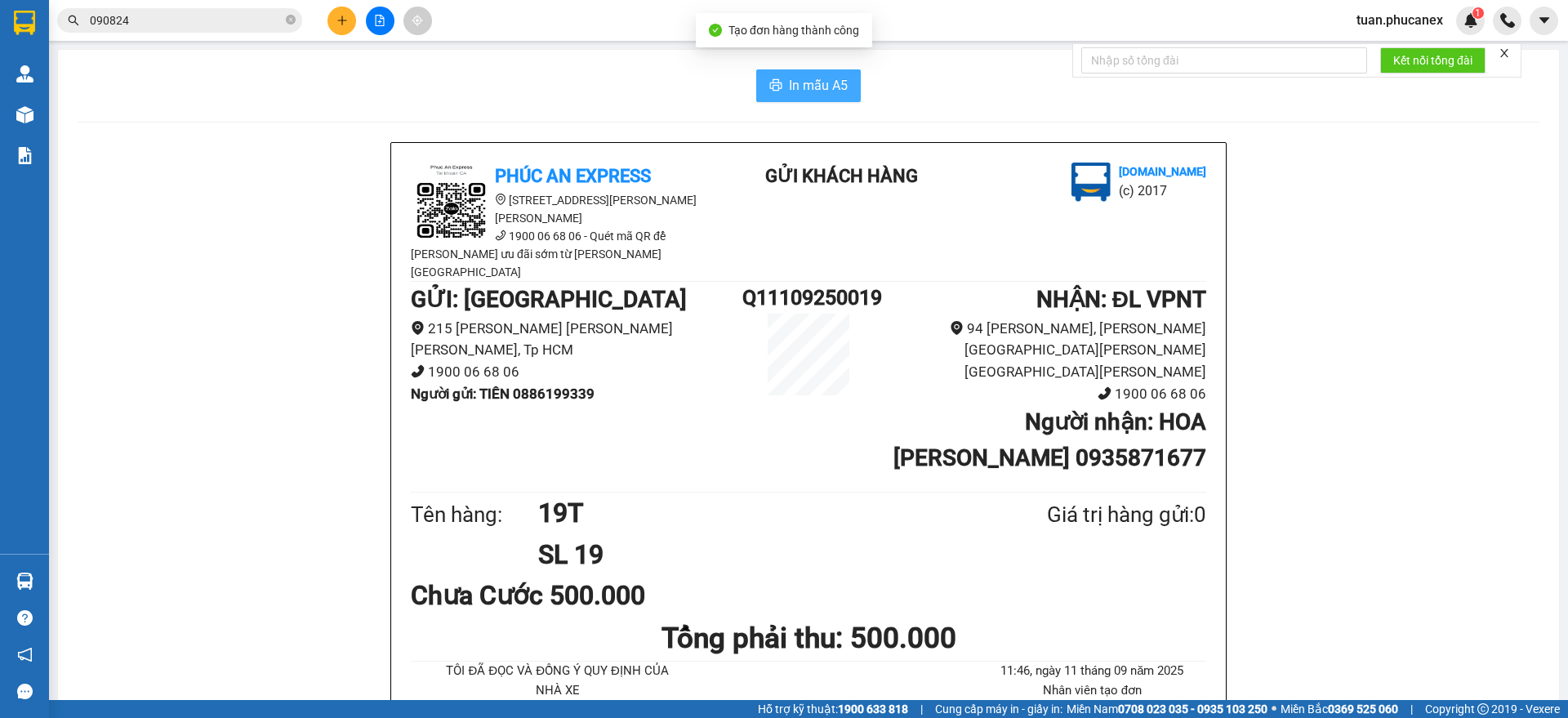
click at [771, 92] on span "printer" at bounding box center [775, 86] width 13 height 16
click at [334, 22] on button at bounding box center [341, 21] width 29 height 29
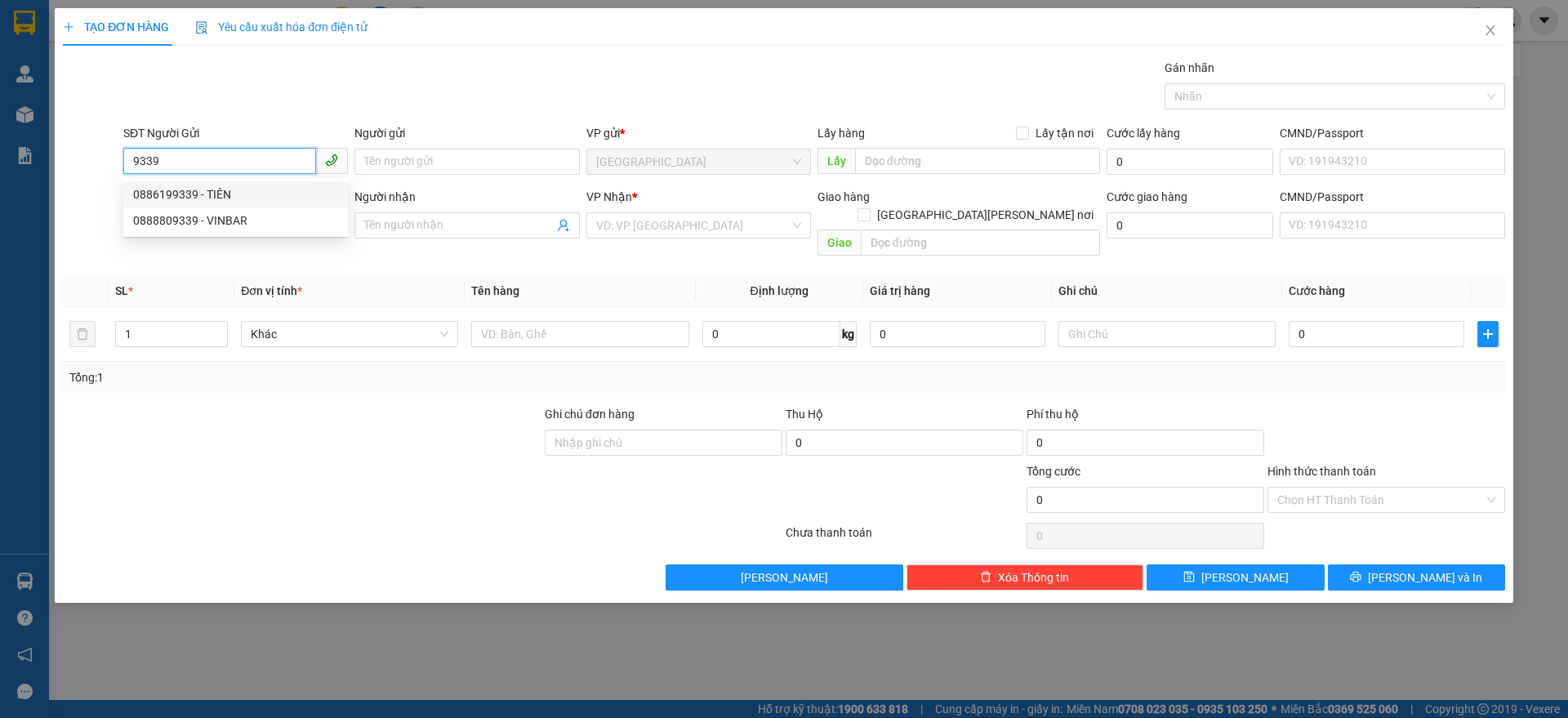
click at [248, 198] on div "0886199339 - TIÊN" at bounding box center [235, 194] width 205 height 18
type input "0886199339"
type input "TIÊN"
type input "0935871677"
type input "HOA KHANH - TRÂM"
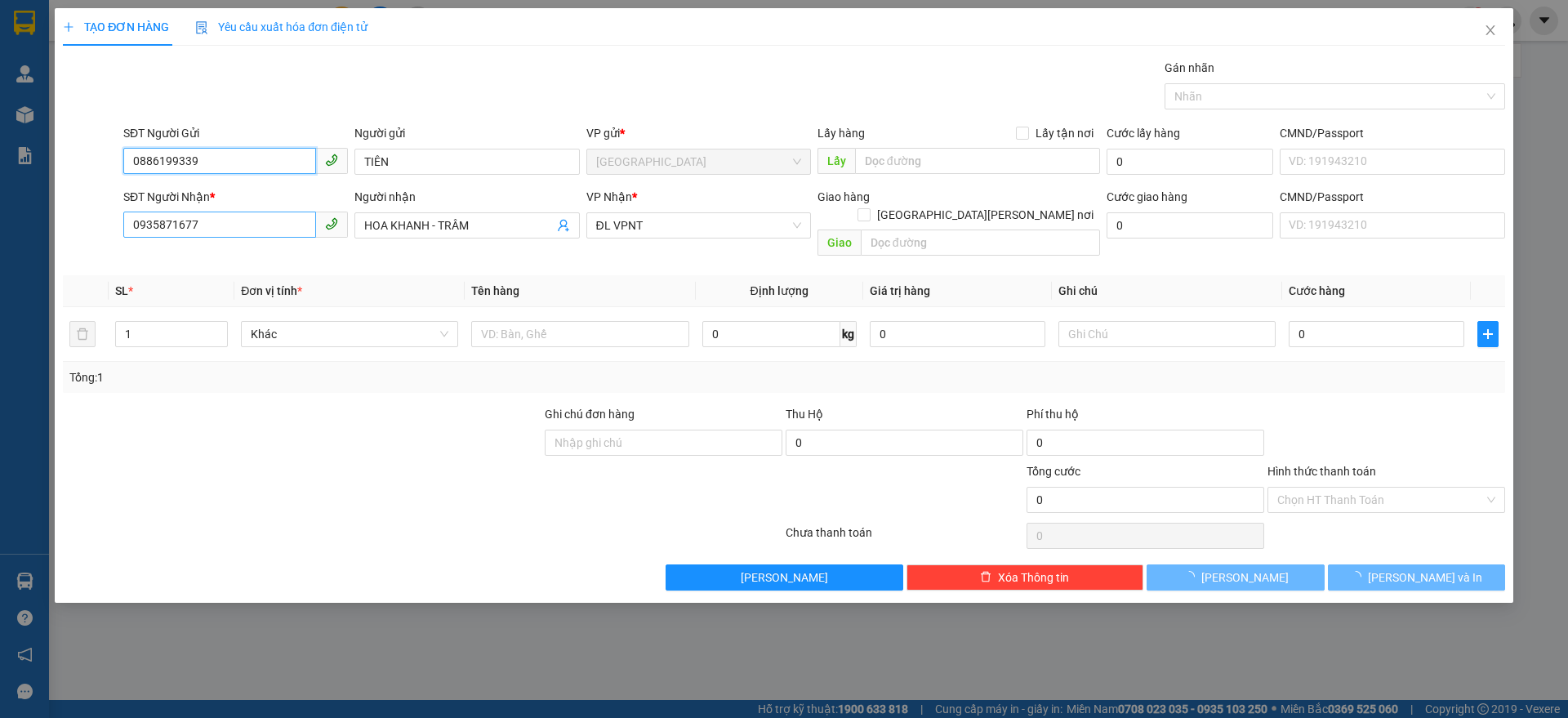
type input "0886199339"
click at [224, 230] on input "0935871677" at bounding box center [220, 225] width 193 height 26
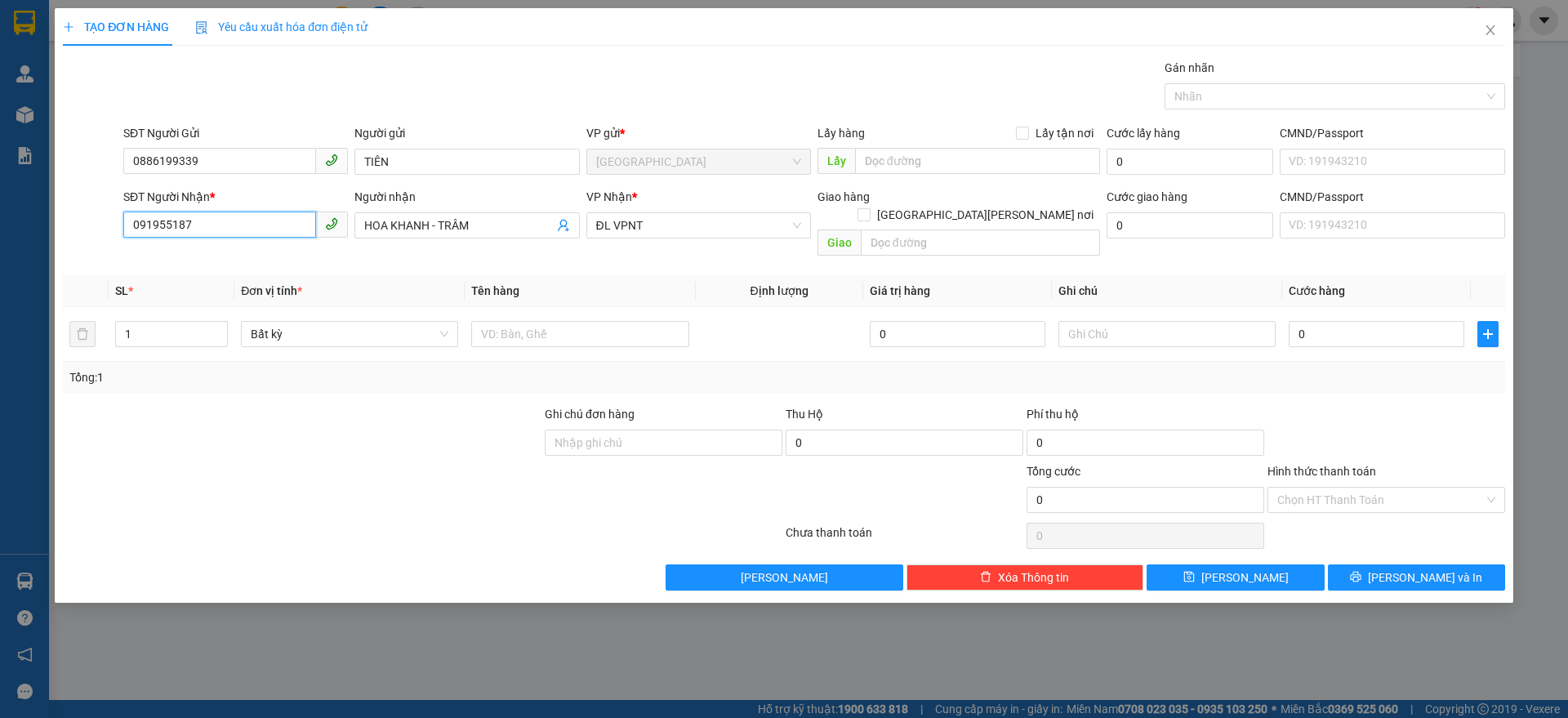
type input "0919551878"
drag, startPoint x: 205, startPoint y: 253, endPoint x: 229, endPoint y: 220, distance: 40.8
click at [205, 254] on div "0919551878 - THI" at bounding box center [235, 257] width 205 height 18
type input "THI"
type input "GTN 1/7 THÁI THÔNG VĨNH THÁI"
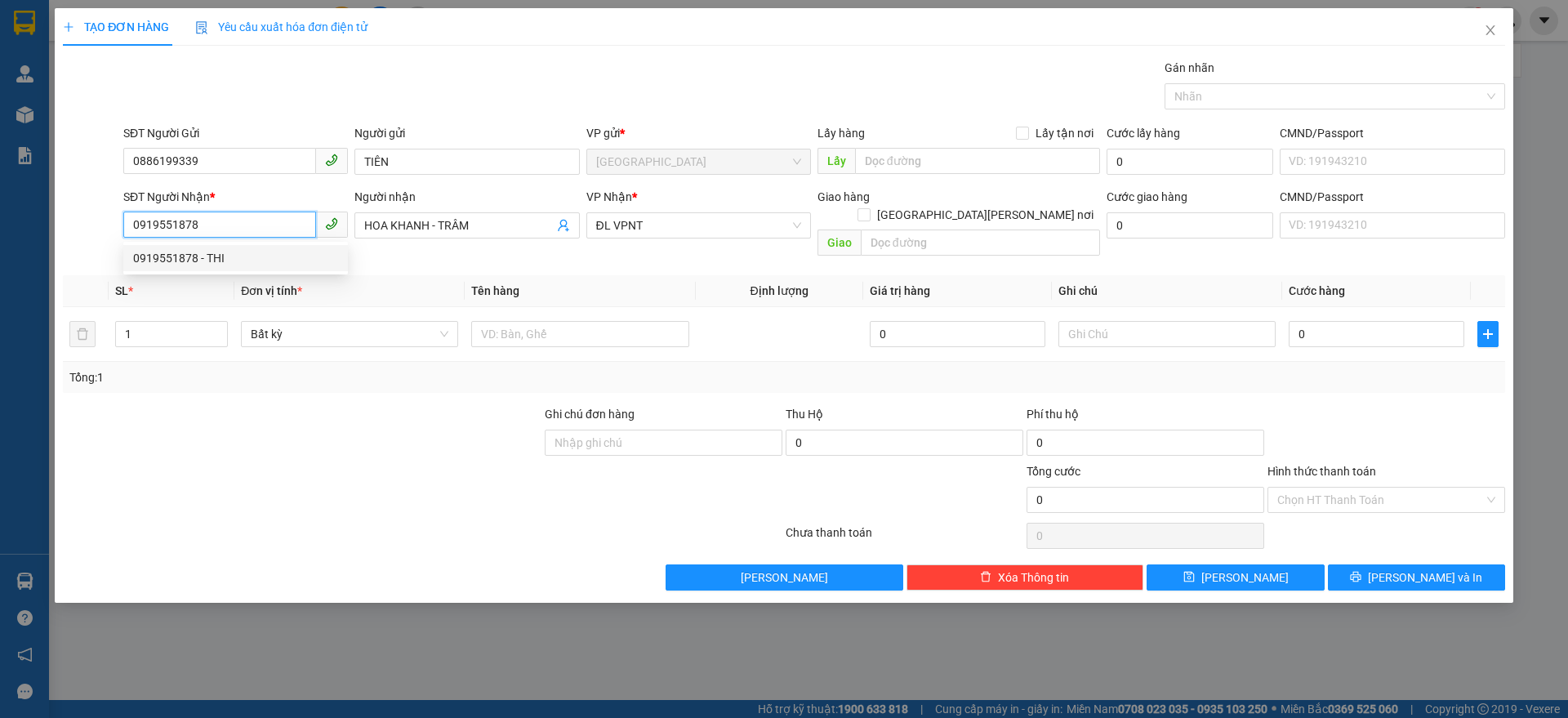
type input "50.000"
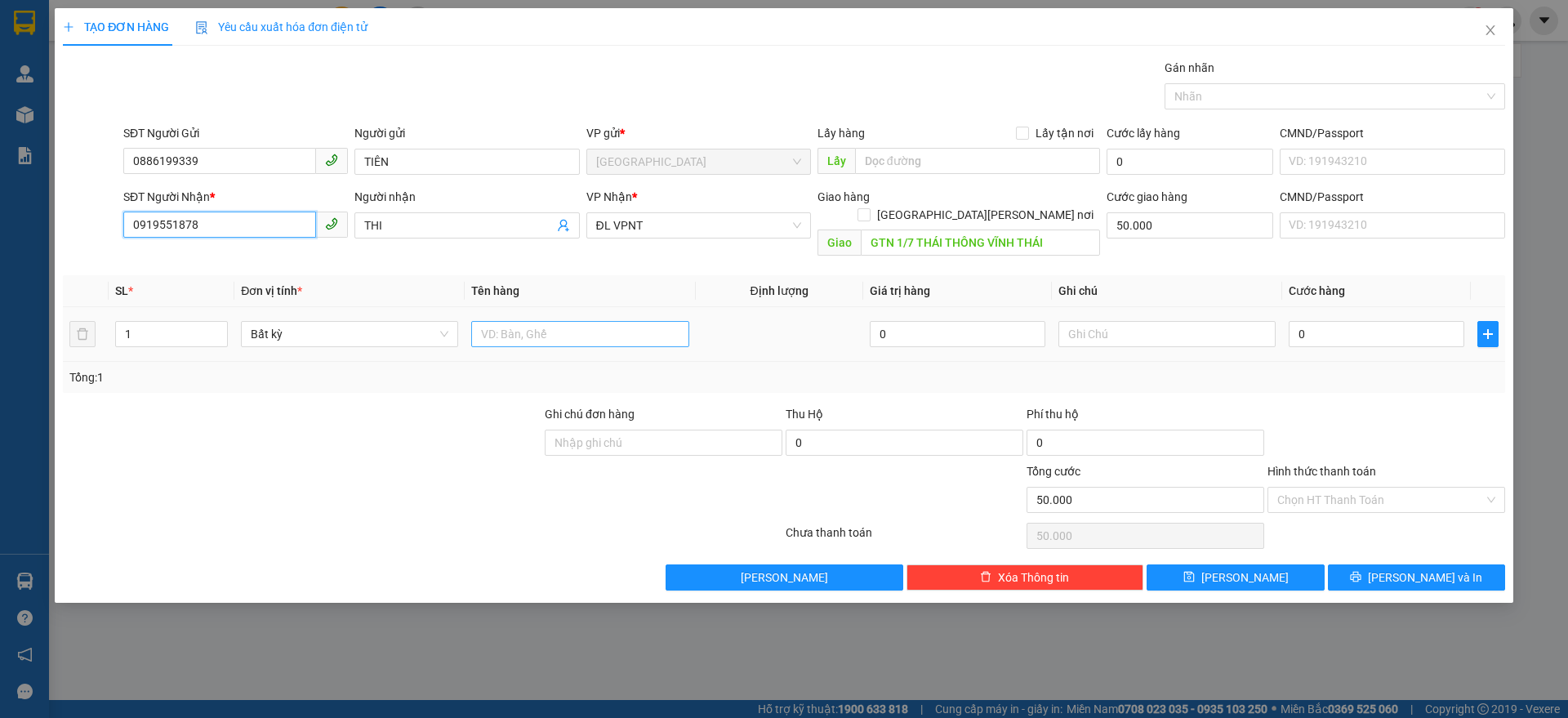
type input "0919551878"
click at [519, 327] on input "text" at bounding box center [579, 334] width 217 height 26
type input "1T"
click at [1364, 321] on input "0" at bounding box center [1376, 334] width 175 height 26
type input "4"
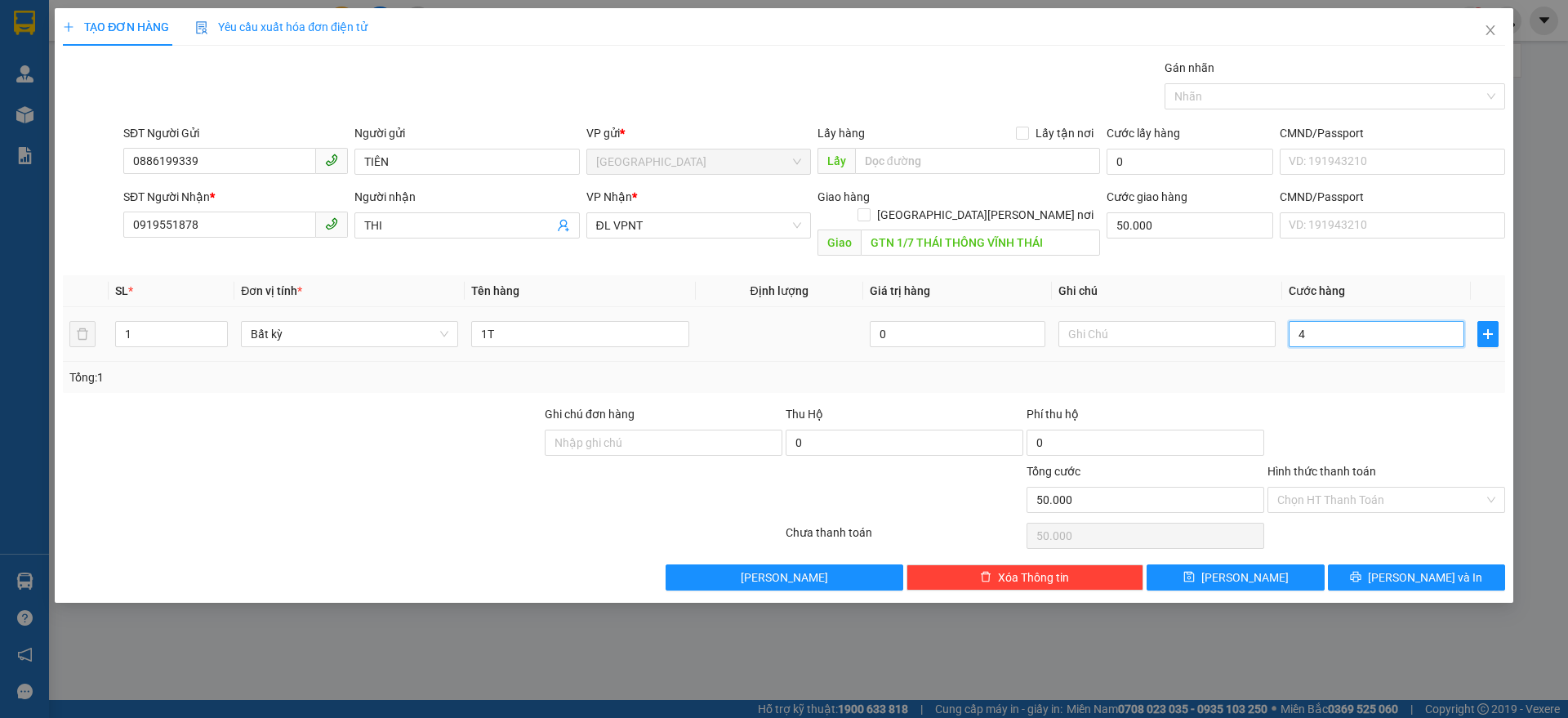
type input "50.004"
type input "40"
type input "50.040"
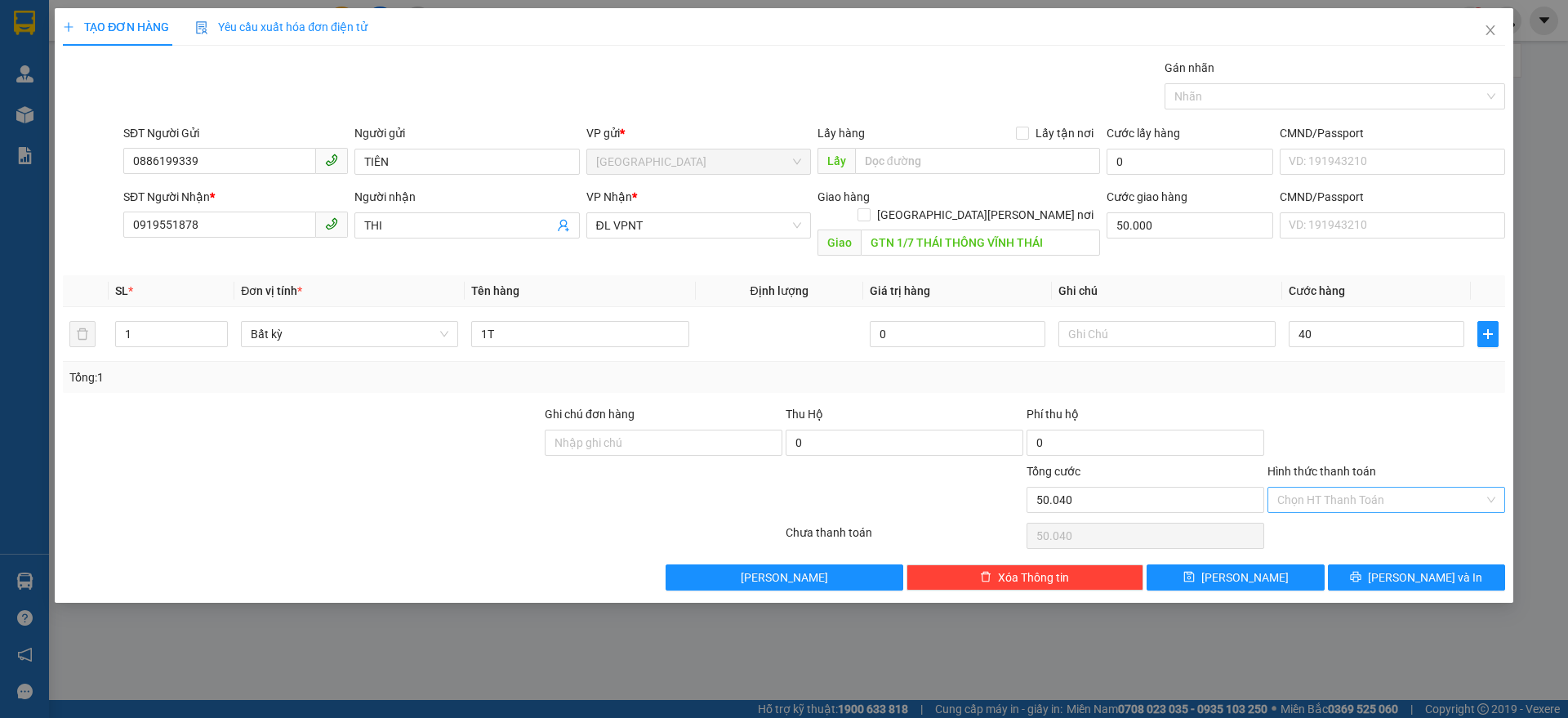
type input "40.000"
type input "90.000"
click at [1434, 487] on input "Hình thức thanh toán" at bounding box center [1380, 499] width 207 height 24
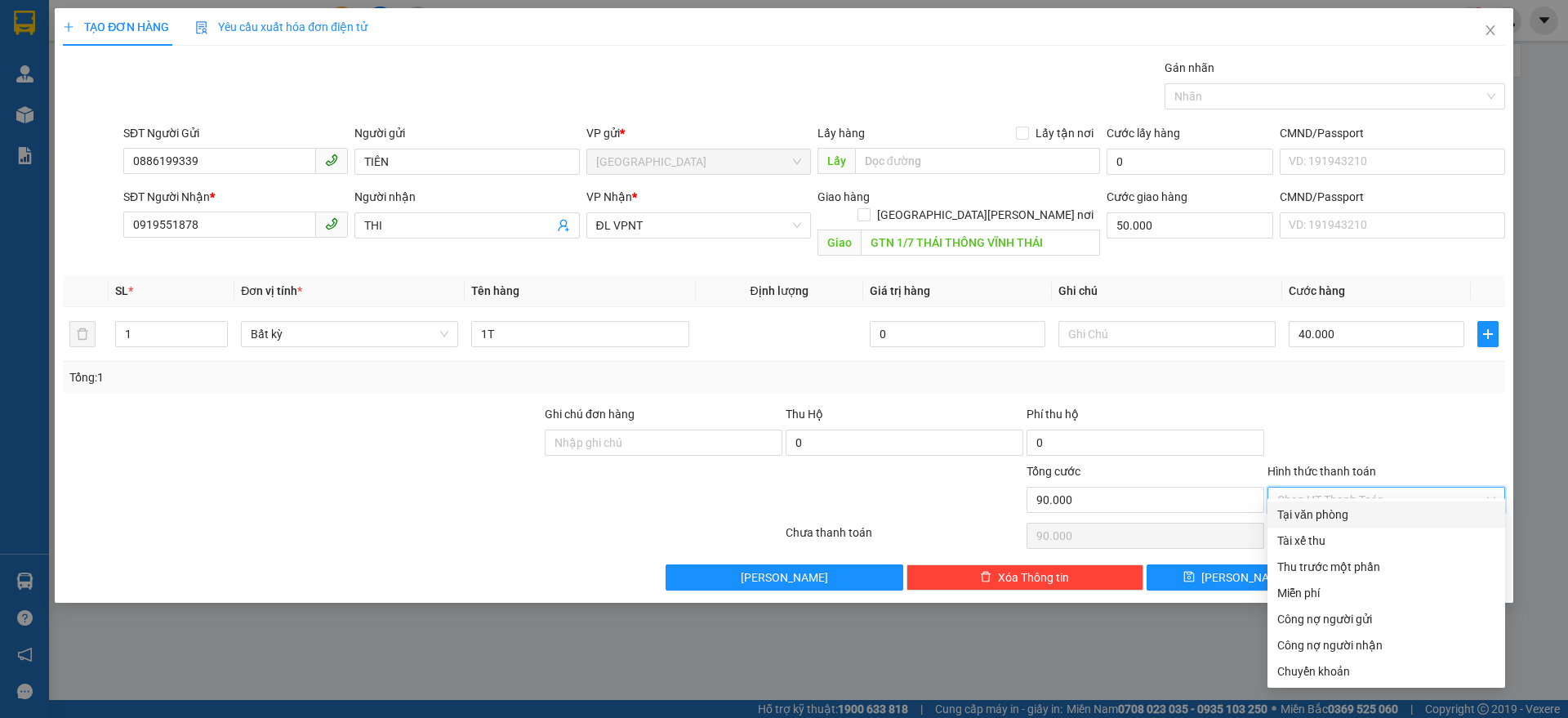
click at [1341, 509] on div "Tại văn phòng" at bounding box center [1386, 514] width 218 height 18
type input "0"
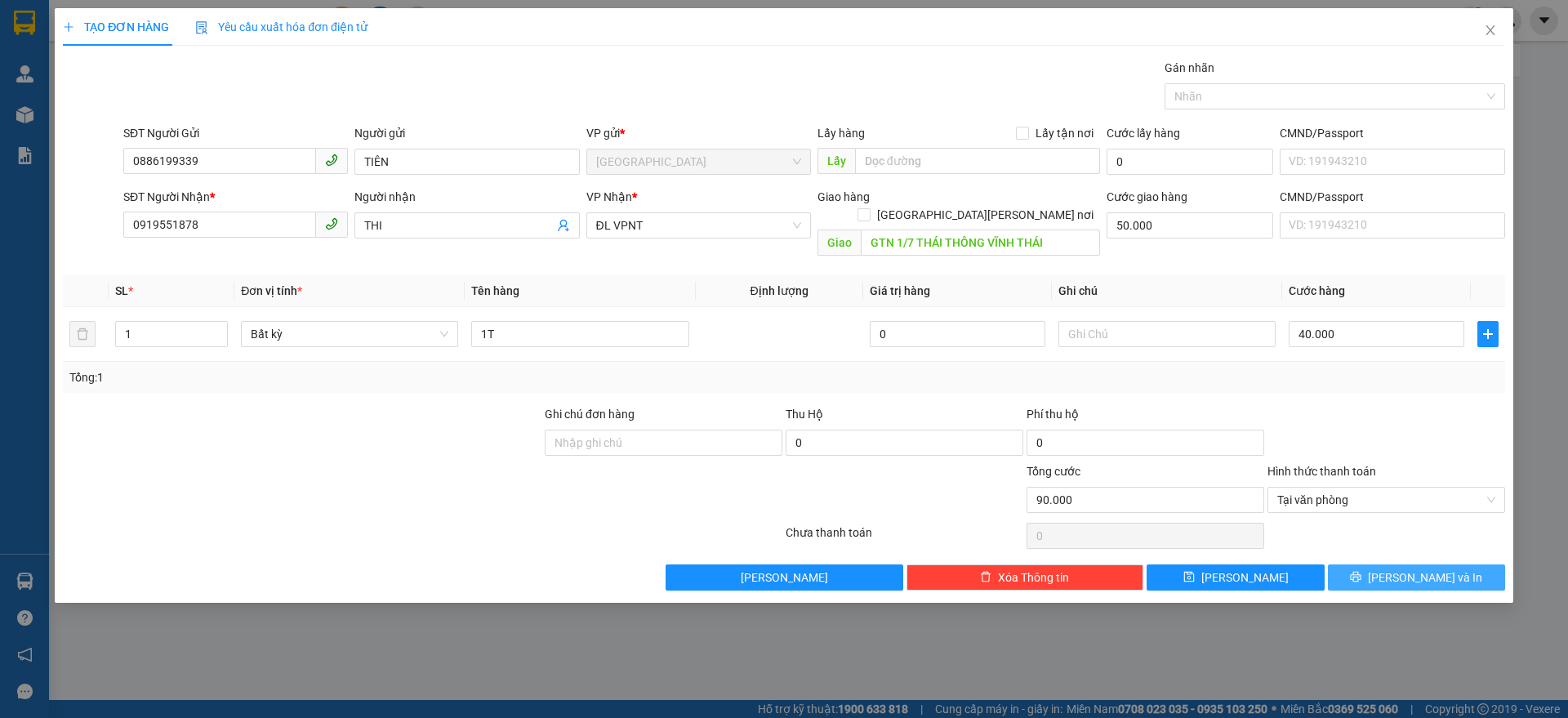
click at [1391, 571] on button "[PERSON_NAME] và In" at bounding box center [1417, 577] width 177 height 26
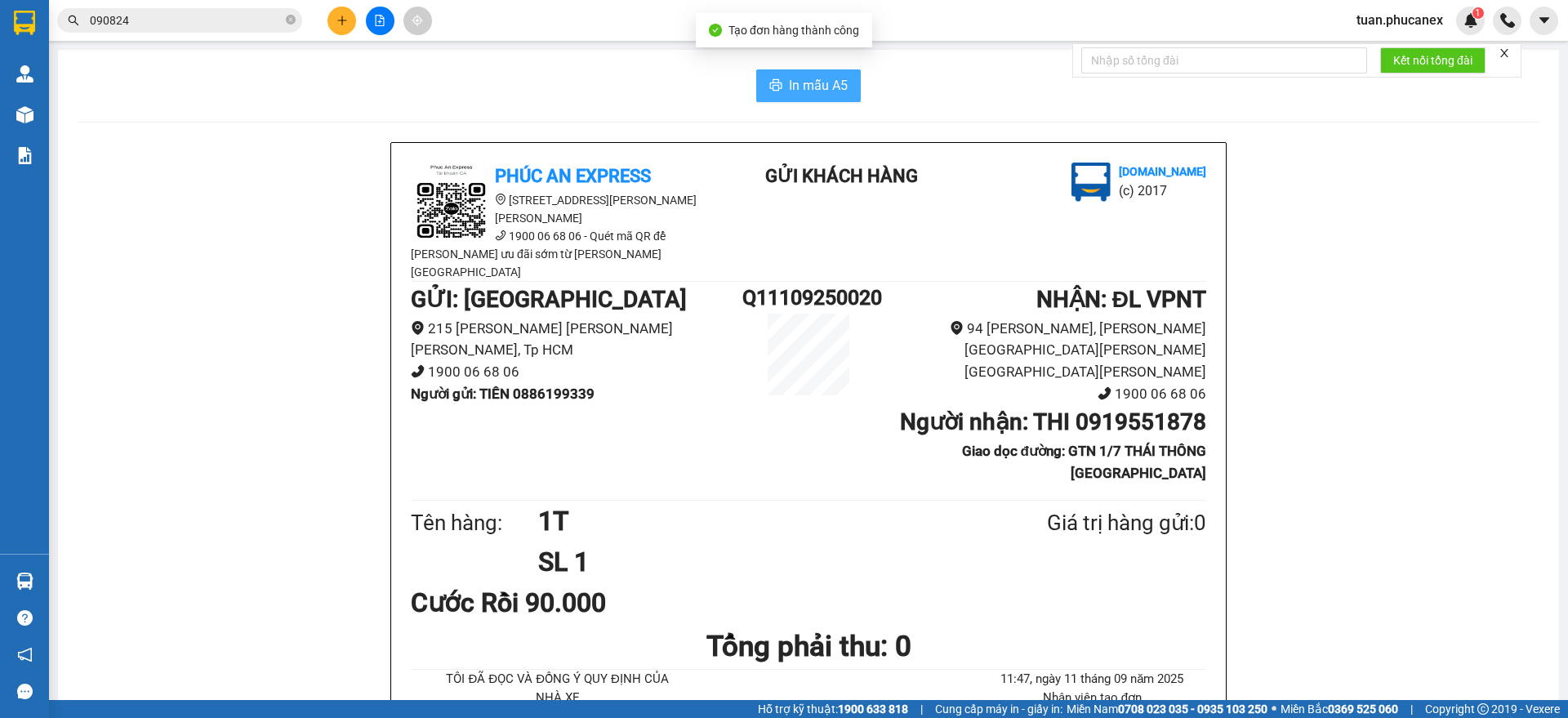
click at [832, 77] on span "In mẫu A5" at bounding box center [819, 86] width 59 height 21
